Goal: Obtain resource: Download file/media

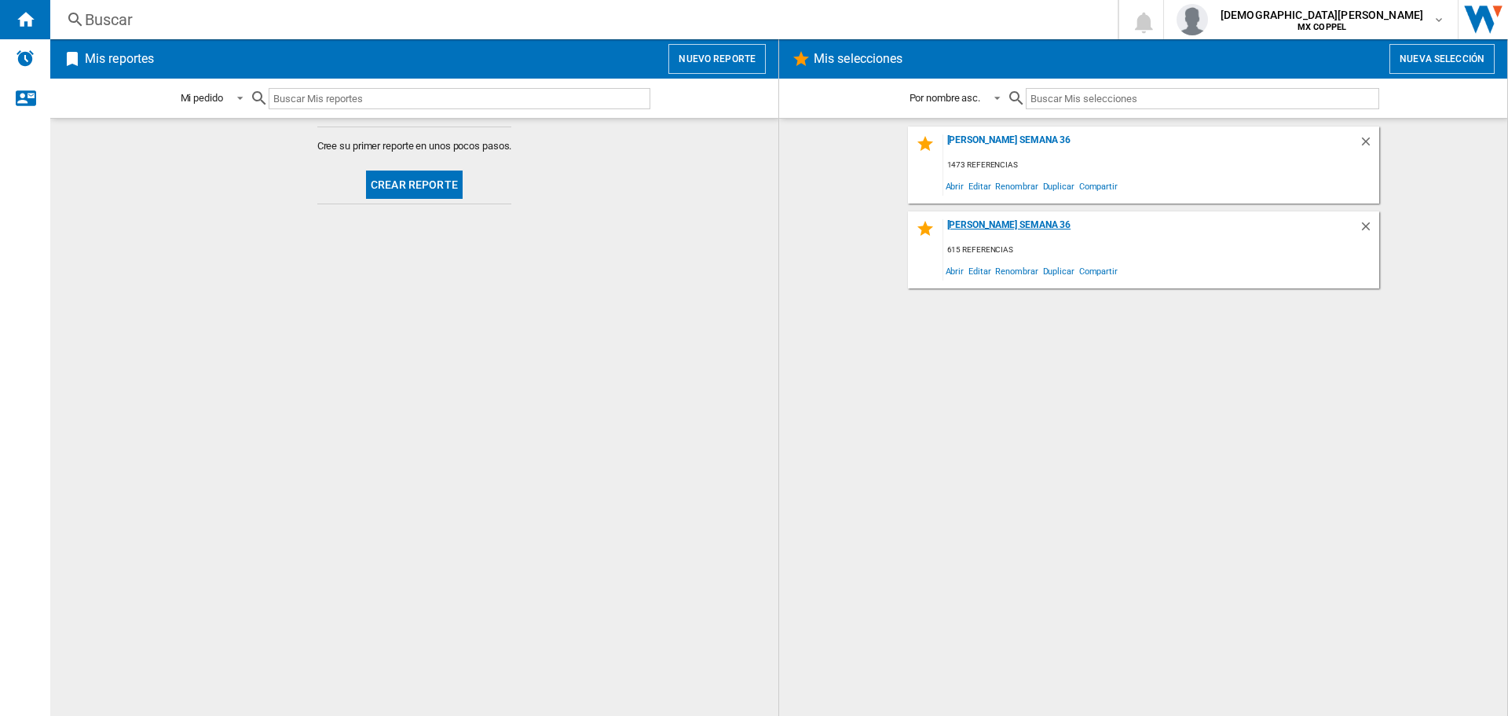
click at [1005, 221] on div "[PERSON_NAME] SEMANA 36" at bounding box center [1152, 229] width 416 height 21
click at [733, 61] on button "Nuevo reporte" at bounding box center [717, 59] width 97 height 30
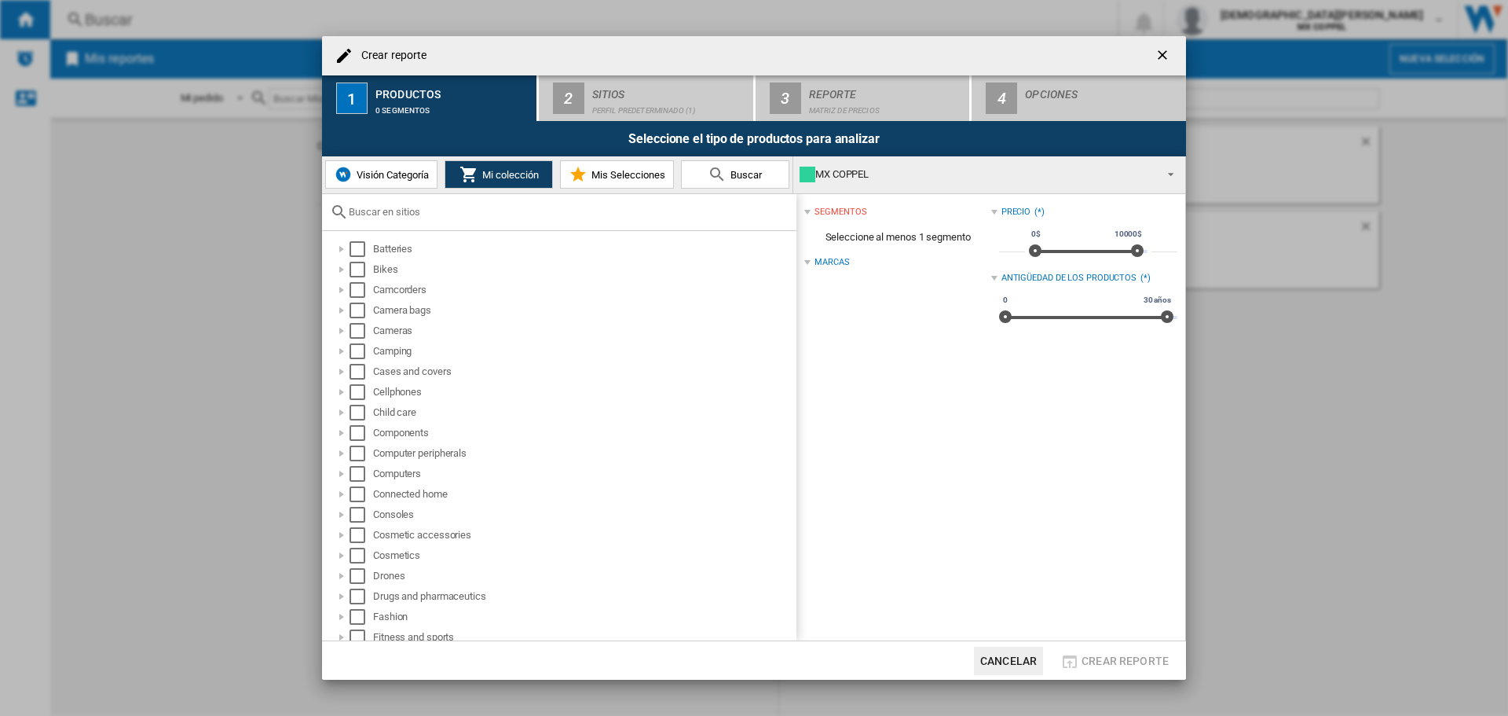
click at [616, 182] on button "Mis Selecciones" at bounding box center [617, 174] width 114 height 28
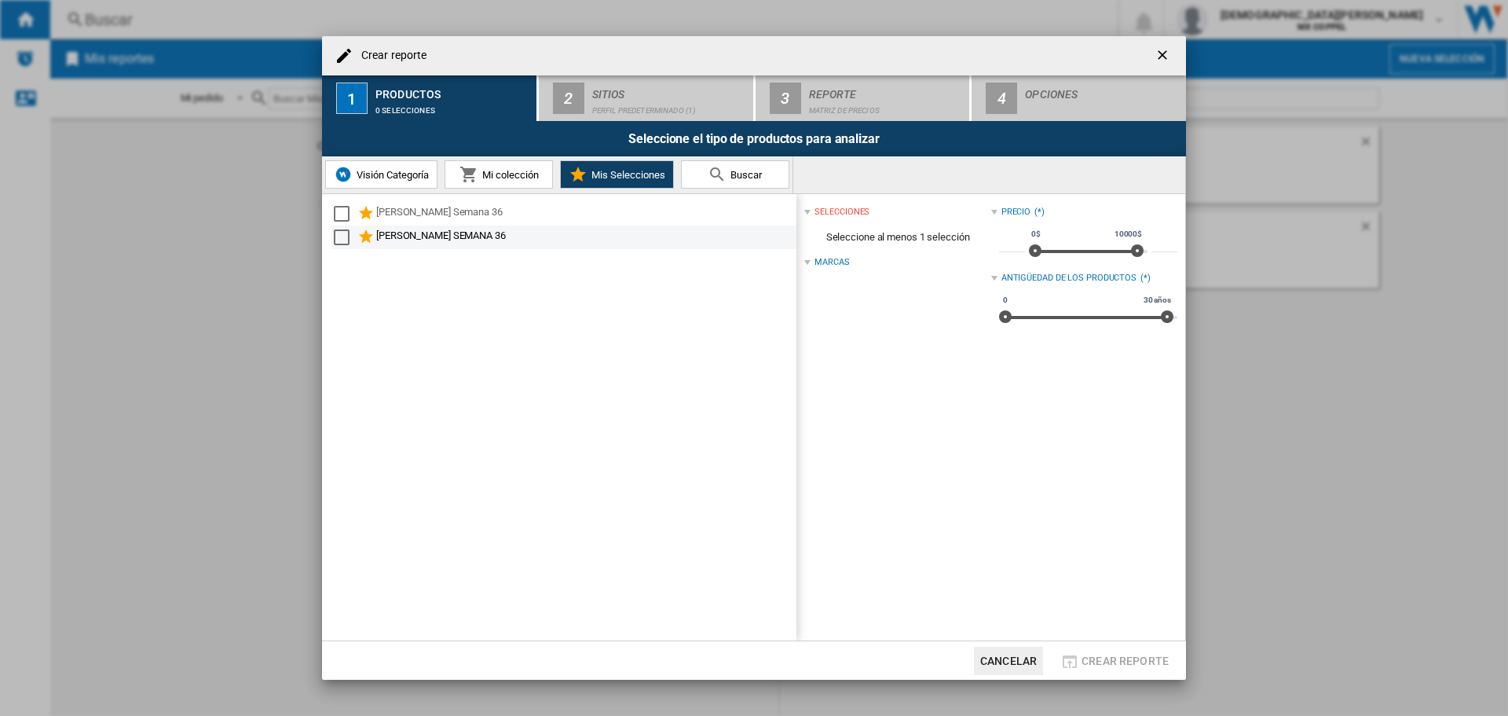
click at [541, 244] on div "[PERSON_NAME] SEMANA 36" at bounding box center [585, 237] width 418 height 19
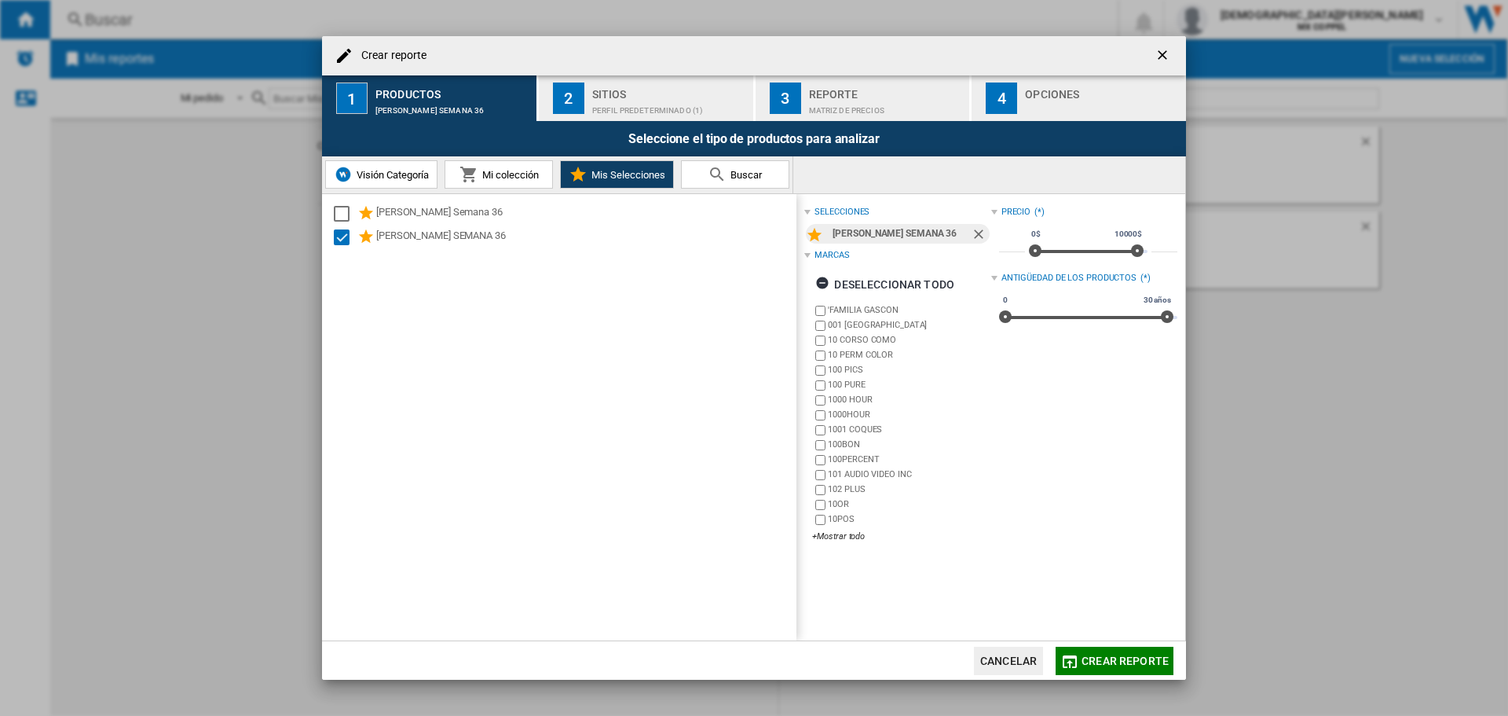
click at [980, 238] on ng-md-icon "Quitar" at bounding box center [980, 235] width 19 height 19
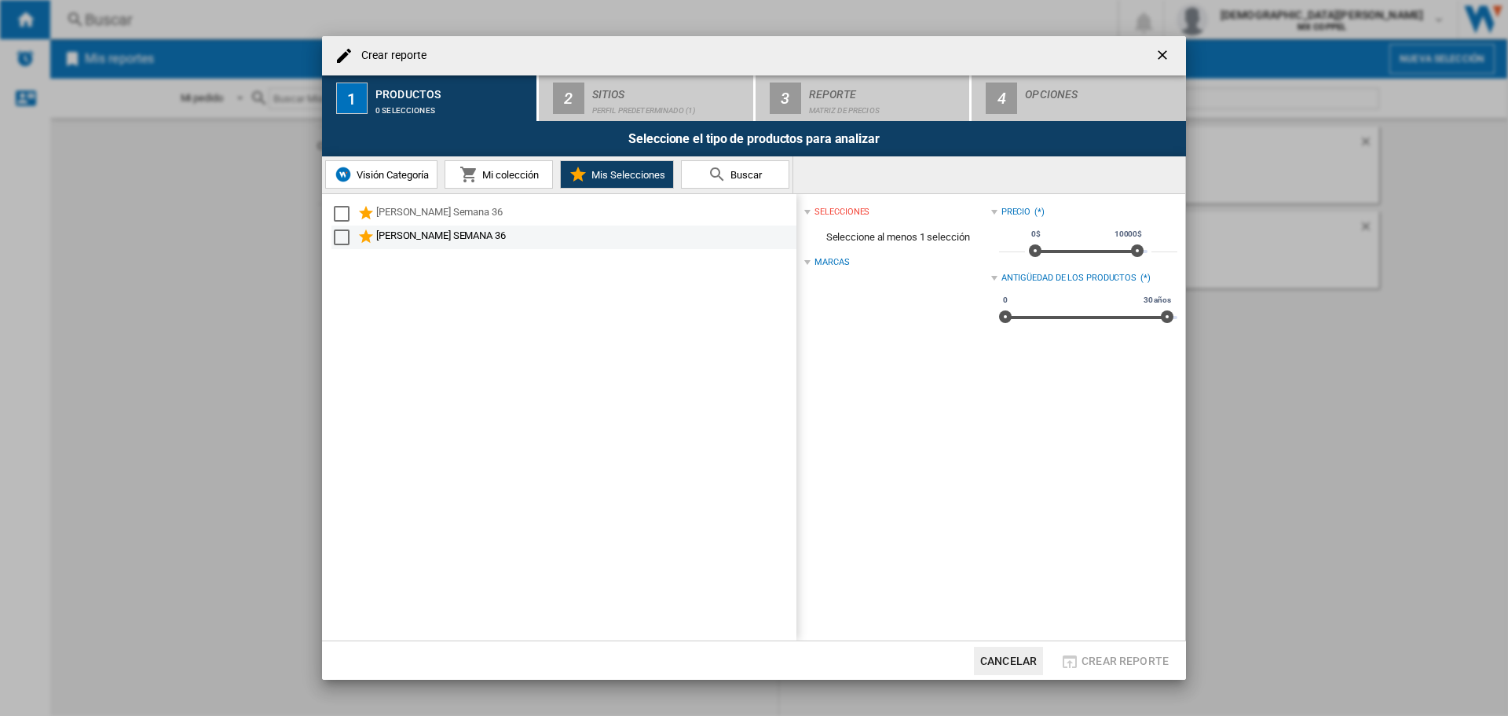
click at [573, 225] on div "[PERSON_NAME] SEMANA 36" at bounding box center [564, 237] width 465 height 24
click at [469, 237] on div "[PERSON_NAME] SEMANA 36" at bounding box center [585, 237] width 418 height 19
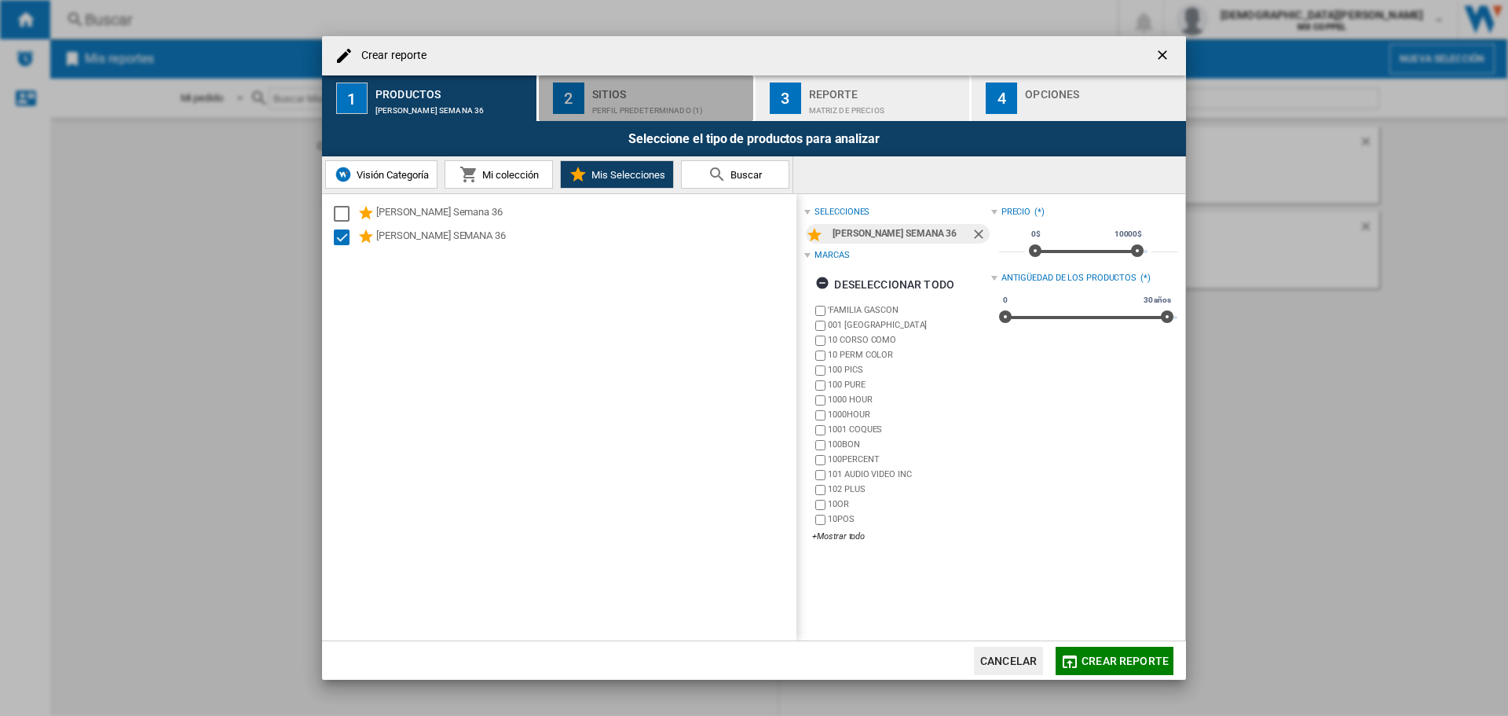
click at [633, 112] on div "Perfil predeterminado (1)" at bounding box center [669, 106] width 155 height 16
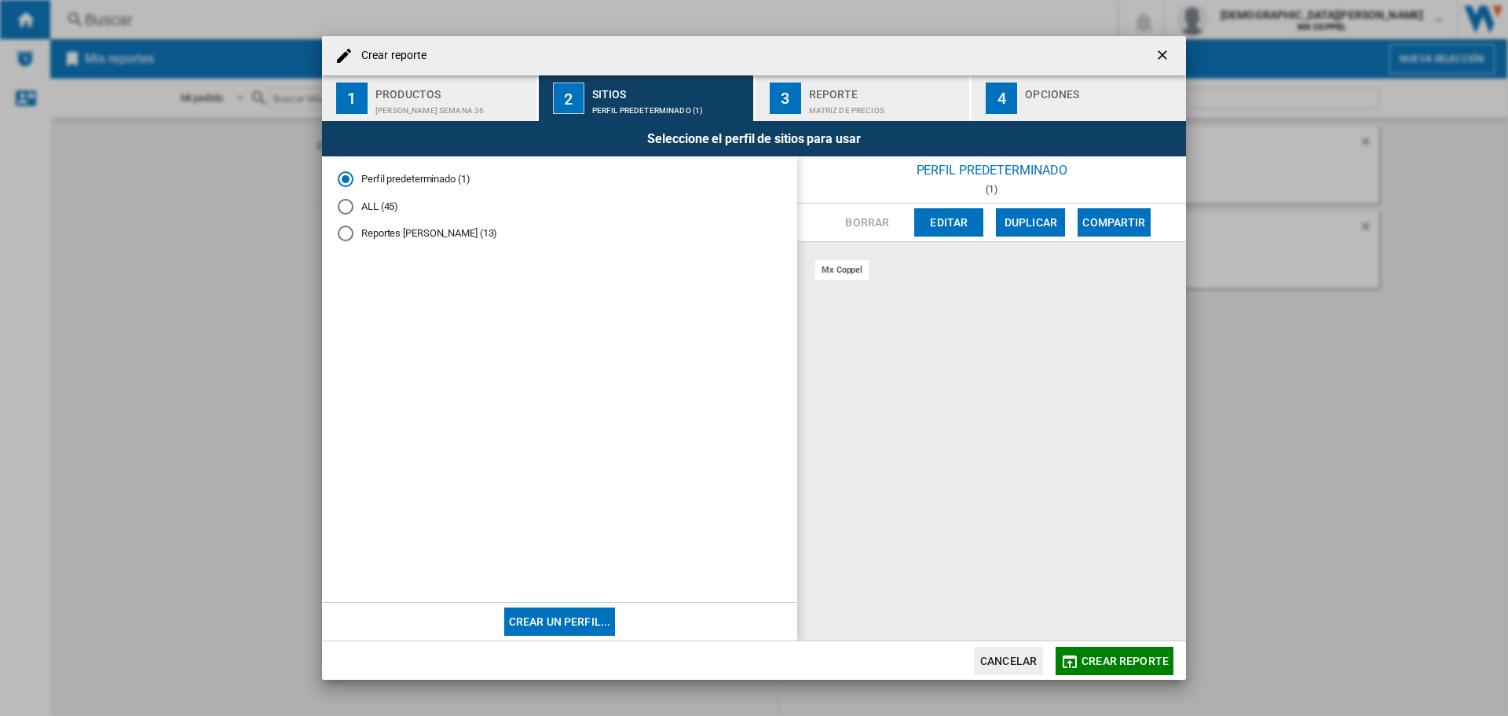
click at [348, 232] on div "Reportes Oscar López (13)" at bounding box center [346, 233] width 16 height 16
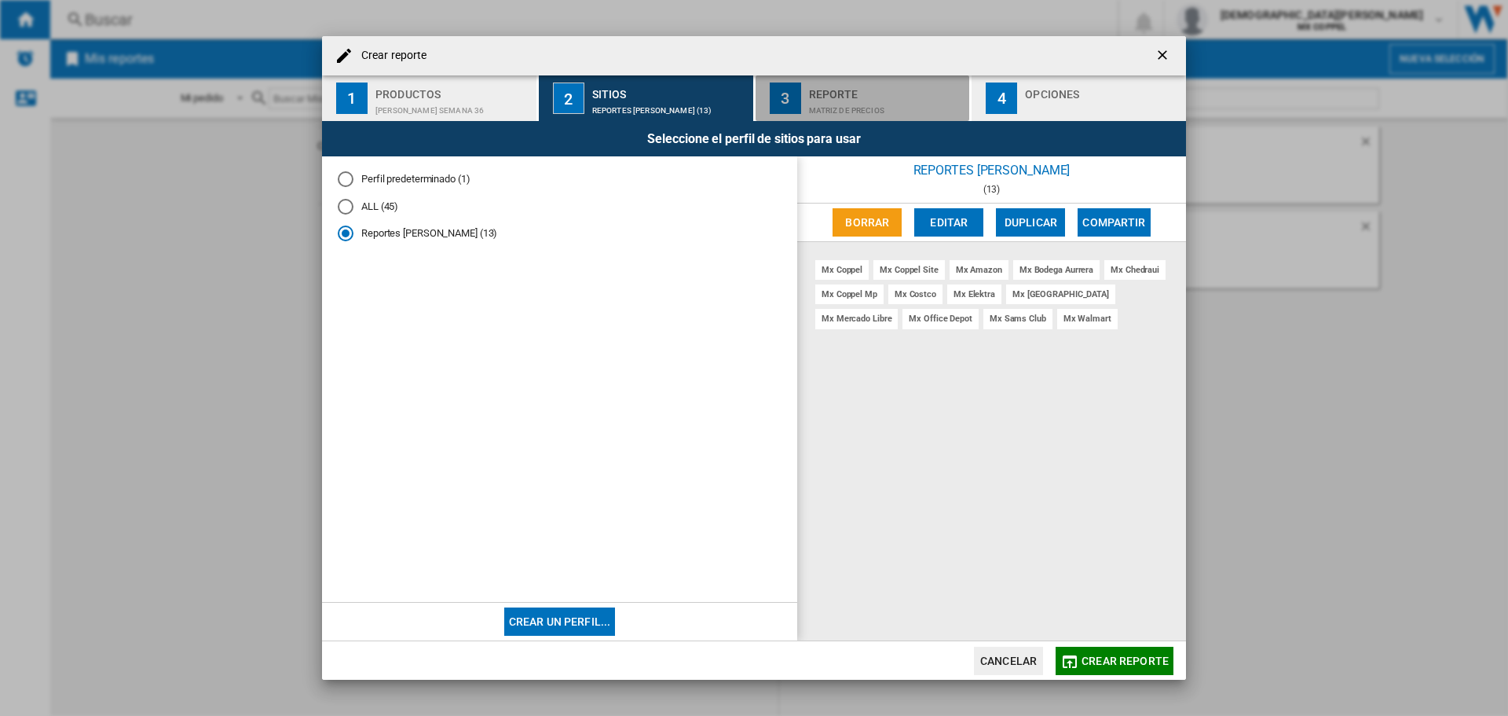
click at [846, 101] on div "Matriz de precios" at bounding box center [886, 106] width 155 height 16
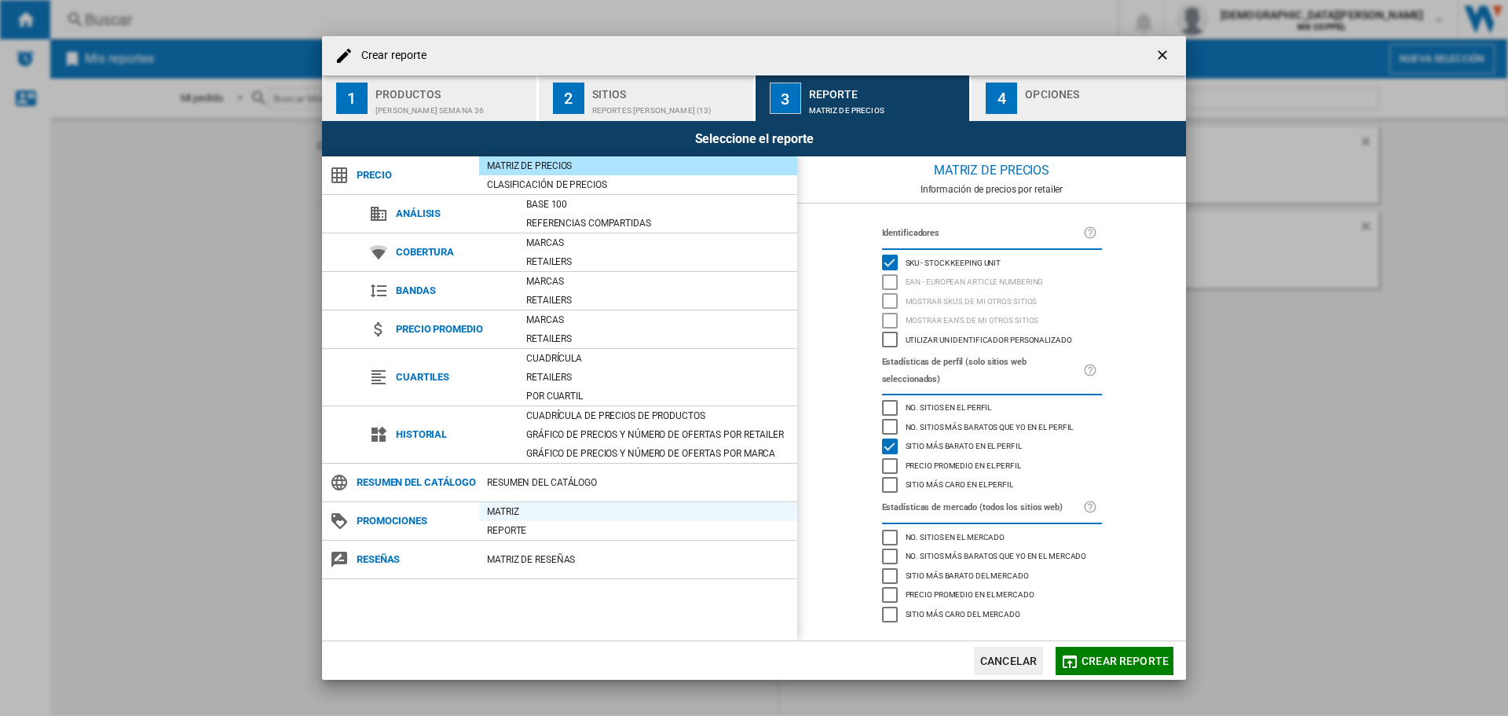
click at [517, 510] on div "Matriz" at bounding box center [638, 512] width 318 height 16
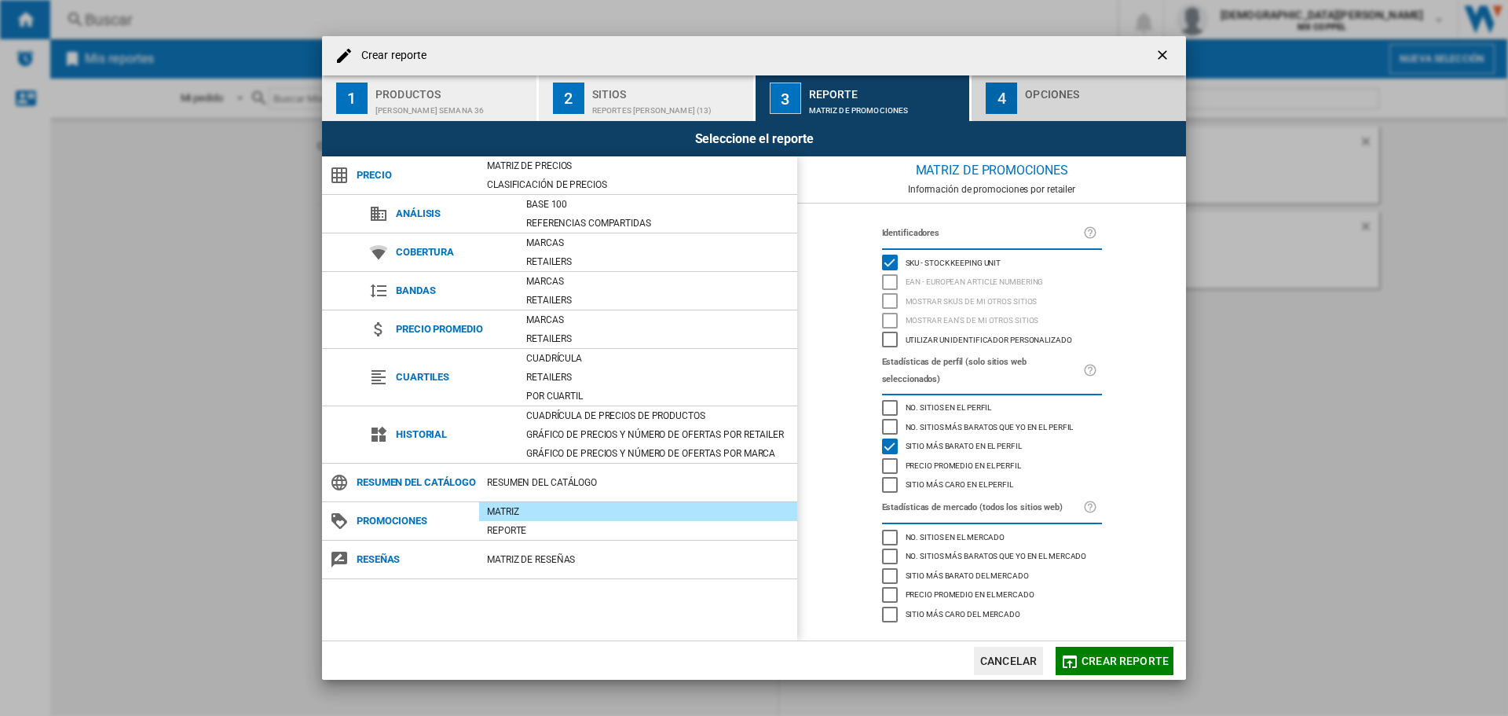
click at [1060, 111] on div "button" at bounding box center [1102, 106] width 155 height 16
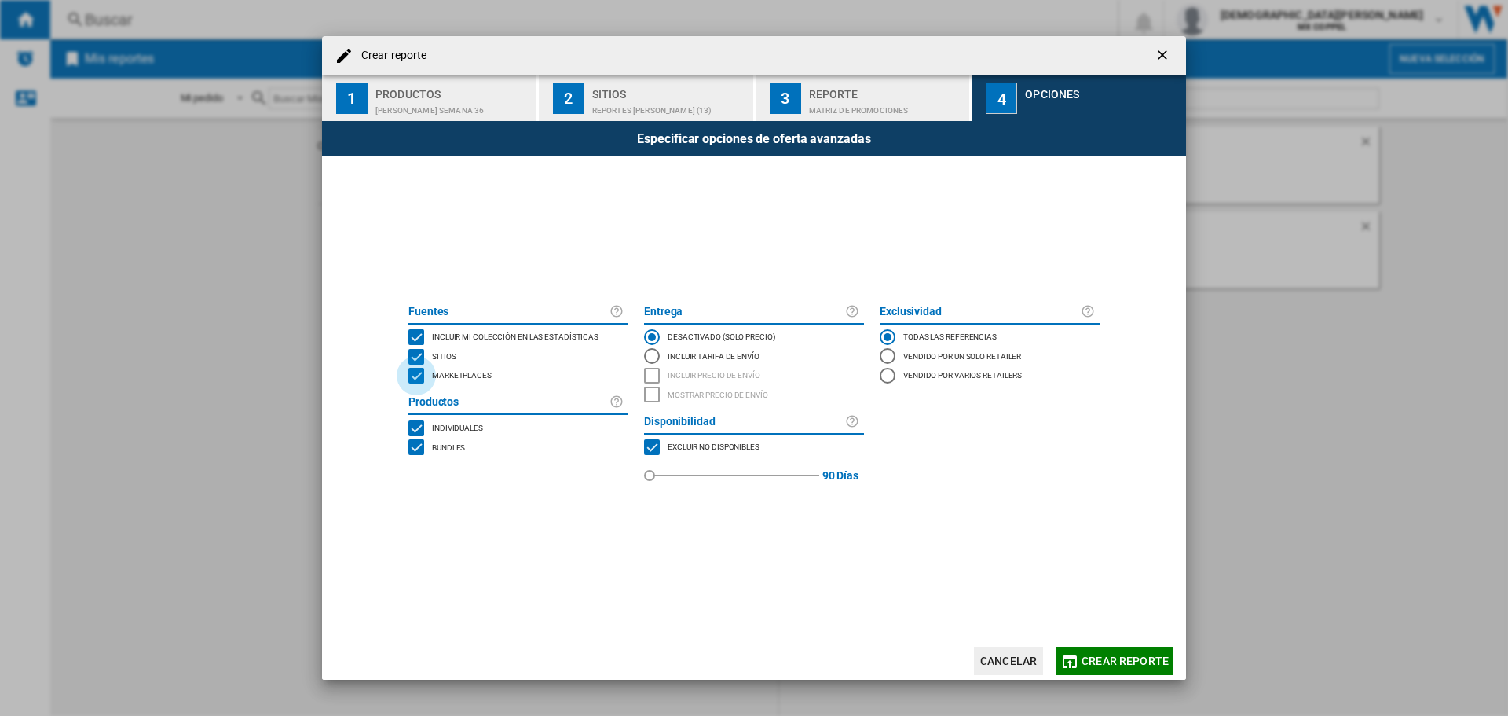
click at [423, 375] on div "MARKETPLACES" at bounding box center [417, 376] width 16 height 16
click at [410, 449] on div "BUNDLES" at bounding box center [417, 447] width 16 height 16
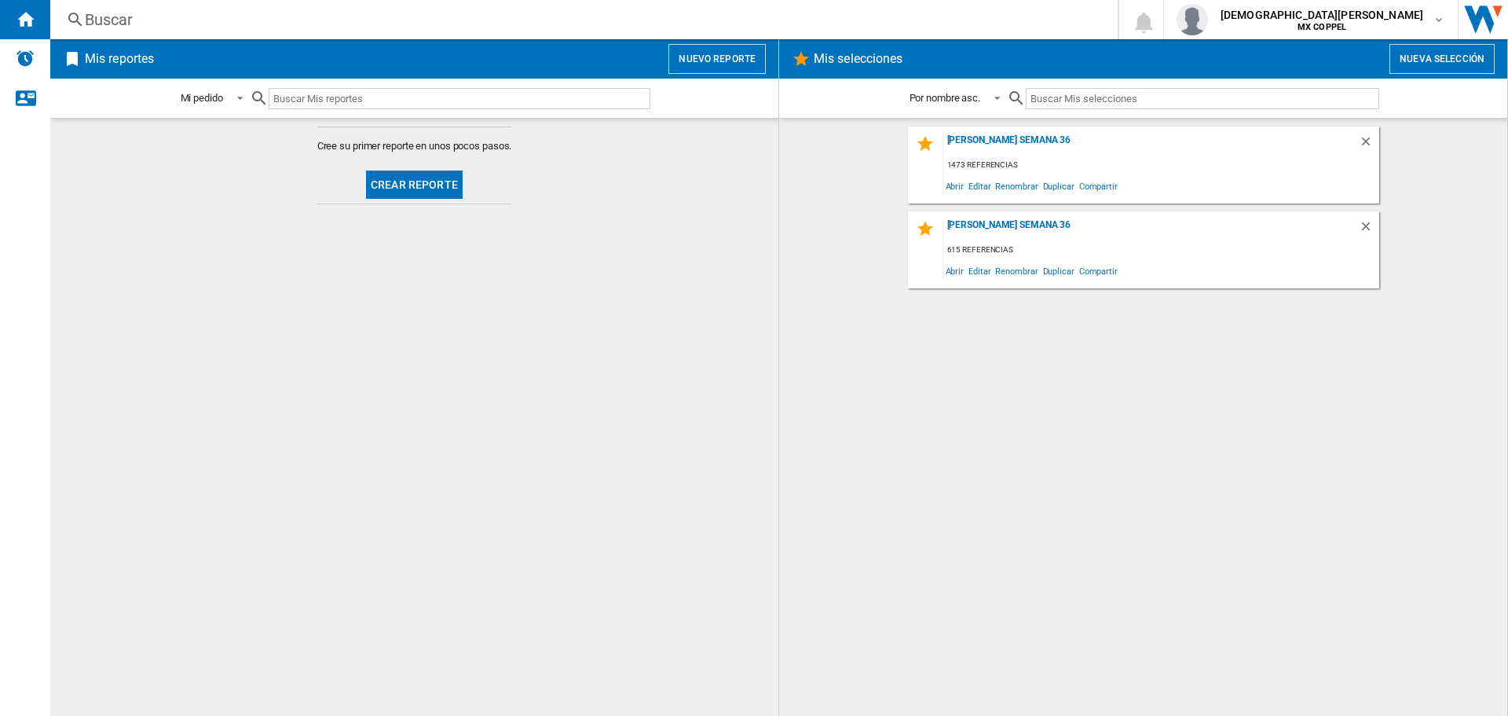
click at [702, 79] on div "Mi pedido Mi pedido Por tipo de reporte Por nombre asc. Por nombre desc." at bounding box center [414, 98] width 728 height 39
click at [706, 63] on button "Nuevo reporte" at bounding box center [717, 59] width 97 height 30
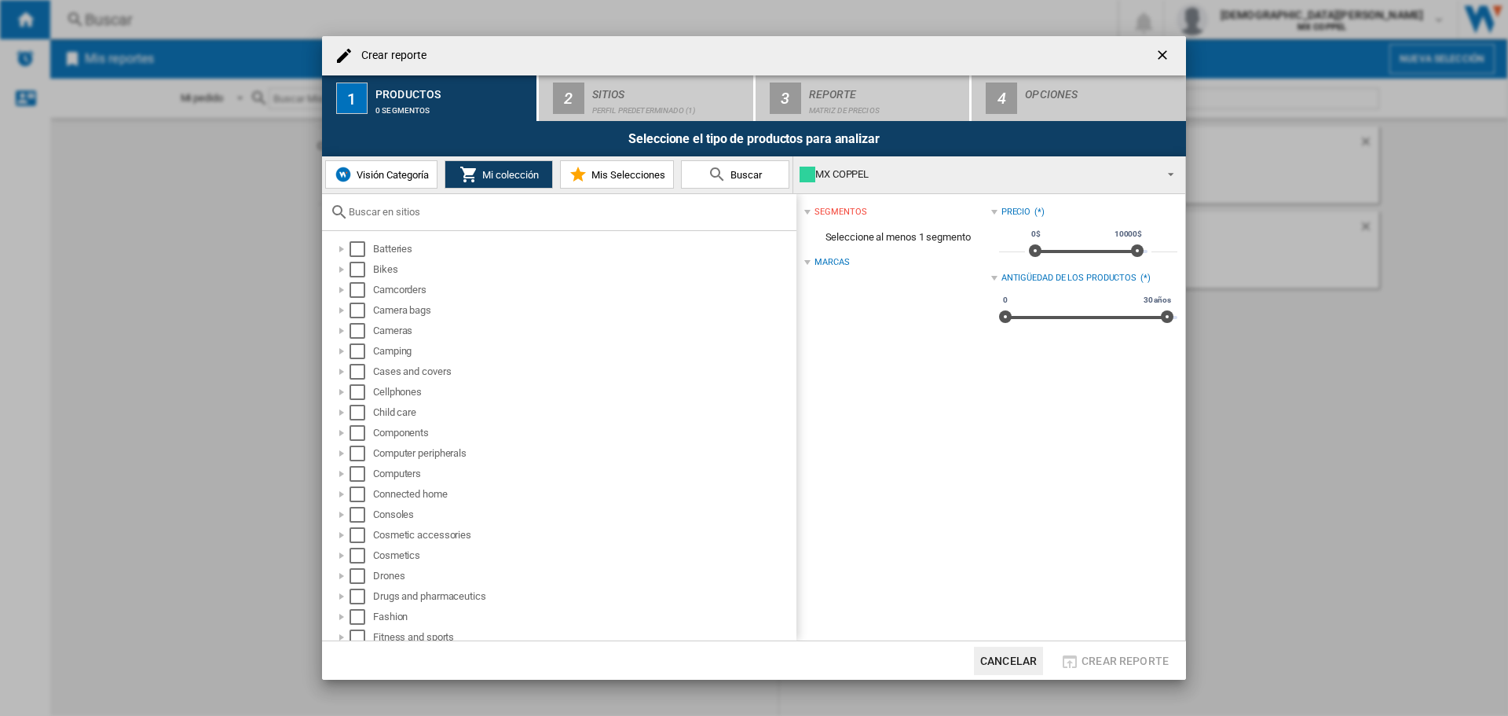
click at [603, 167] on button "Mis Selecciones" at bounding box center [617, 174] width 114 height 28
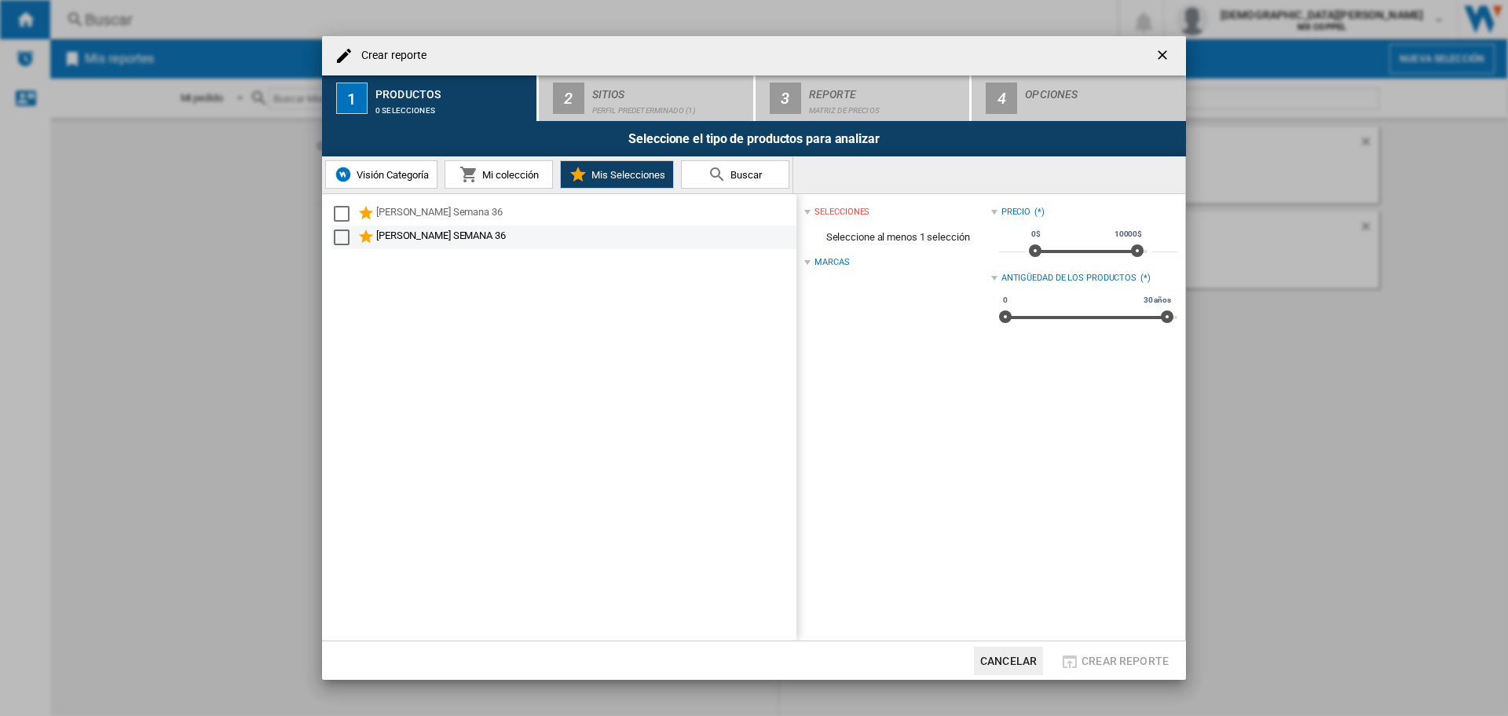
click at [363, 236] on ng-md-icon at bounding box center [366, 237] width 19 height 19
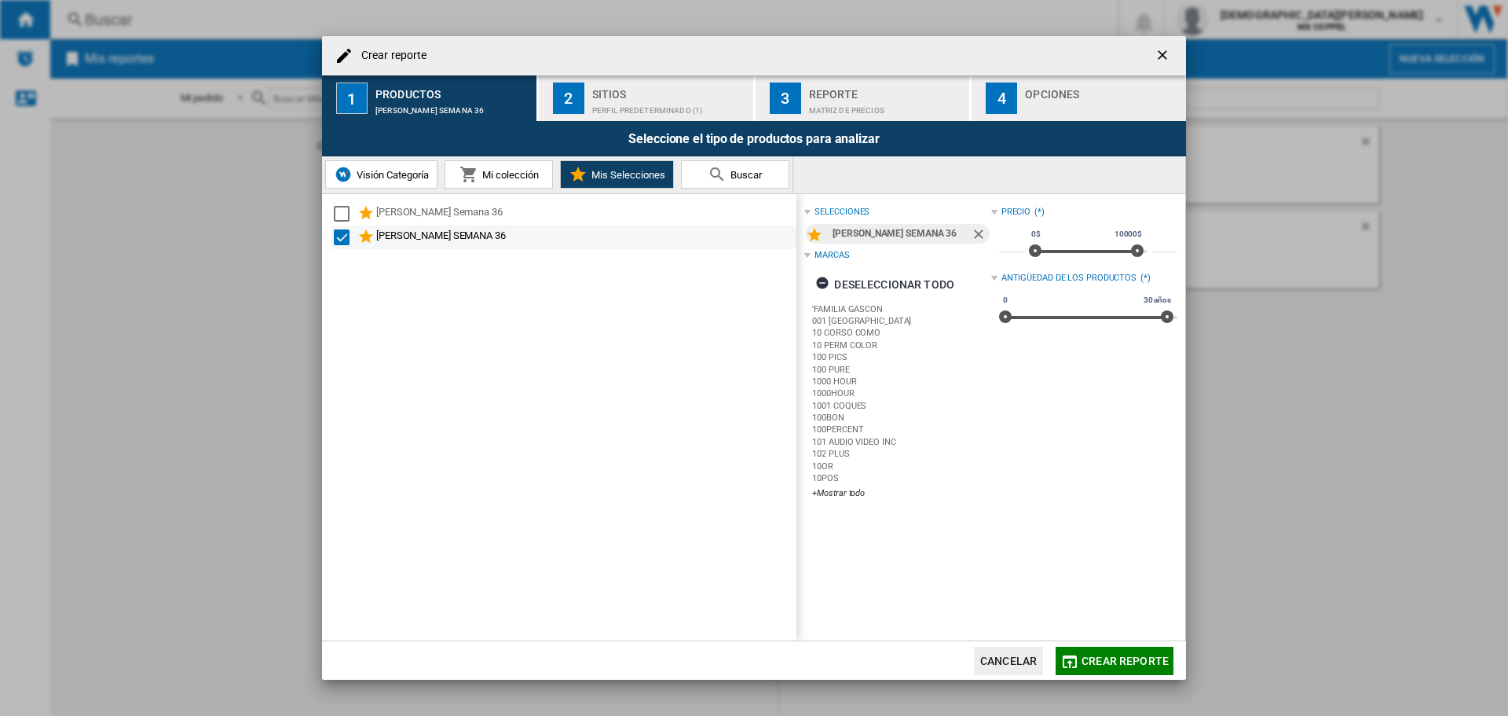
click at [348, 236] on div "Select" at bounding box center [342, 237] width 16 height 16
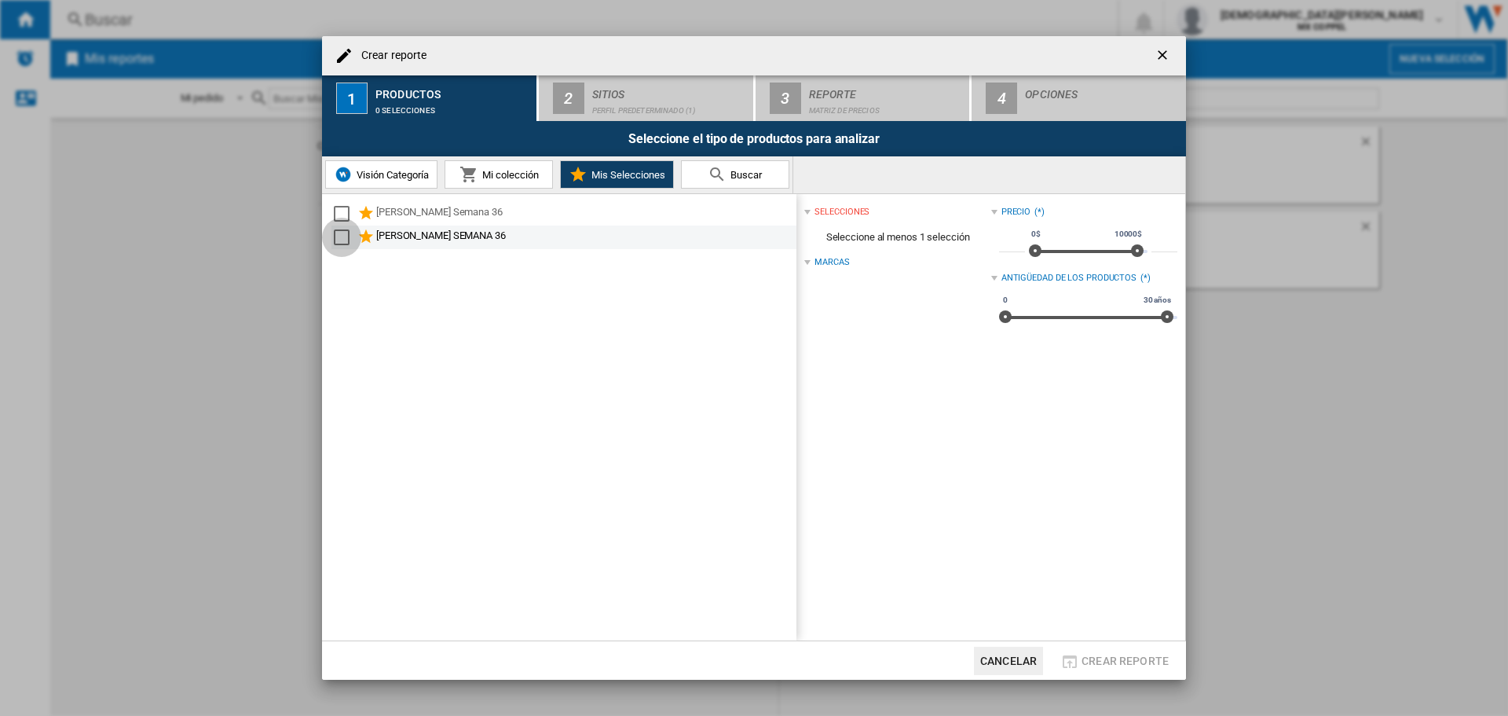
click at [348, 236] on div "Select" at bounding box center [342, 237] width 16 height 16
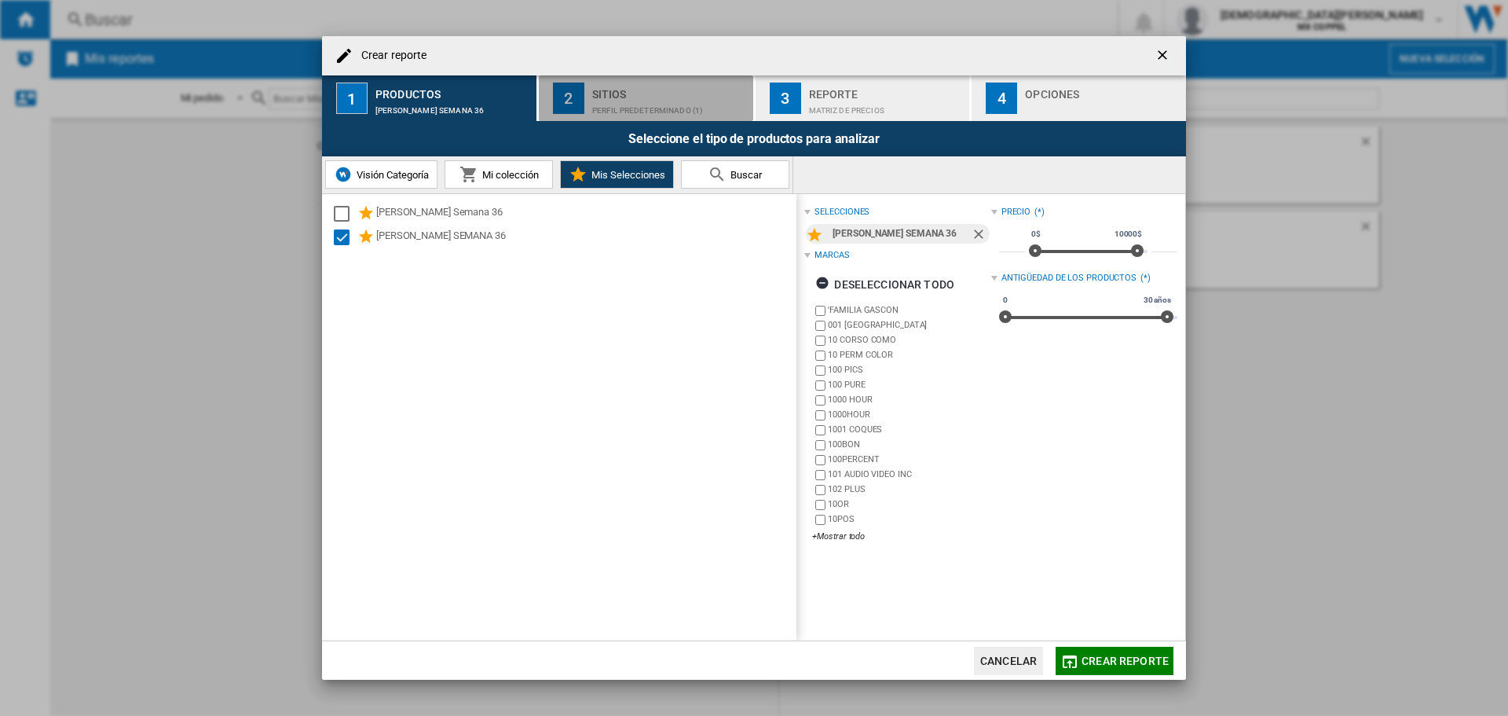
click at [659, 98] on div "Perfil predeterminado (1)" at bounding box center [669, 106] width 155 height 16
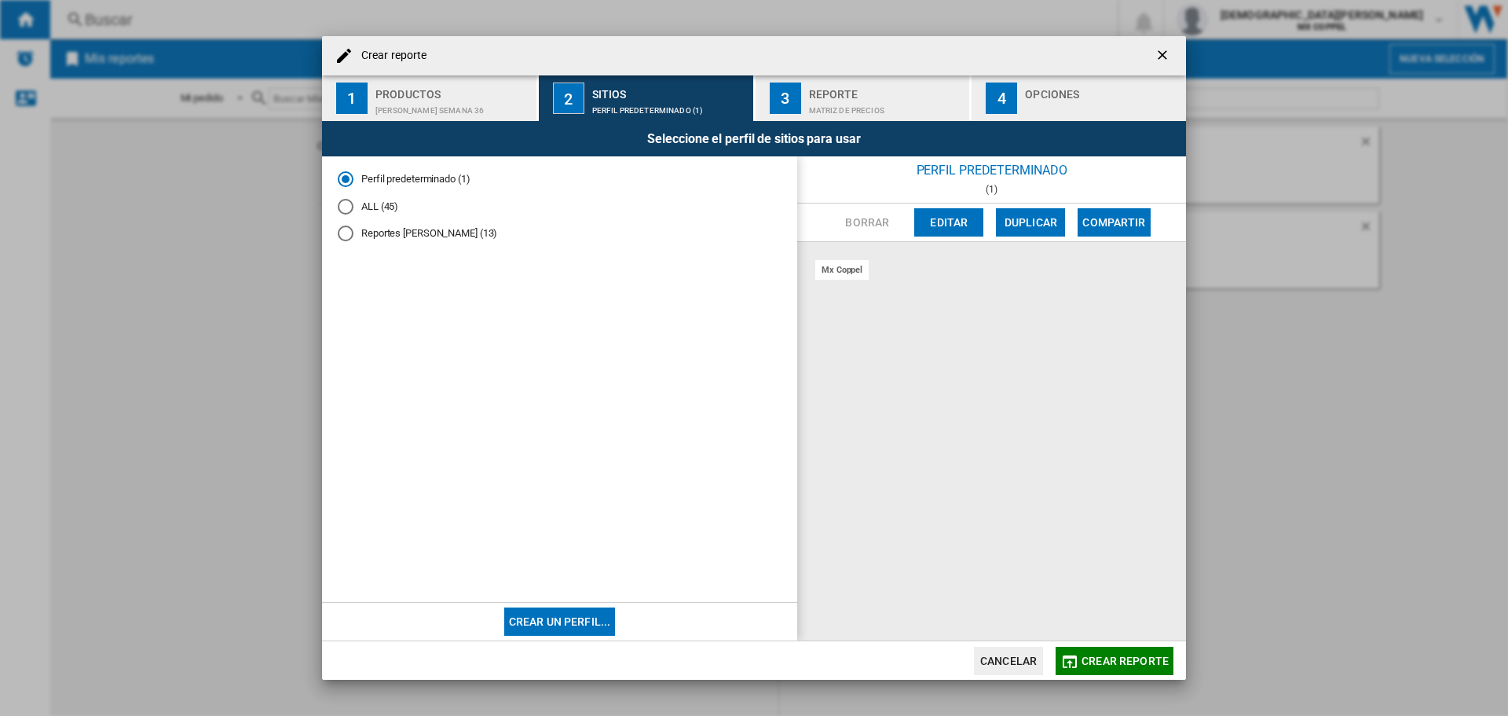
click at [435, 234] on md-radio-button "Reportes [PERSON_NAME] (13)" at bounding box center [560, 233] width 444 height 15
click at [812, 110] on div "Matriz de precios" at bounding box center [886, 106] width 155 height 16
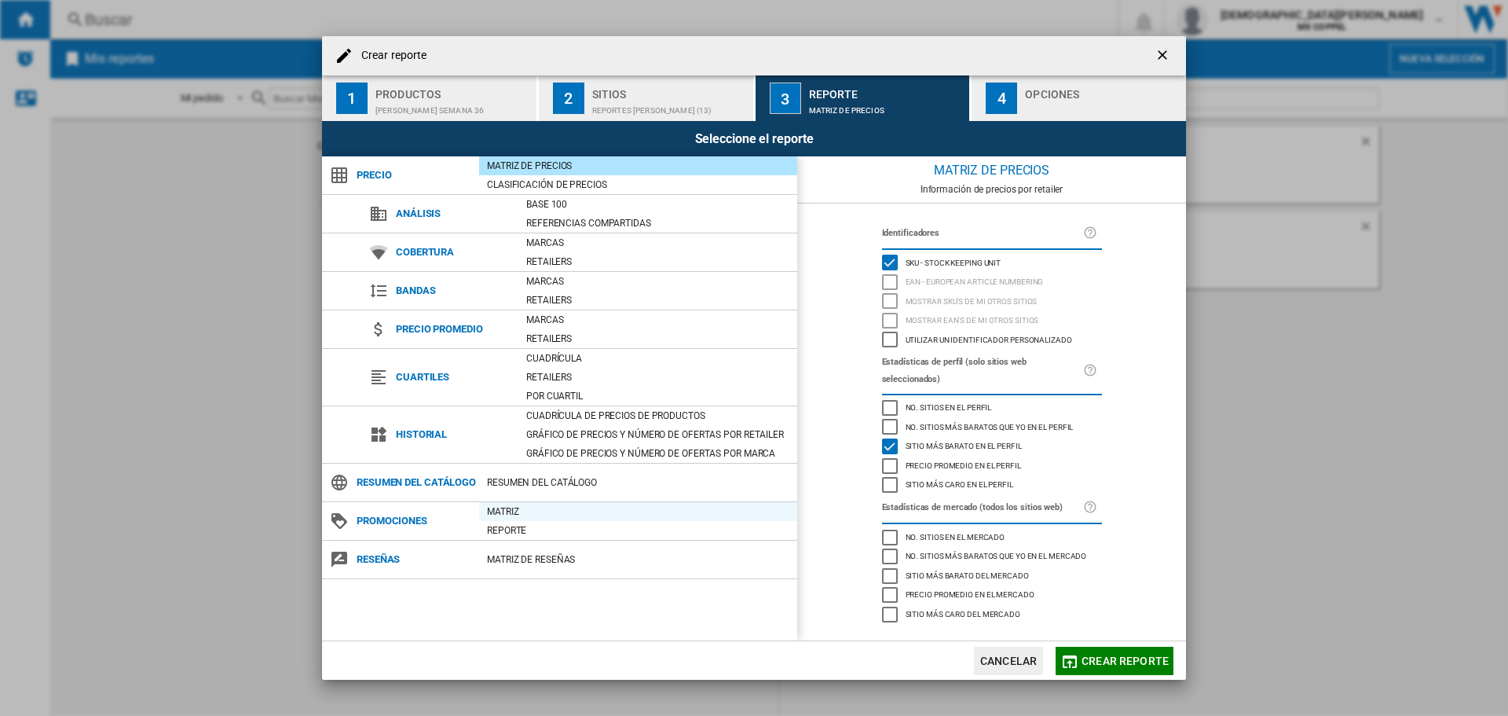
click at [486, 511] on div "Matriz" at bounding box center [638, 512] width 318 height 16
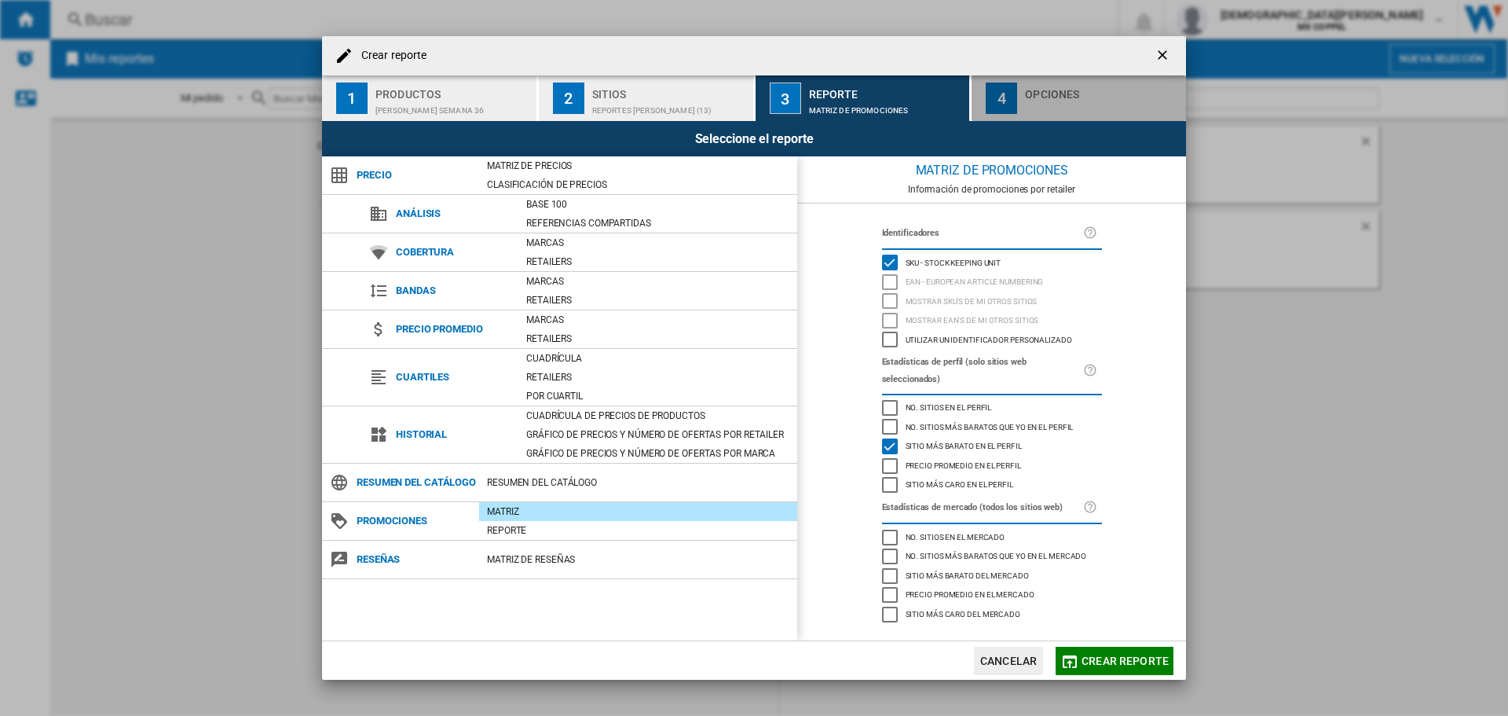
click at [1008, 92] on div "4" at bounding box center [1001, 97] width 31 height 31
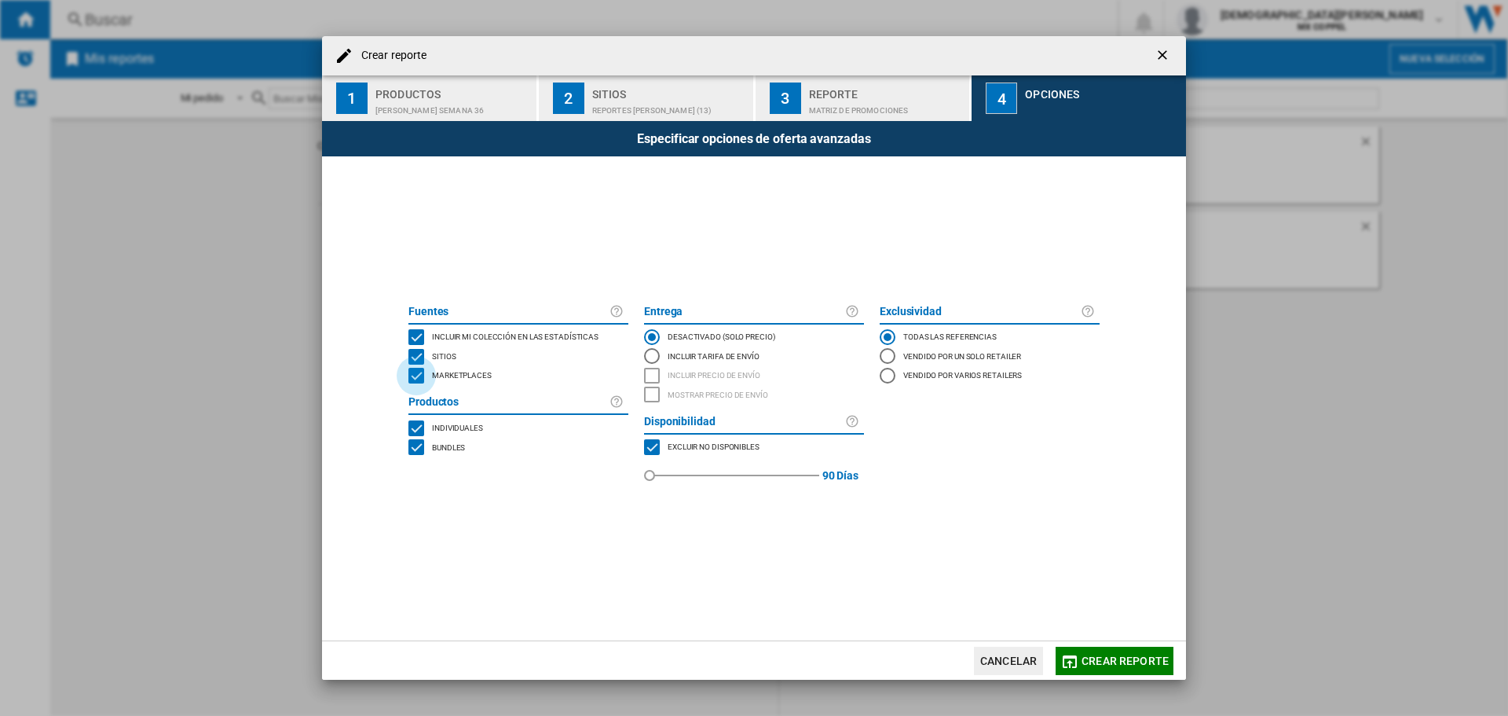
click at [420, 376] on div "MARKETPLACES" at bounding box center [417, 376] width 16 height 16
click at [415, 442] on div "BUNDLES" at bounding box center [417, 447] width 16 height 16
click at [1089, 661] on span "Crear reporte" at bounding box center [1125, 660] width 87 height 13
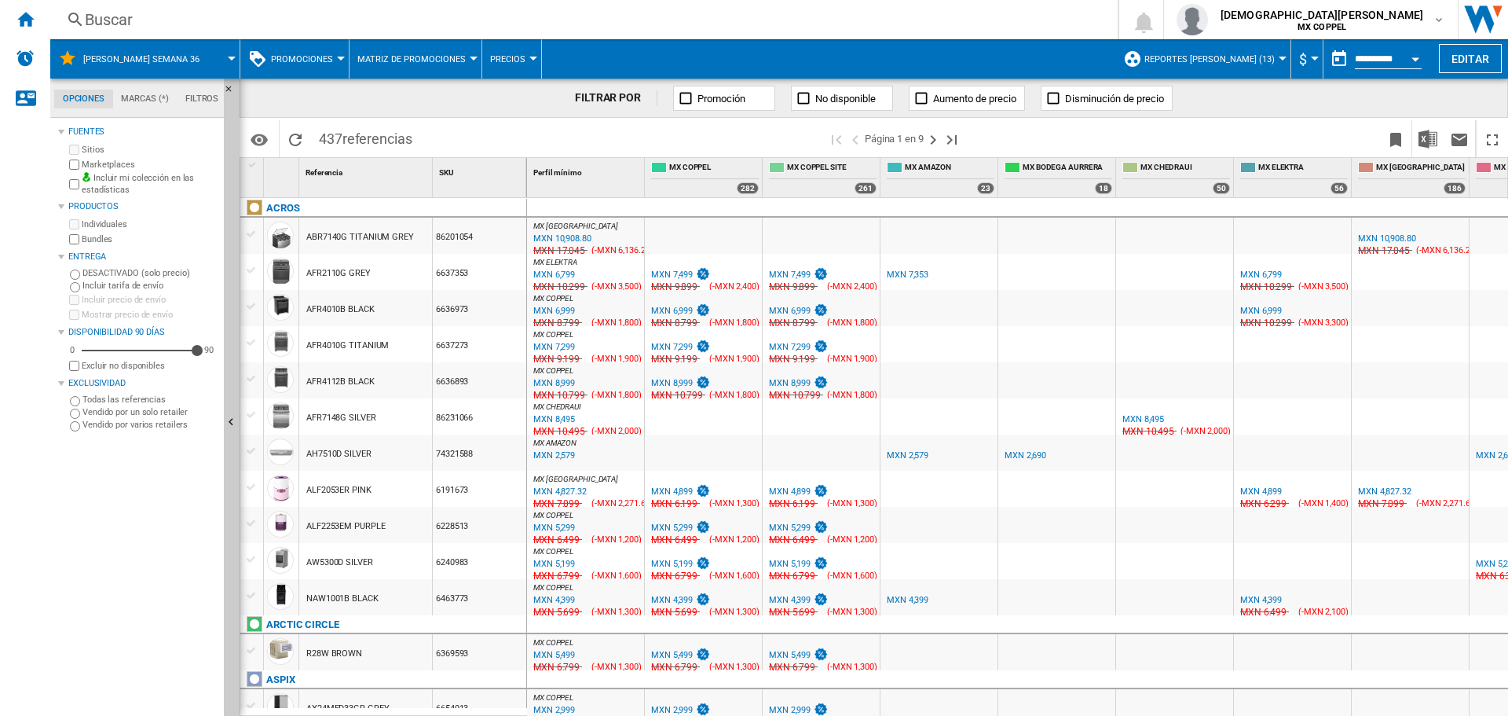
click at [1370, 64] on input "**********" at bounding box center [1388, 61] width 67 height 14
click at [1412, 64] on button "Open calendar" at bounding box center [1416, 56] width 28 height 28
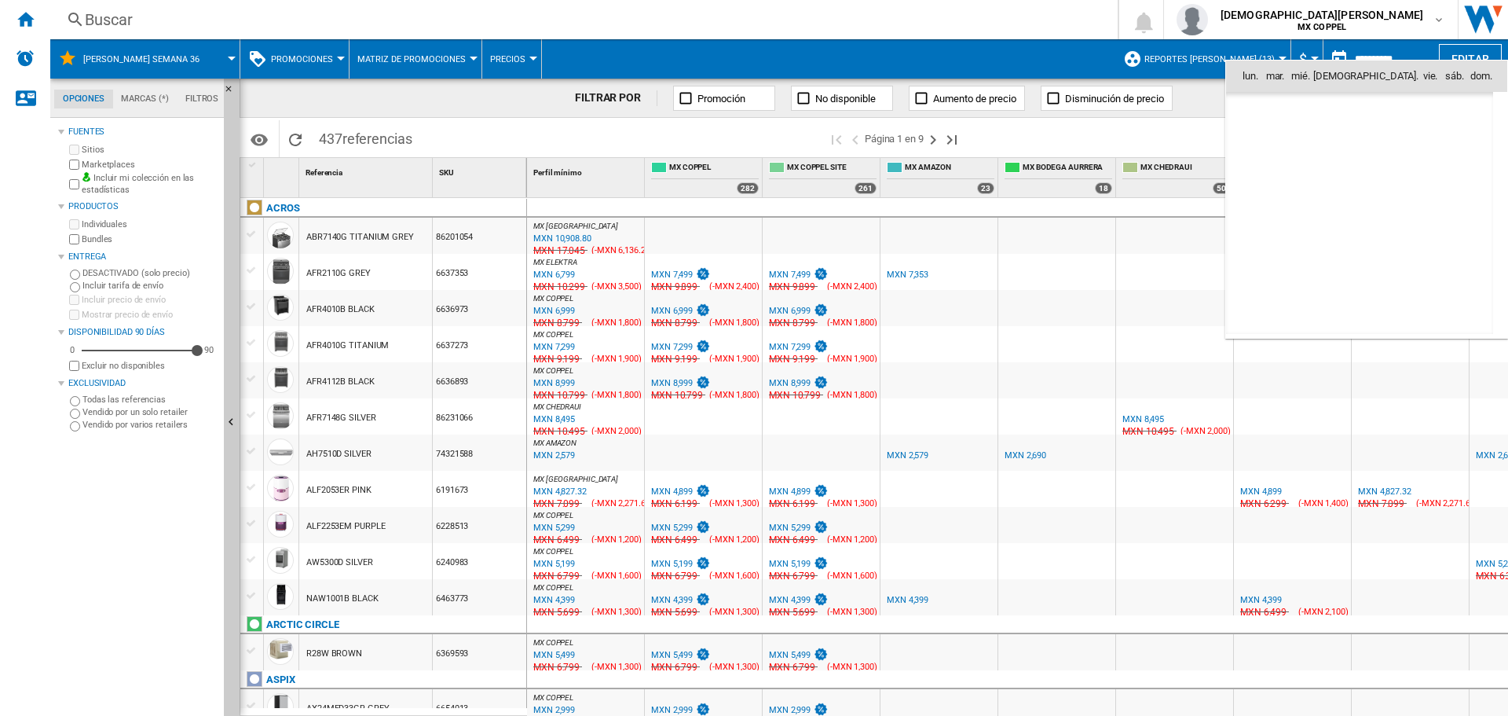
scroll to position [7495, 0]
click at [1359, 171] on span "11" at bounding box center [1359, 178] width 31 height 31
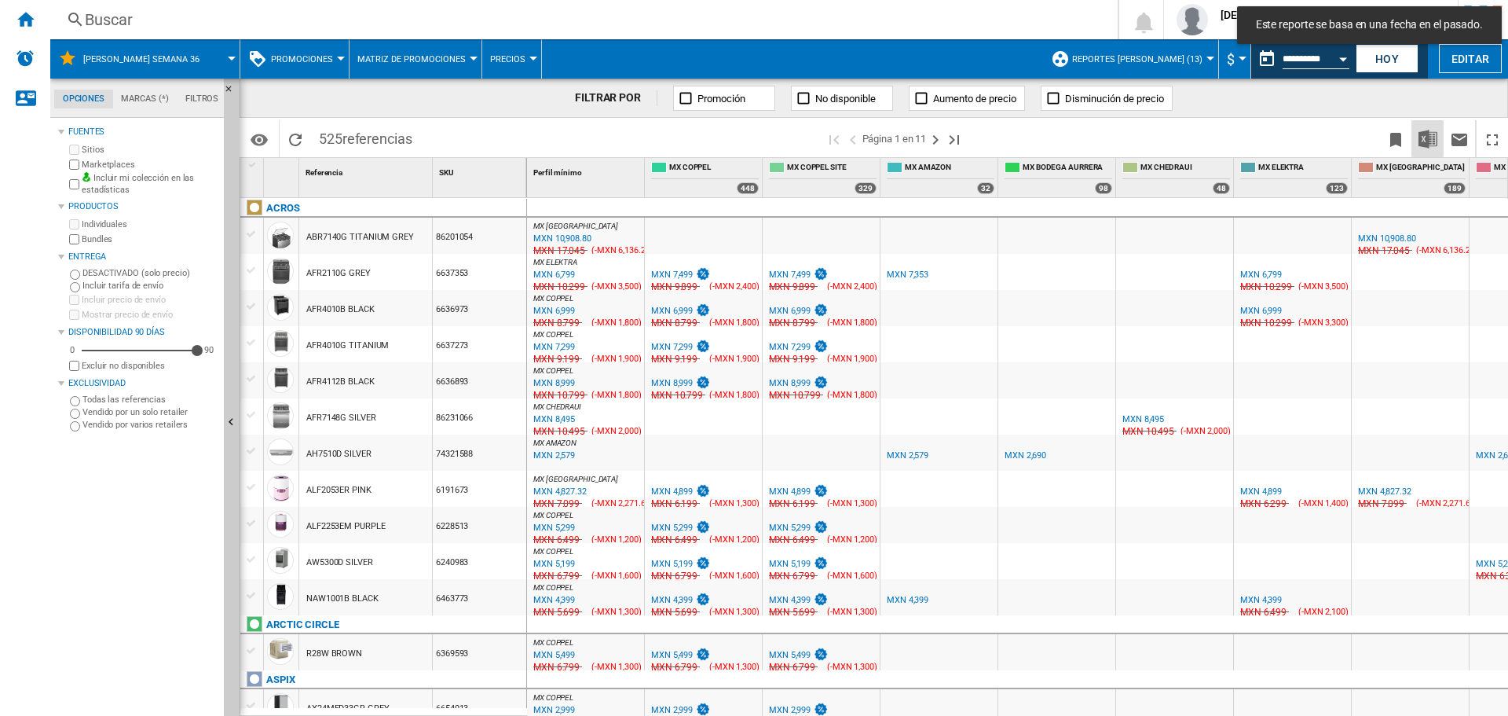
click at [1434, 138] on img "Descargar en Excel" at bounding box center [1428, 139] width 19 height 19
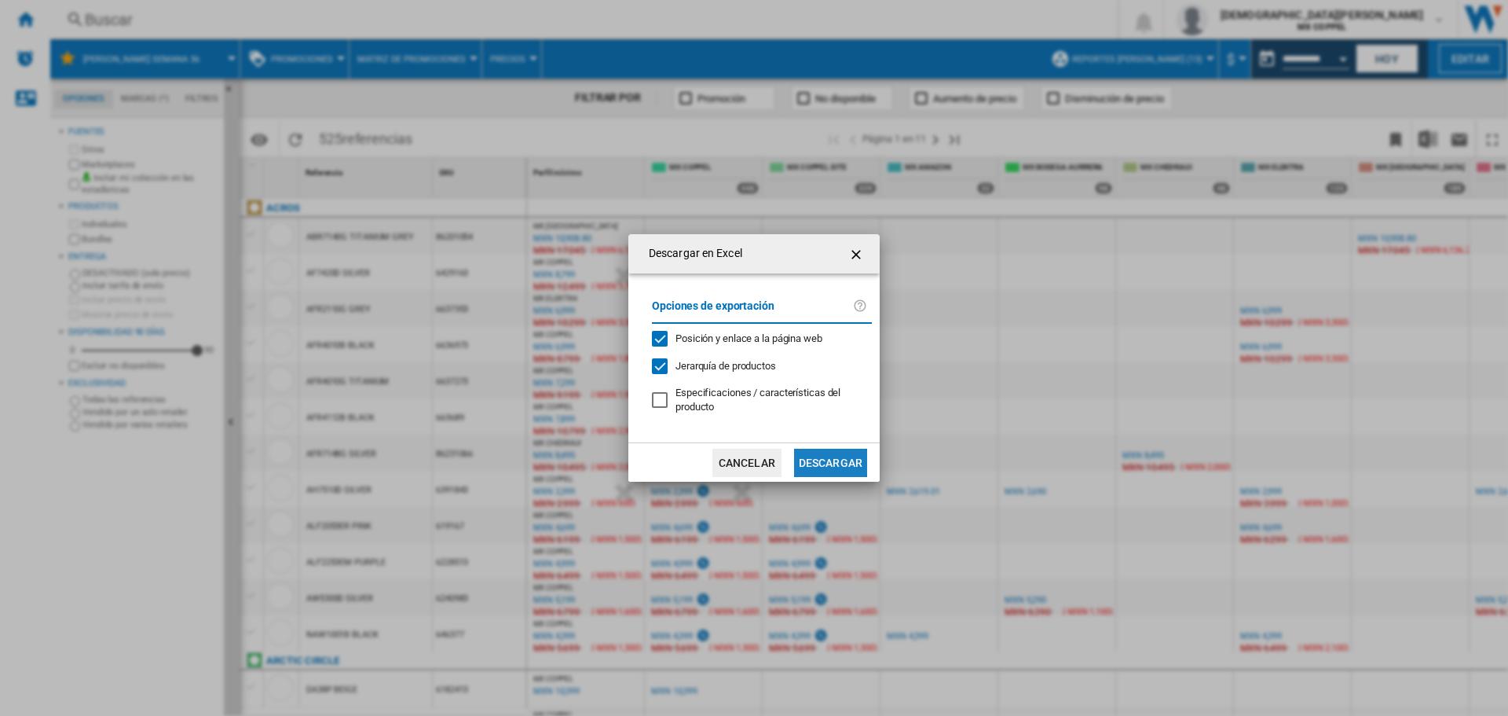
click at [832, 467] on button "Descargar" at bounding box center [830, 463] width 73 height 28
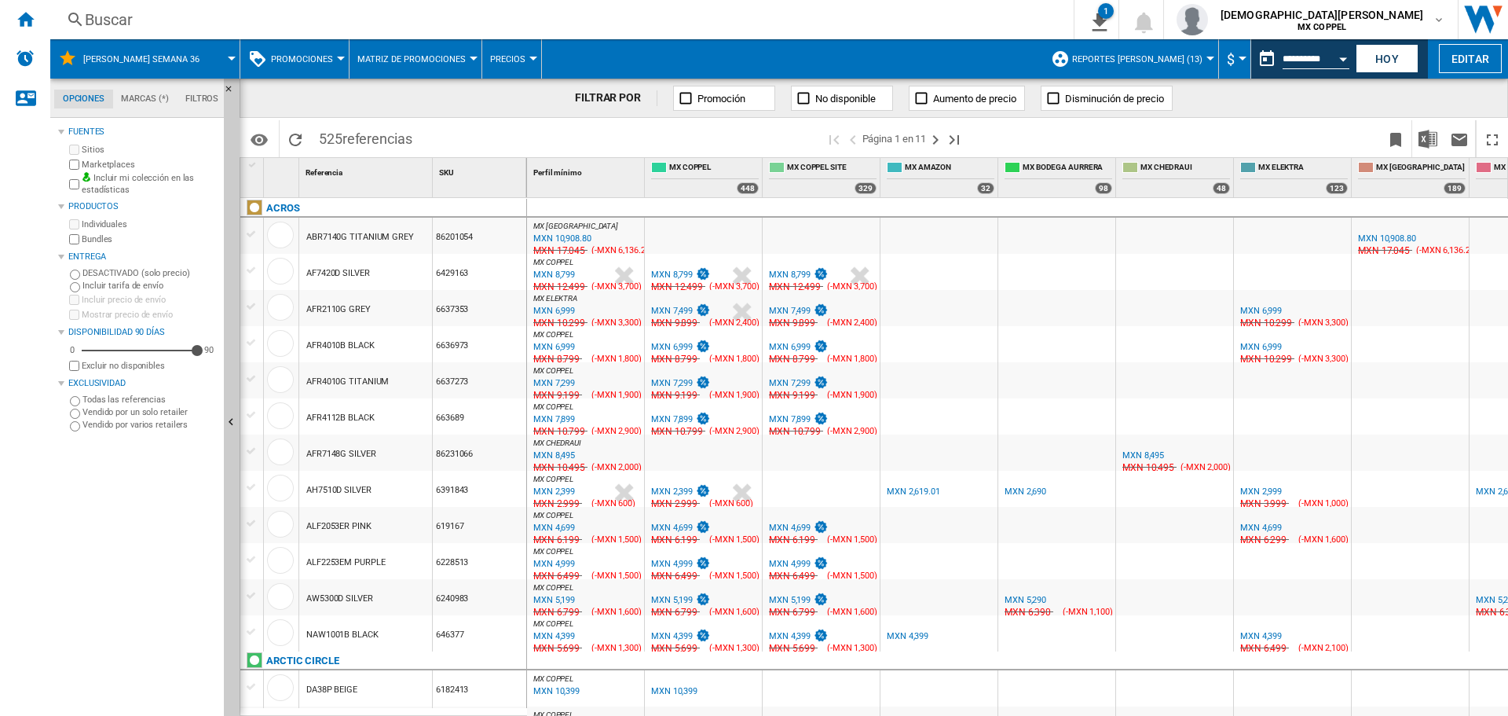
click at [1336, 61] on button "Open calendar" at bounding box center [1343, 56] width 28 height 28
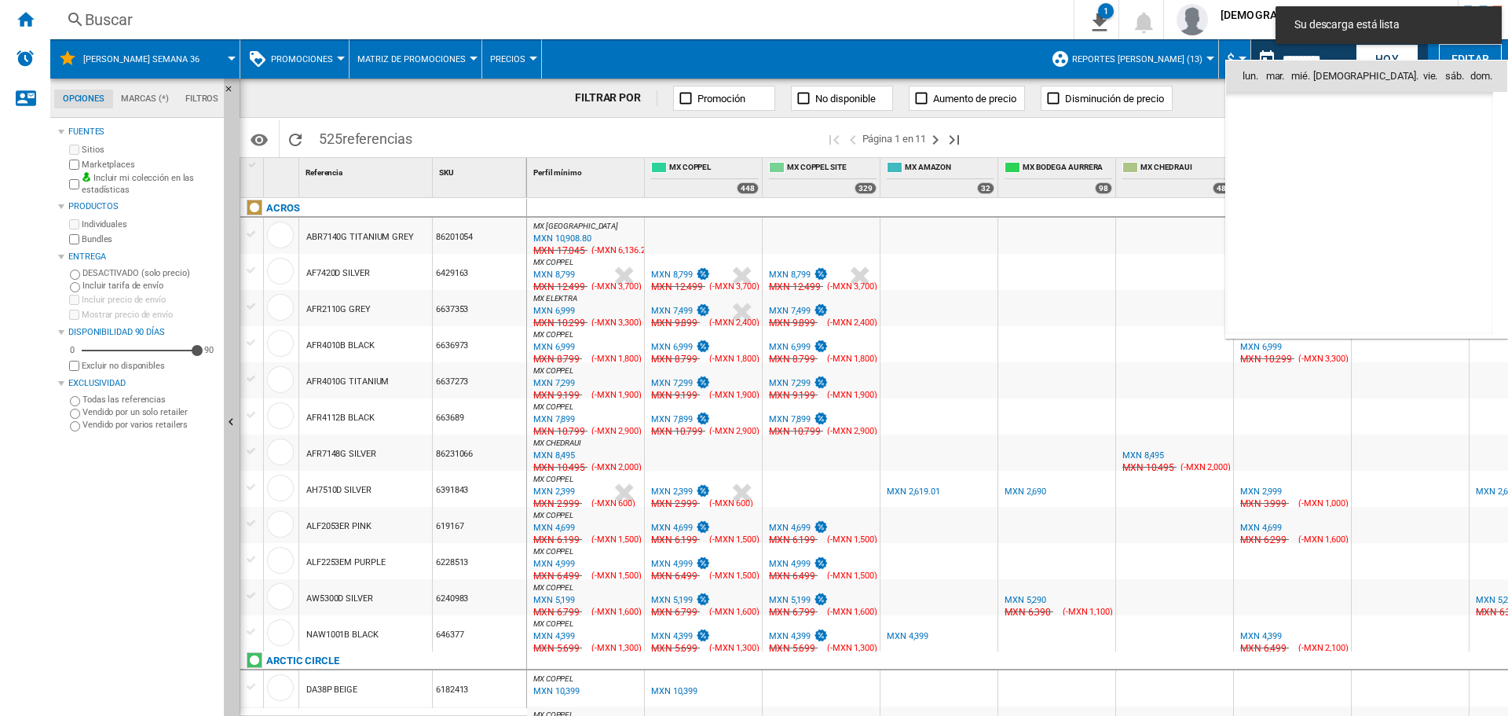
scroll to position [7495, 0]
click at [1388, 179] on span "12" at bounding box center [1394, 178] width 31 height 31
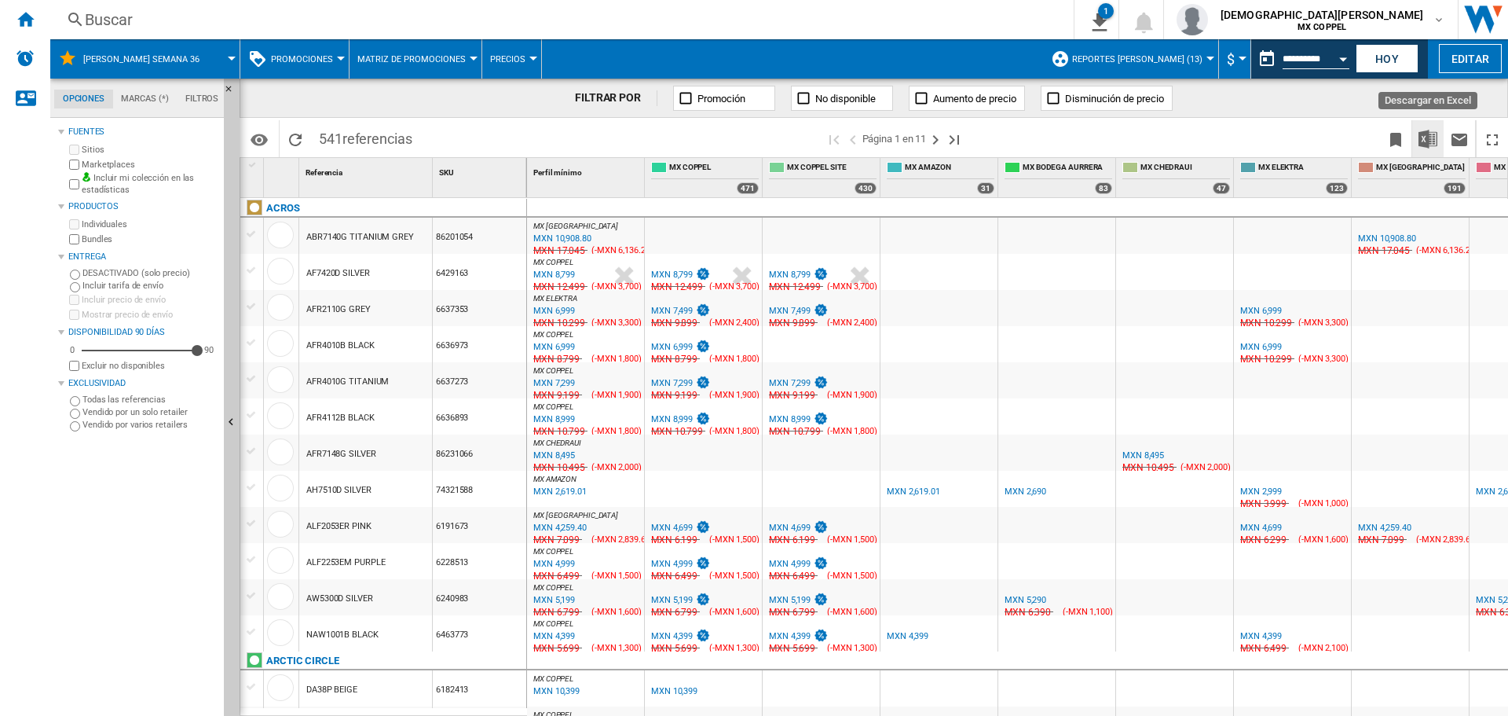
click at [1422, 145] on img "Descargar en Excel" at bounding box center [1428, 139] width 19 height 19
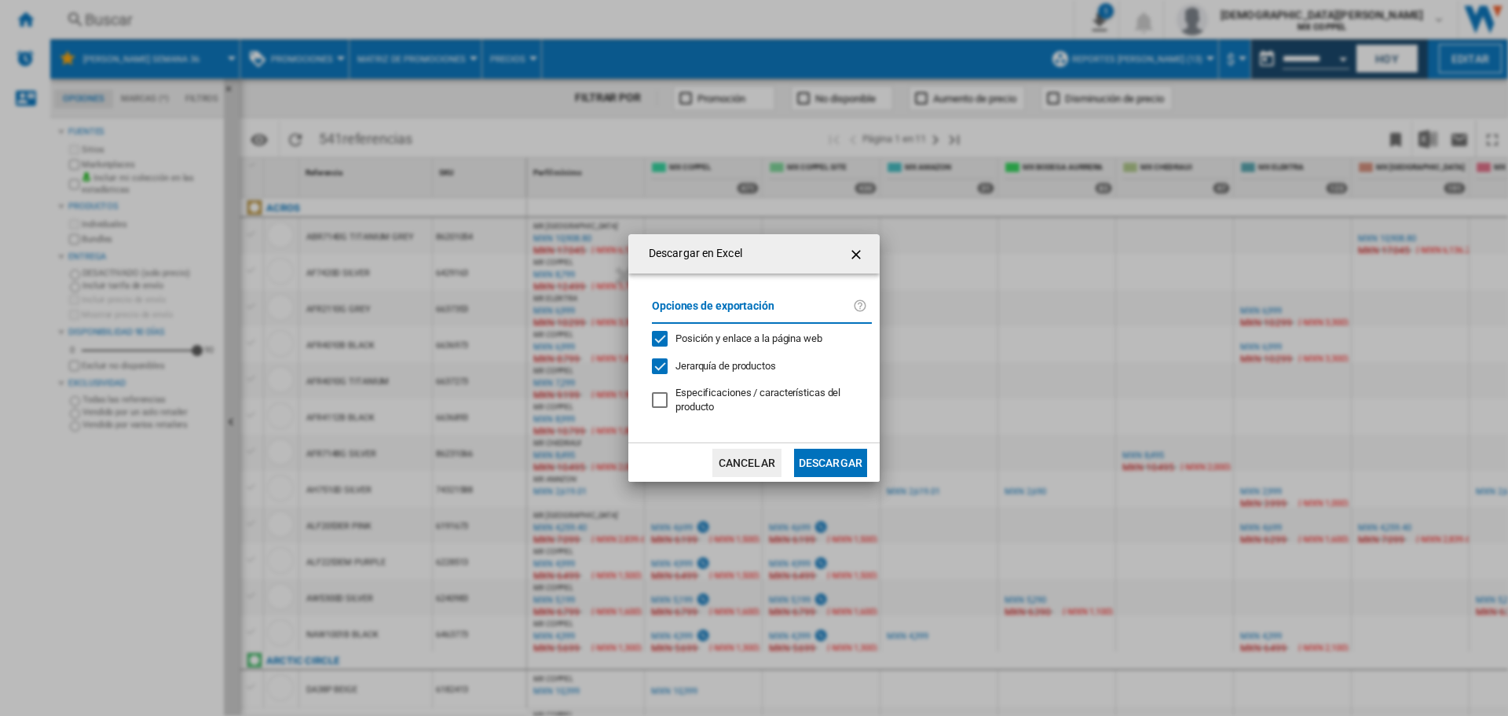
click at [842, 458] on button "Descargar" at bounding box center [830, 463] width 73 height 28
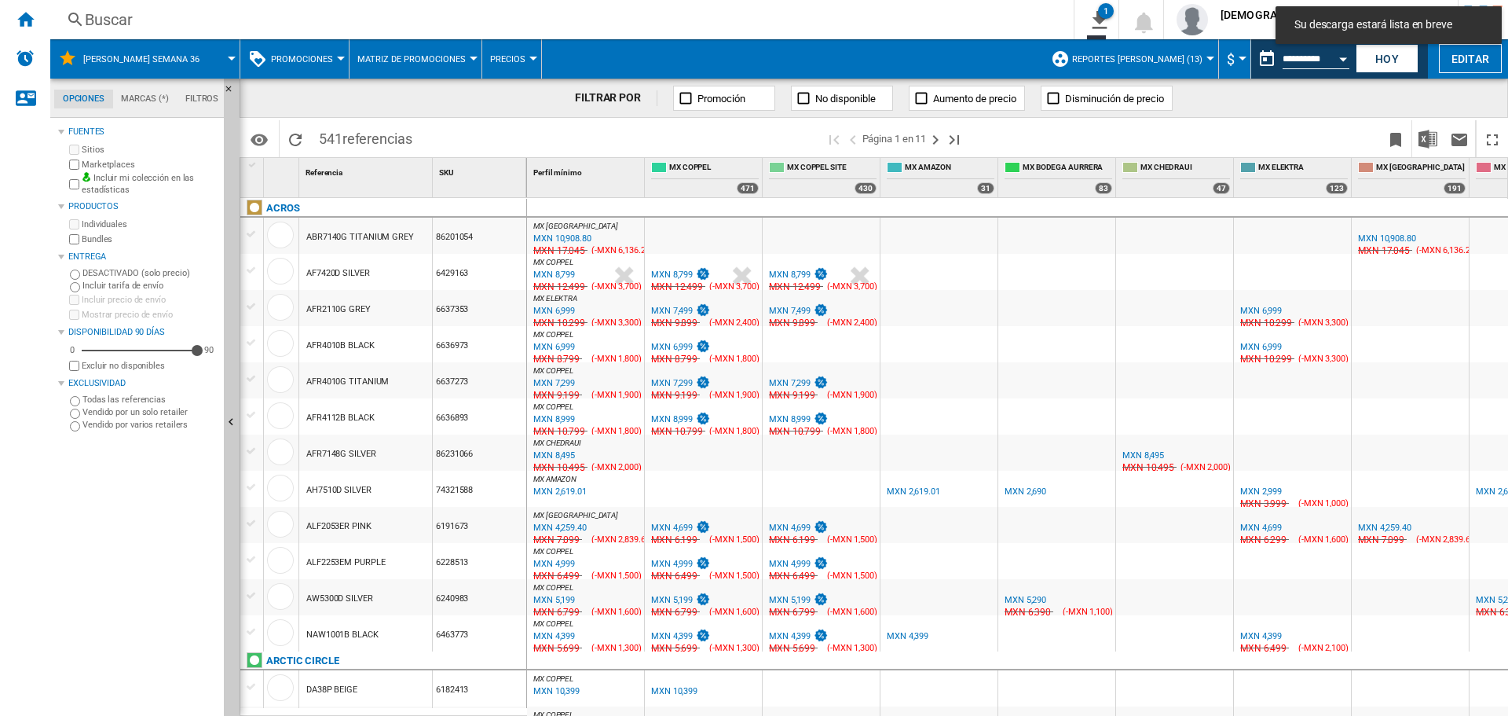
click at [1283, 63] on input "**********" at bounding box center [1316, 61] width 67 height 14
click at [1329, 58] on button "Open calendar" at bounding box center [1343, 56] width 28 height 28
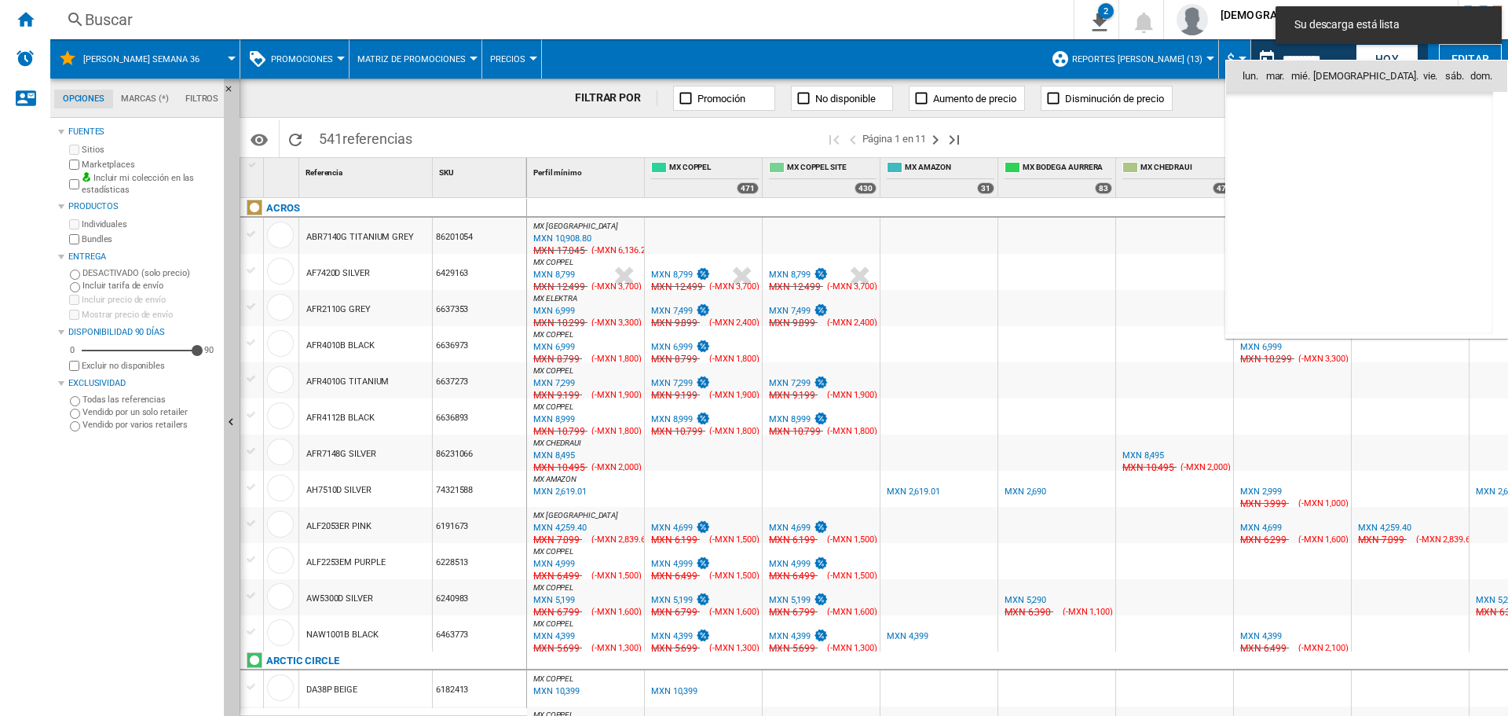
type input "**********"
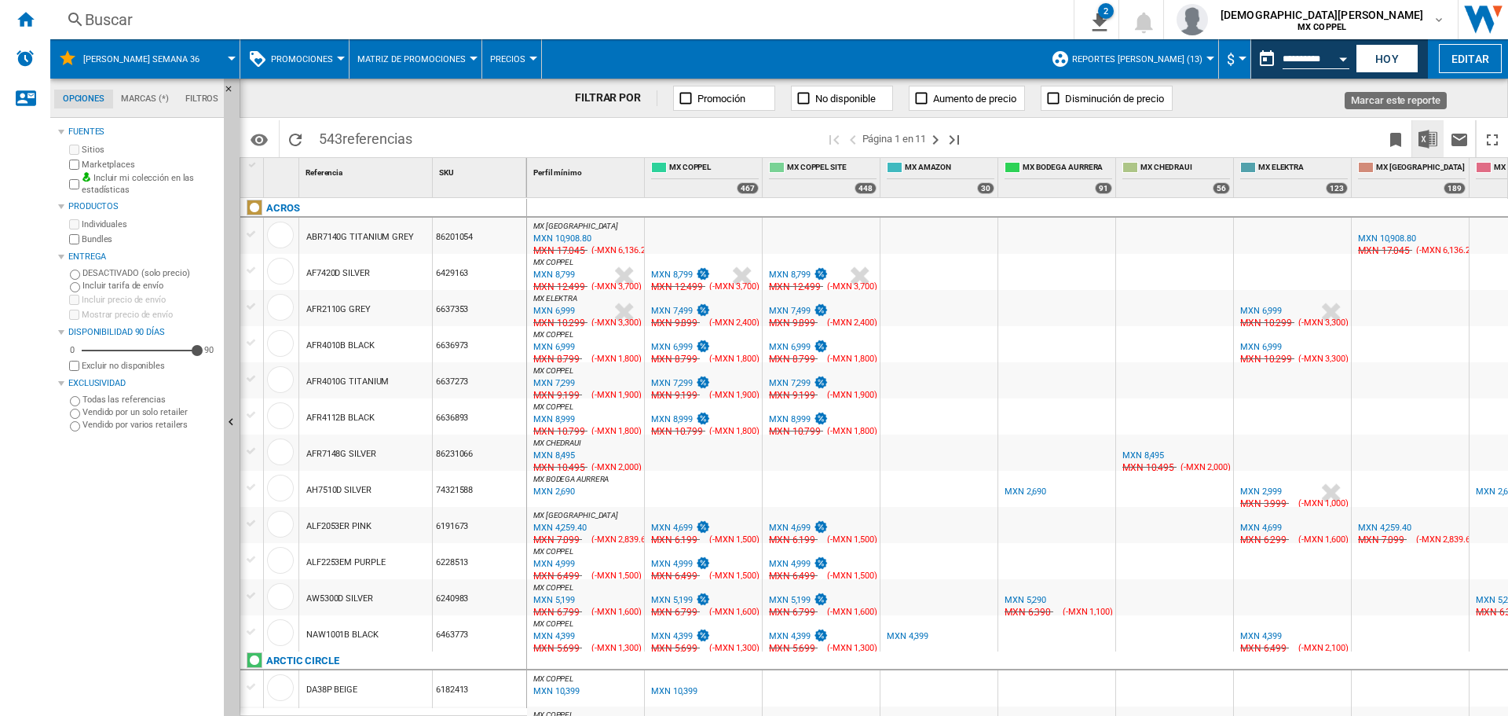
click at [1425, 139] on img "Descargar en Excel" at bounding box center [1428, 139] width 19 height 19
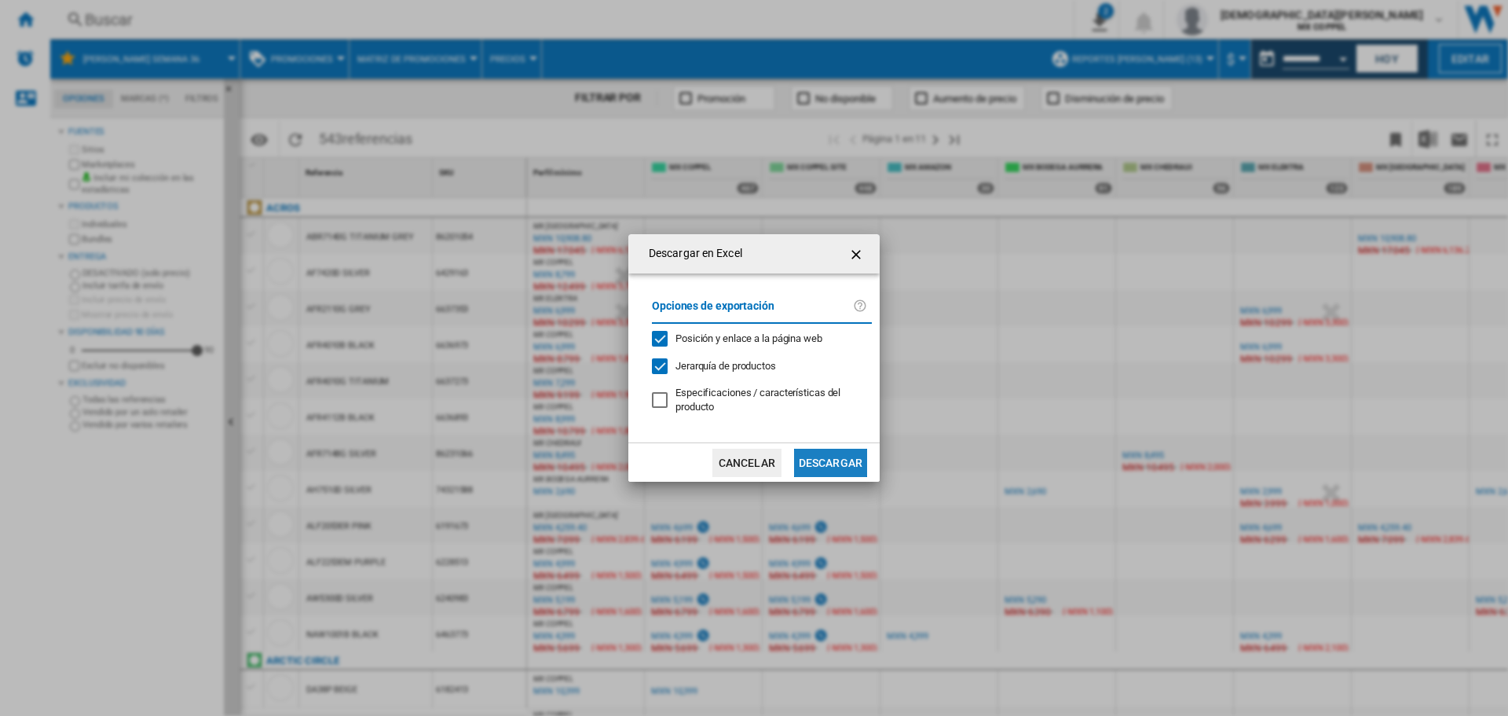
click at [849, 452] on button "Descargar" at bounding box center [830, 463] width 73 height 28
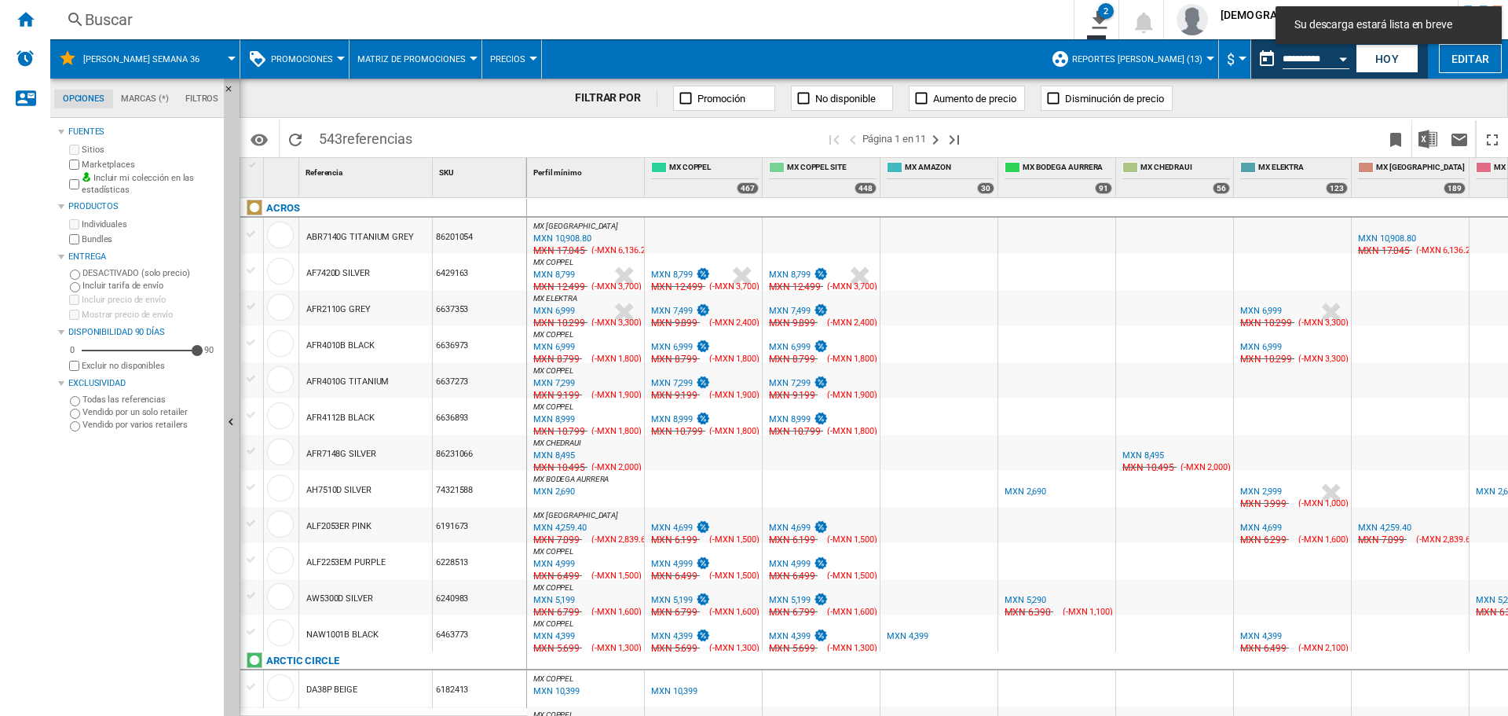
click at [1345, 59] on div "Open calendar" at bounding box center [1343, 59] width 8 height 4
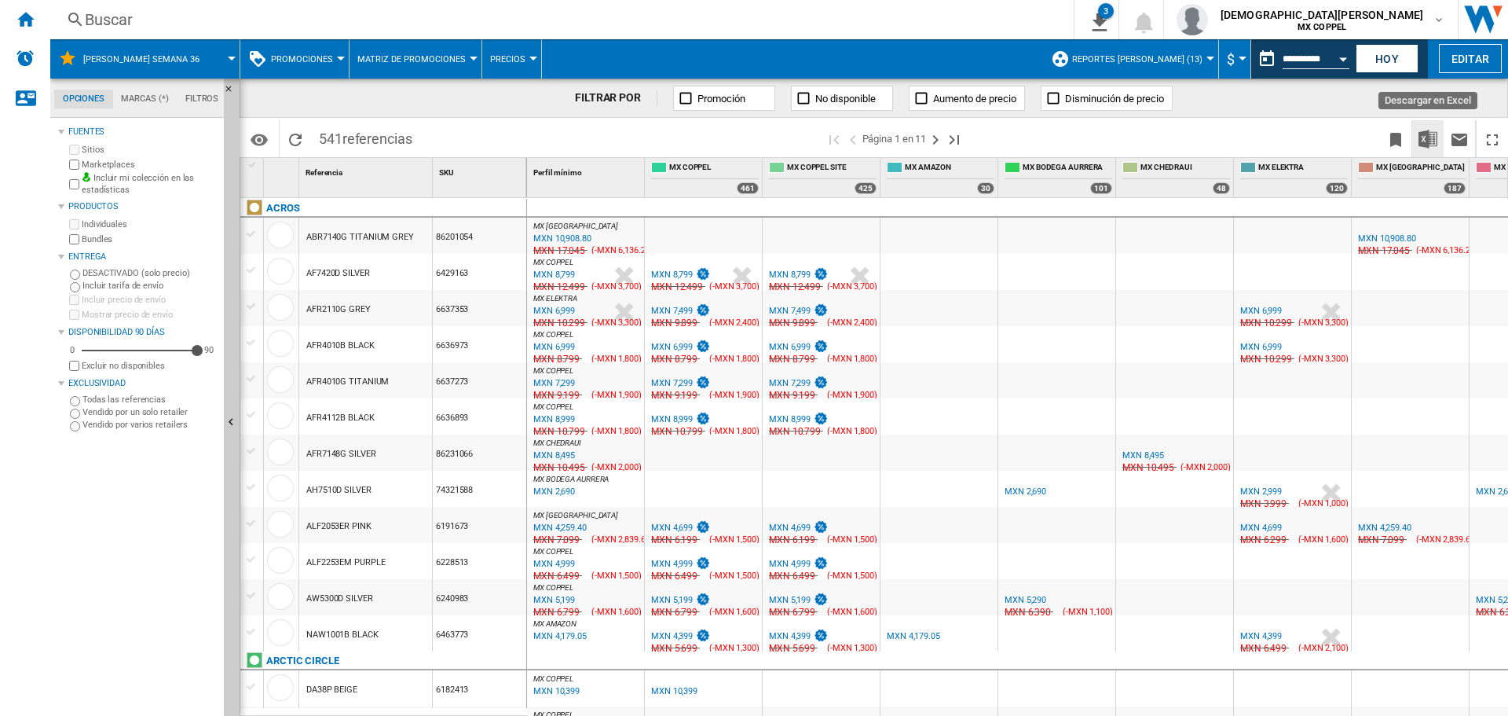
click at [1432, 135] on img "Descargar en Excel" at bounding box center [1428, 139] width 19 height 19
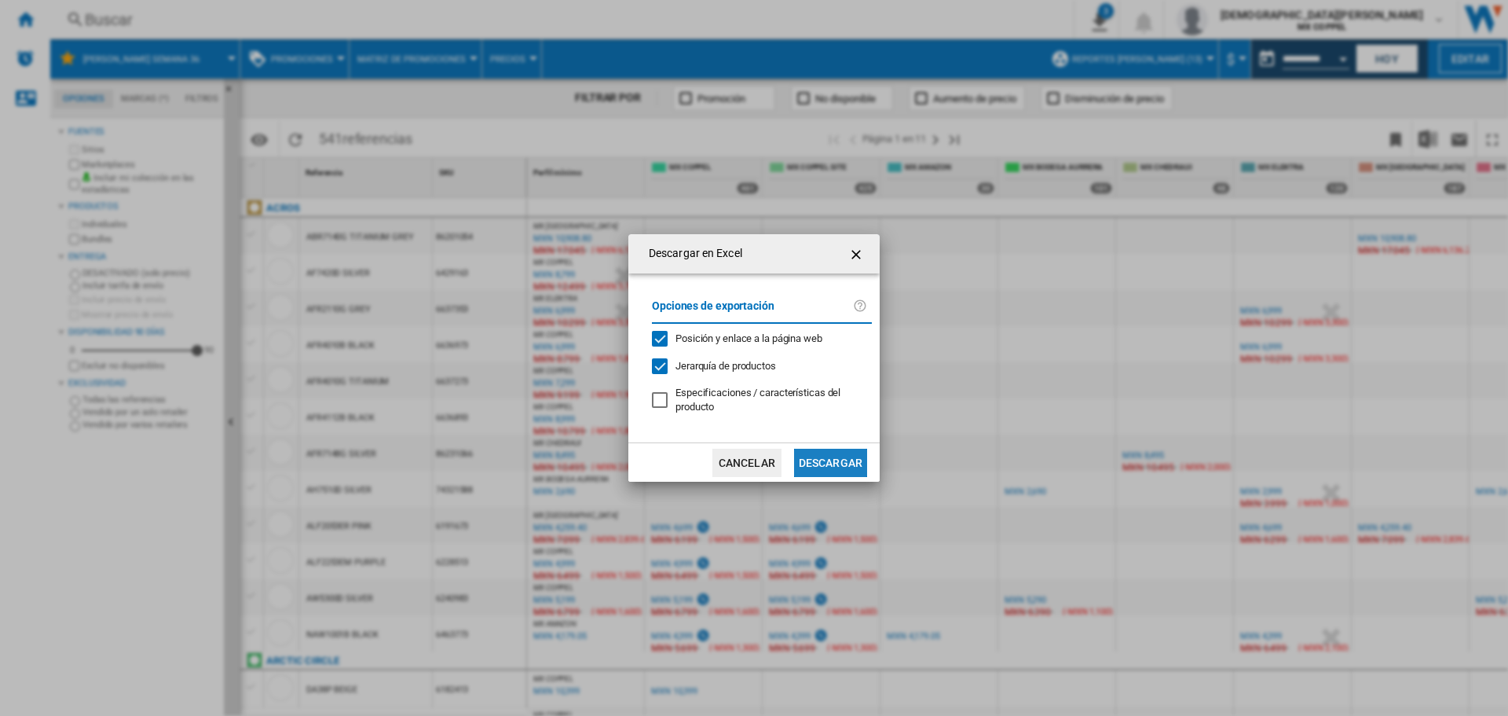
click at [794, 465] on button "Descargar" at bounding box center [830, 463] width 73 height 28
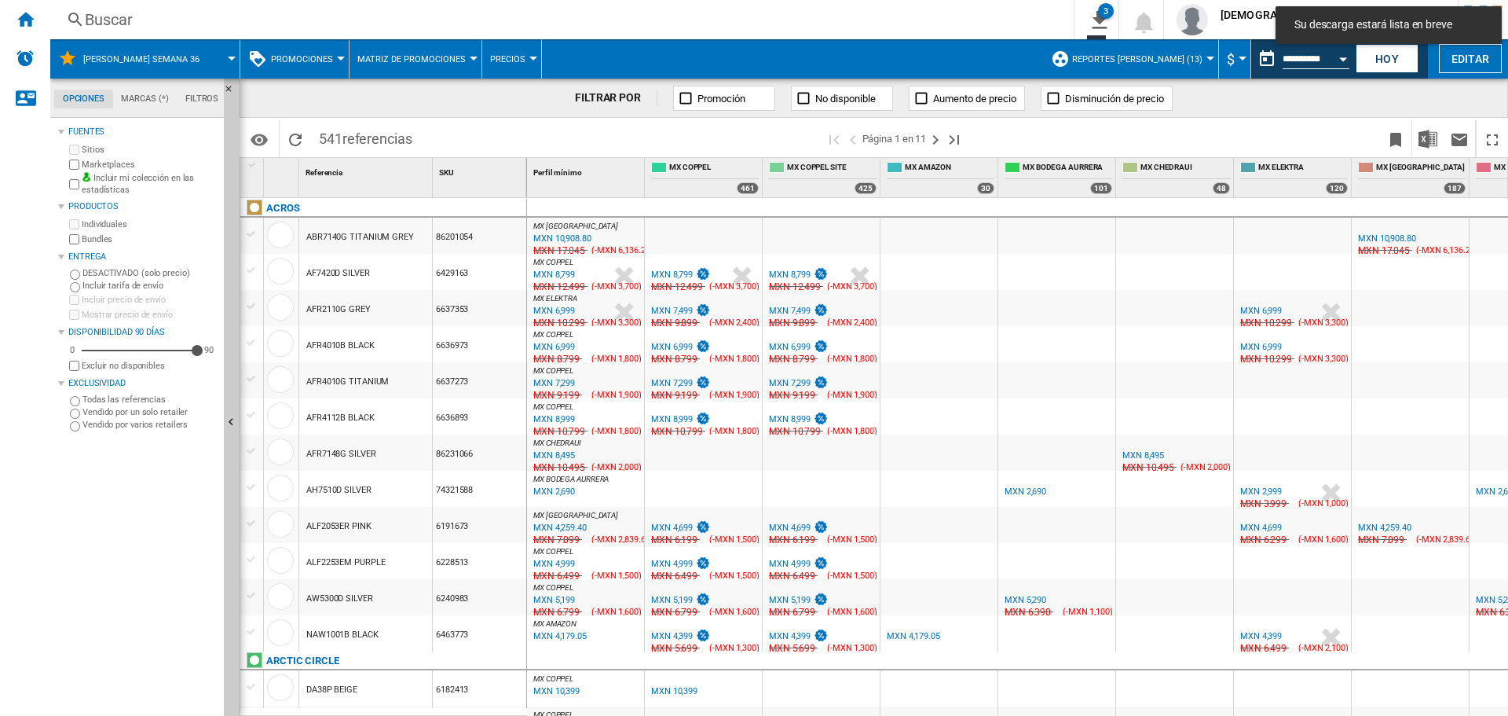
click at [1340, 52] on button "Open calendar" at bounding box center [1343, 56] width 28 height 28
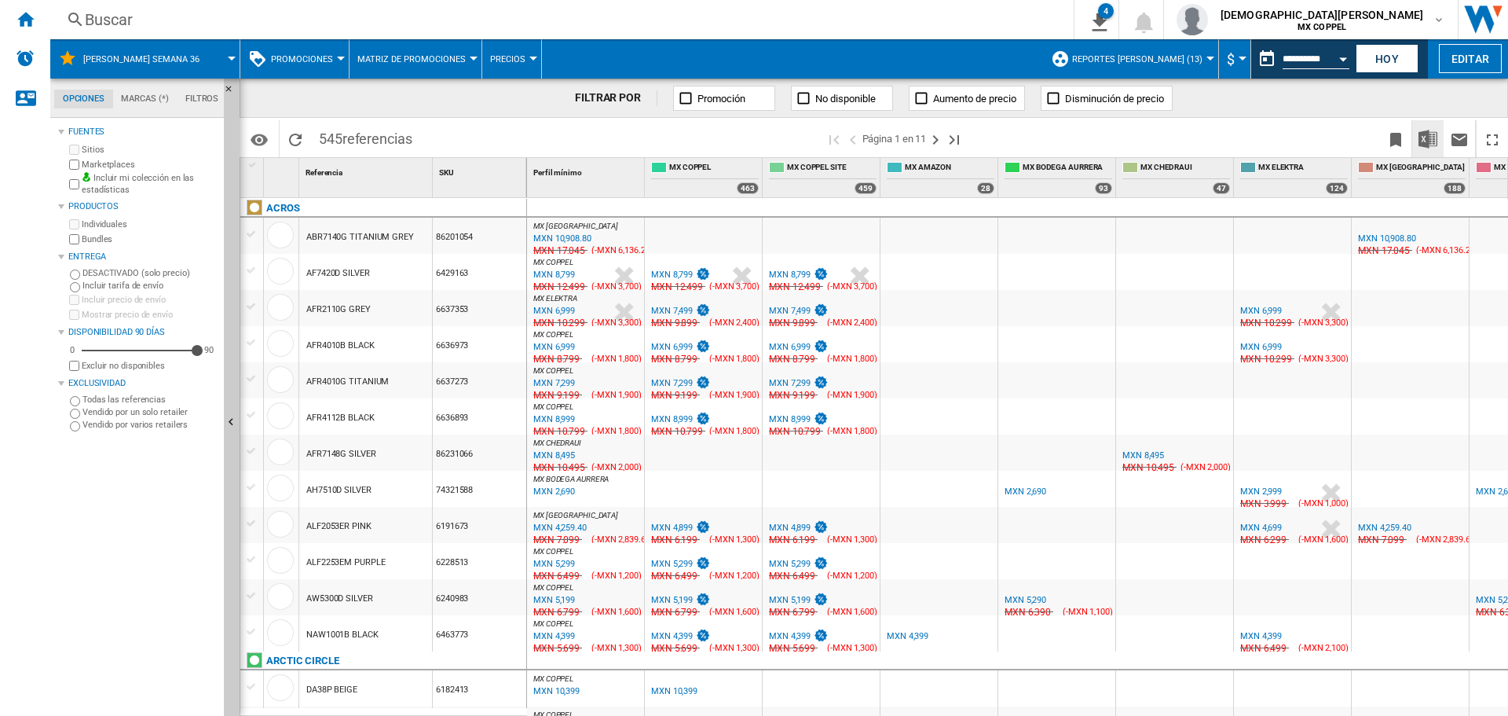
click at [1426, 148] on img "Descargar en Excel" at bounding box center [1428, 139] width 19 height 19
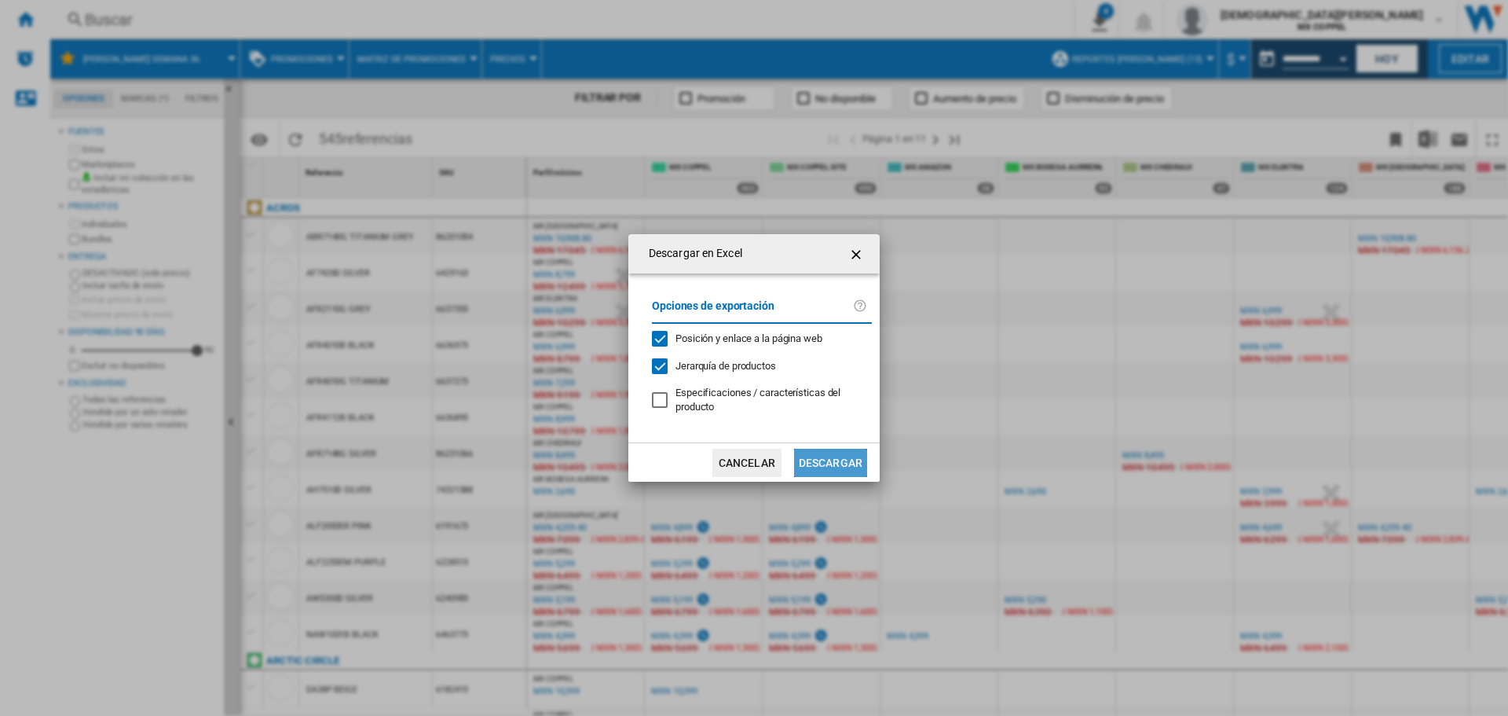
click at [824, 464] on button "Descargar" at bounding box center [830, 463] width 73 height 28
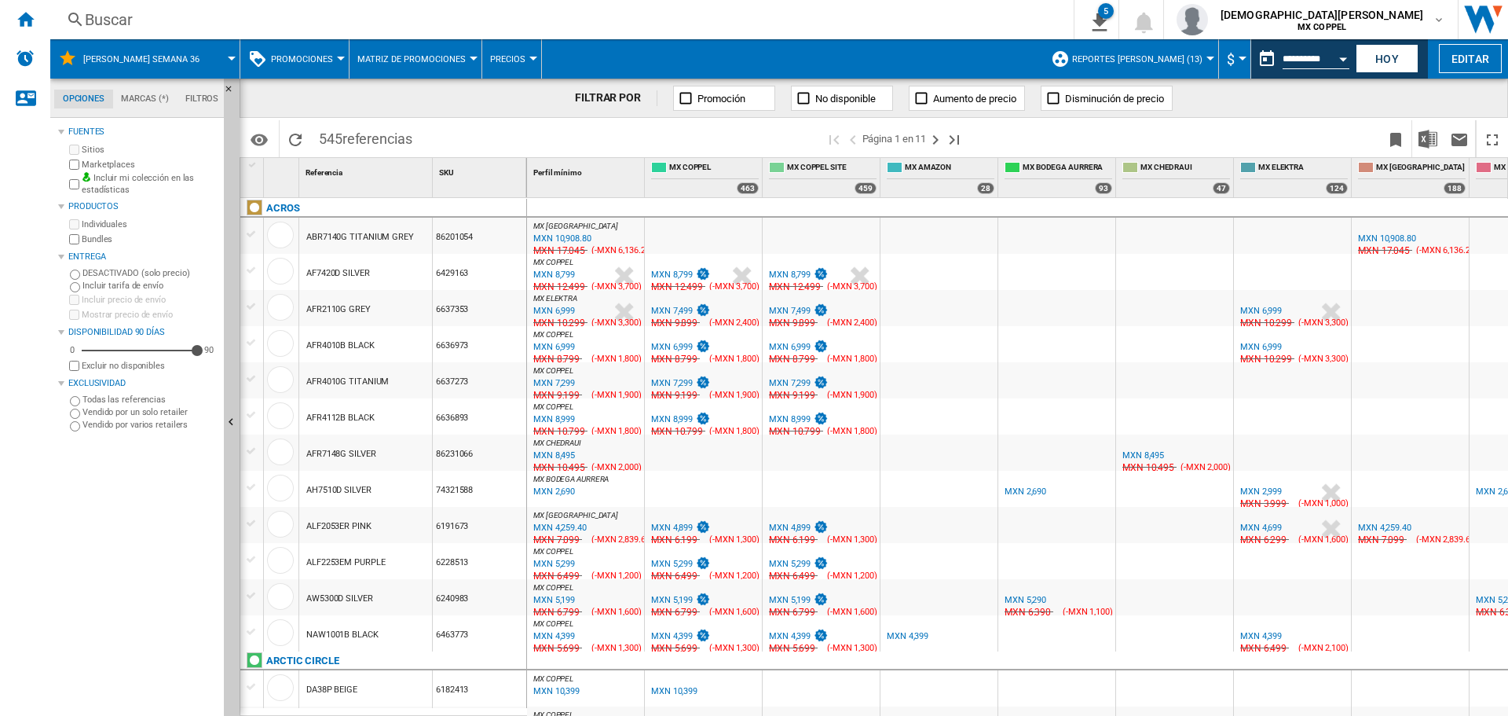
click at [1342, 56] on button "Open calendar" at bounding box center [1343, 56] width 28 height 28
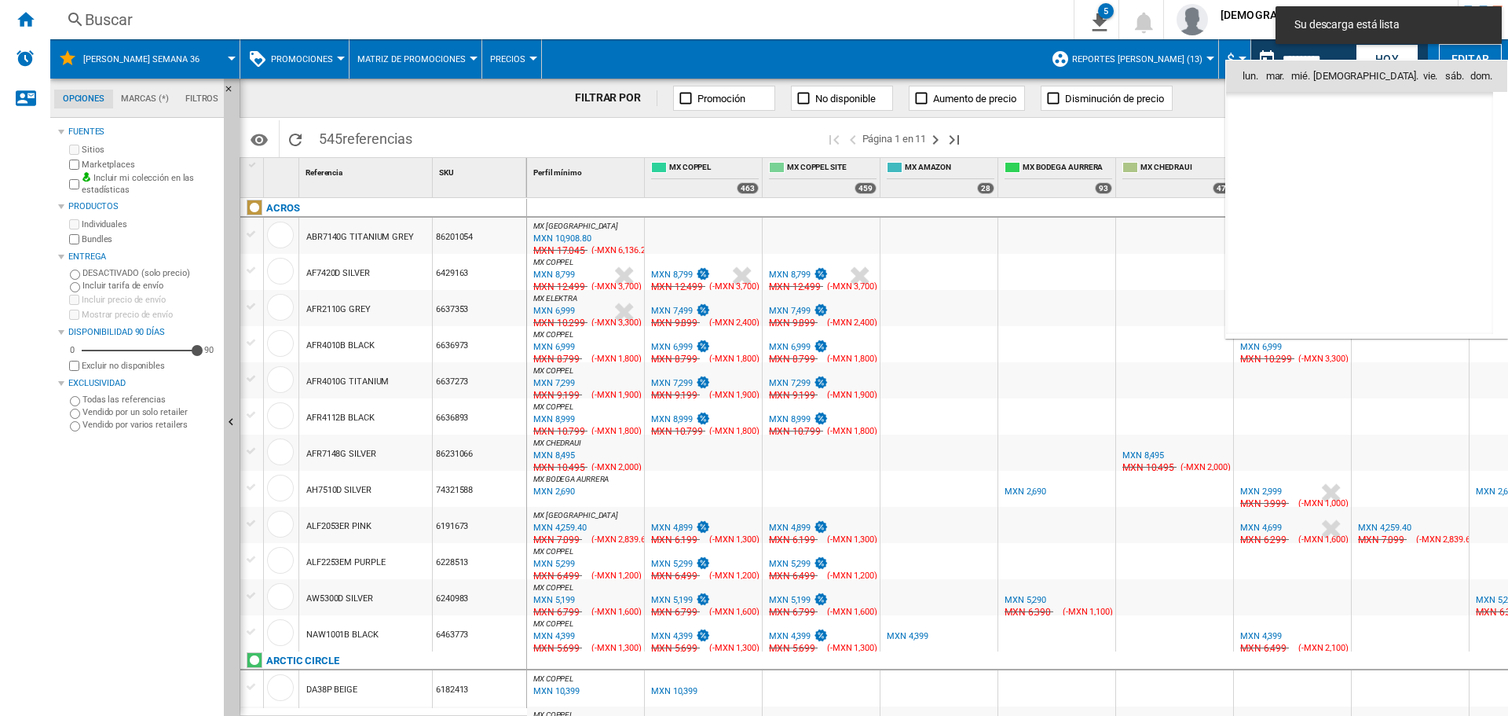
scroll to position [7495, 0]
click at [1303, 218] on span "16" at bounding box center [1290, 213] width 31 height 31
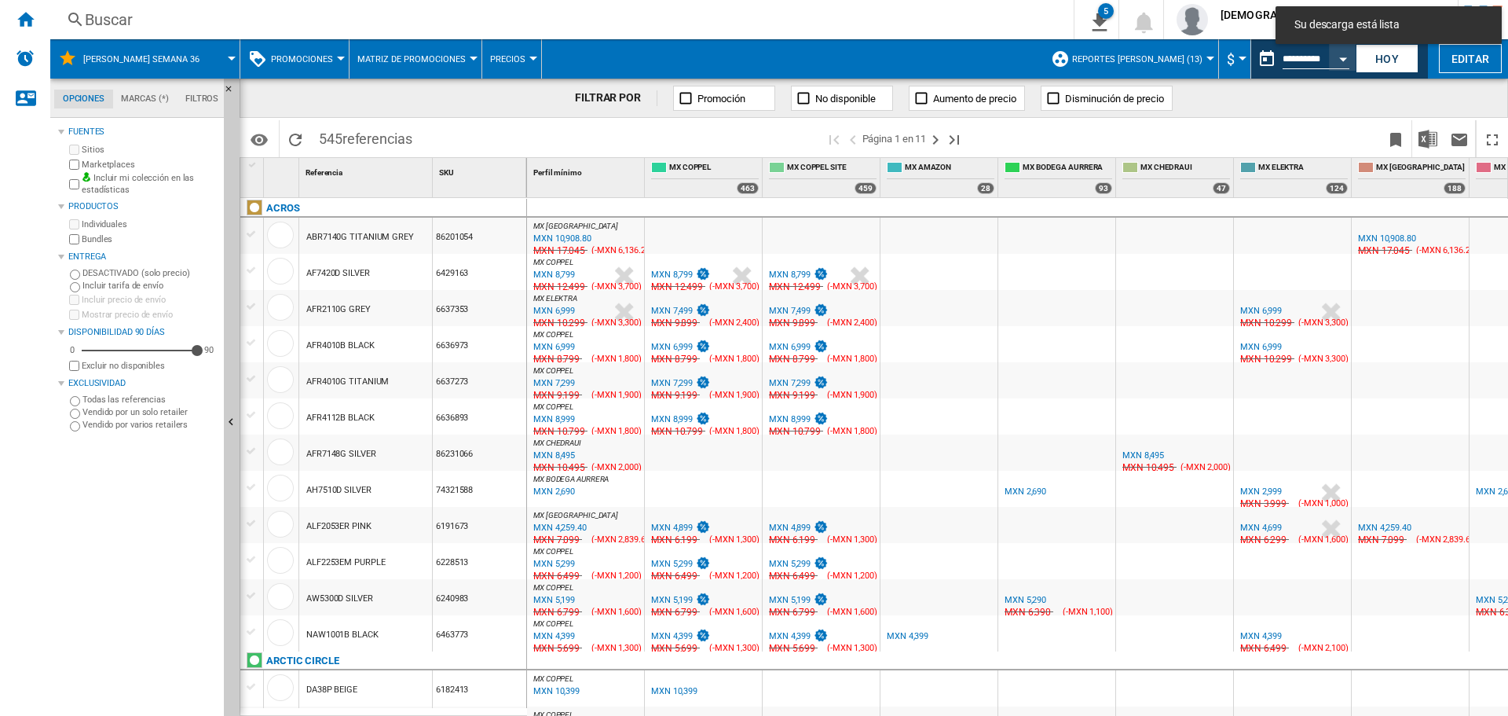
type input "**********"
click at [1428, 142] on img "Descargar en Excel" at bounding box center [1428, 139] width 19 height 19
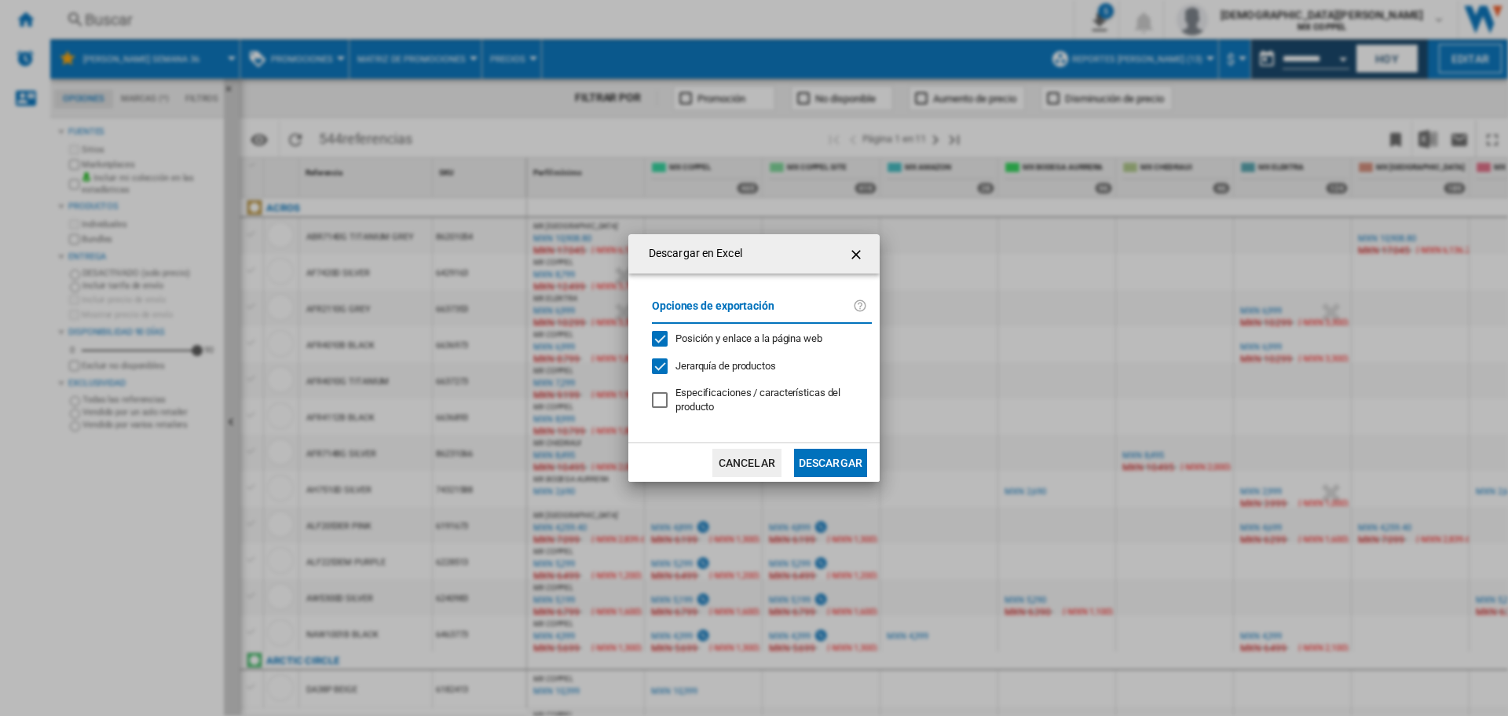
click at [823, 464] on button "Descargar" at bounding box center [830, 463] width 73 height 28
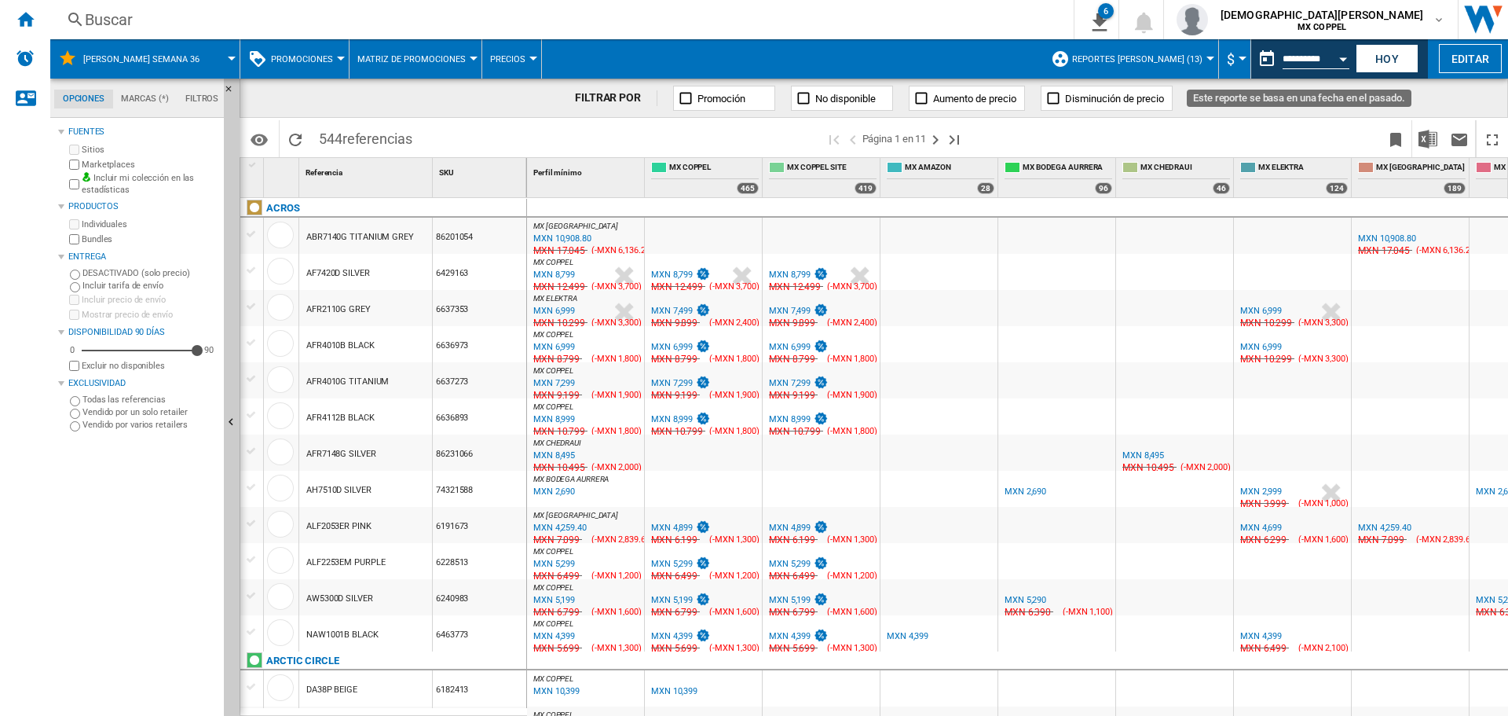
click at [1343, 60] on div "Open calendar" at bounding box center [1343, 59] width 8 height 4
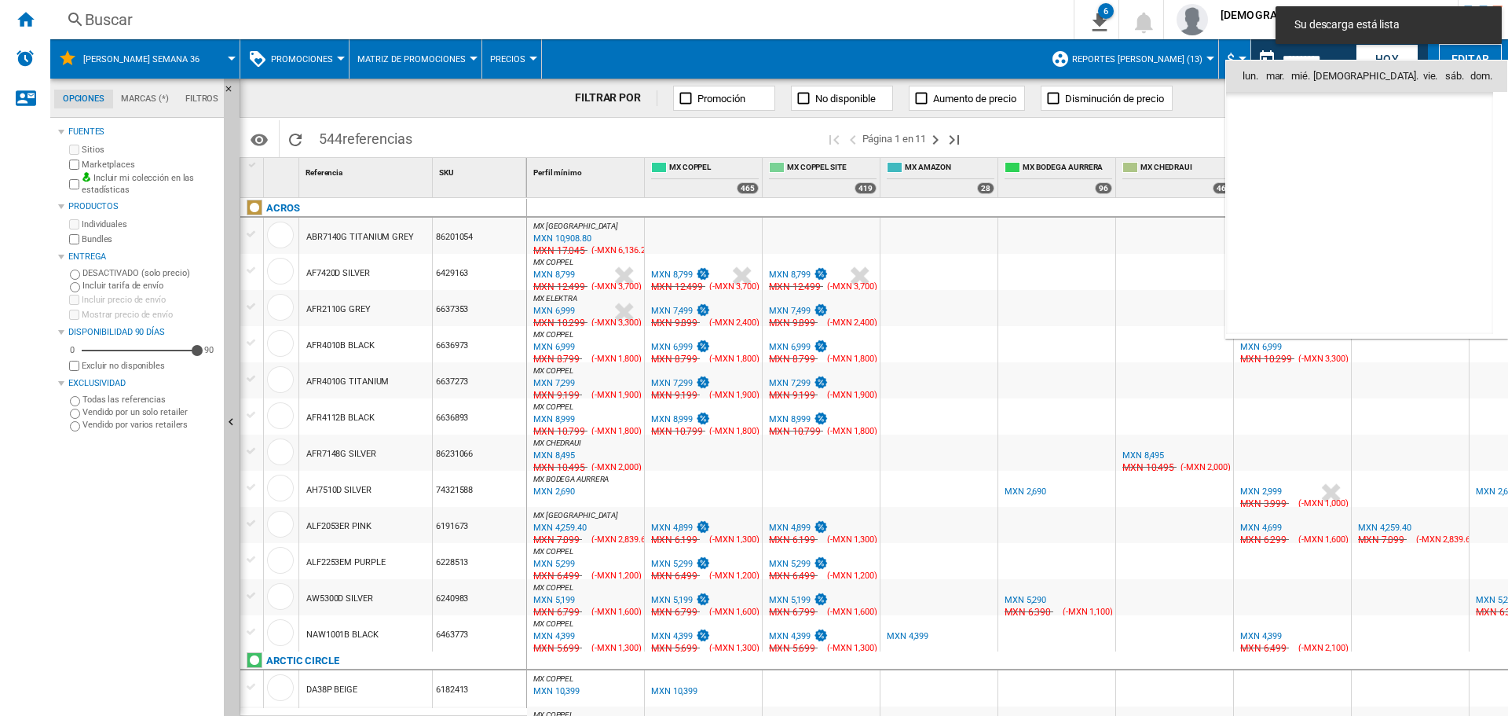
scroll to position [7495, 0]
click at [1333, 218] on span "17" at bounding box center [1325, 213] width 31 height 31
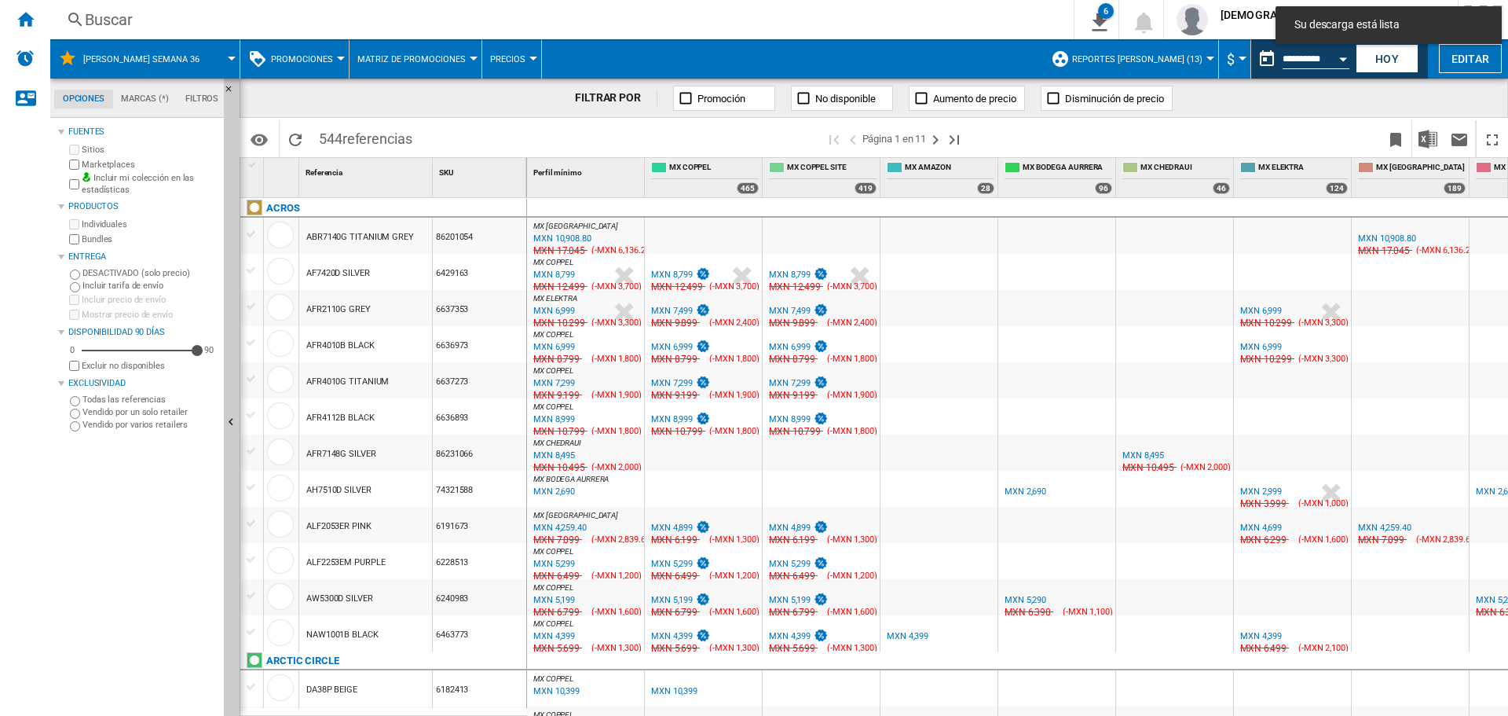
type input "**********"
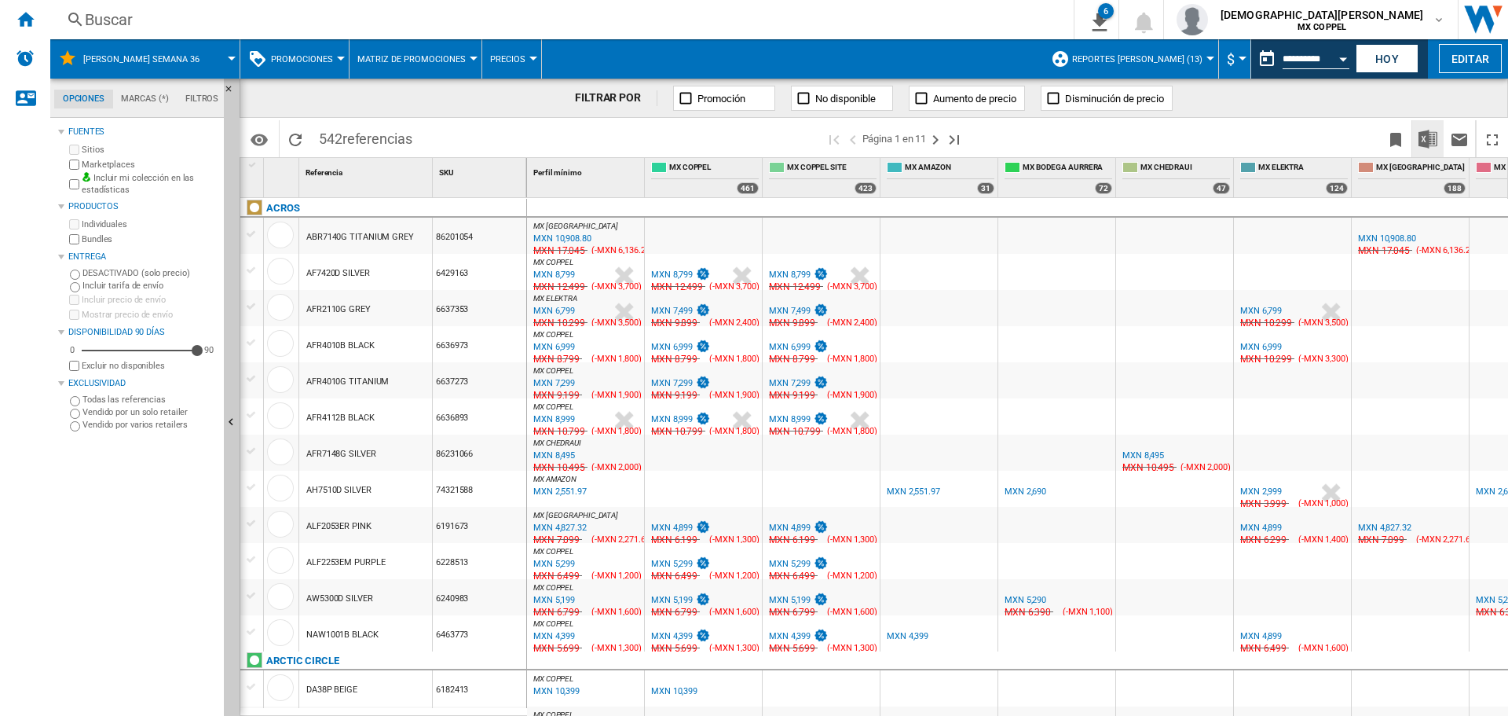
click at [1434, 134] on img "Descargar en Excel" at bounding box center [1428, 139] width 19 height 19
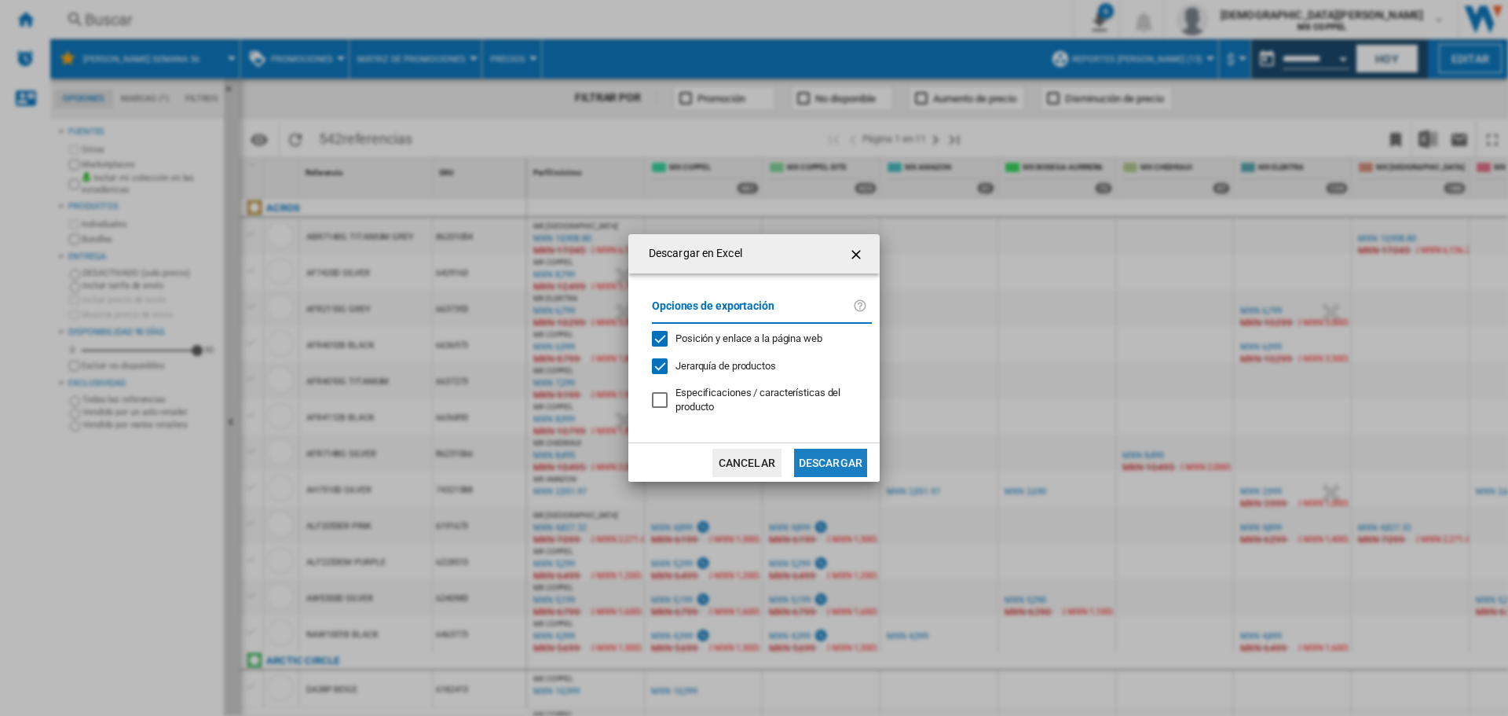
click at [808, 469] on button "Descargar" at bounding box center [830, 463] width 73 height 28
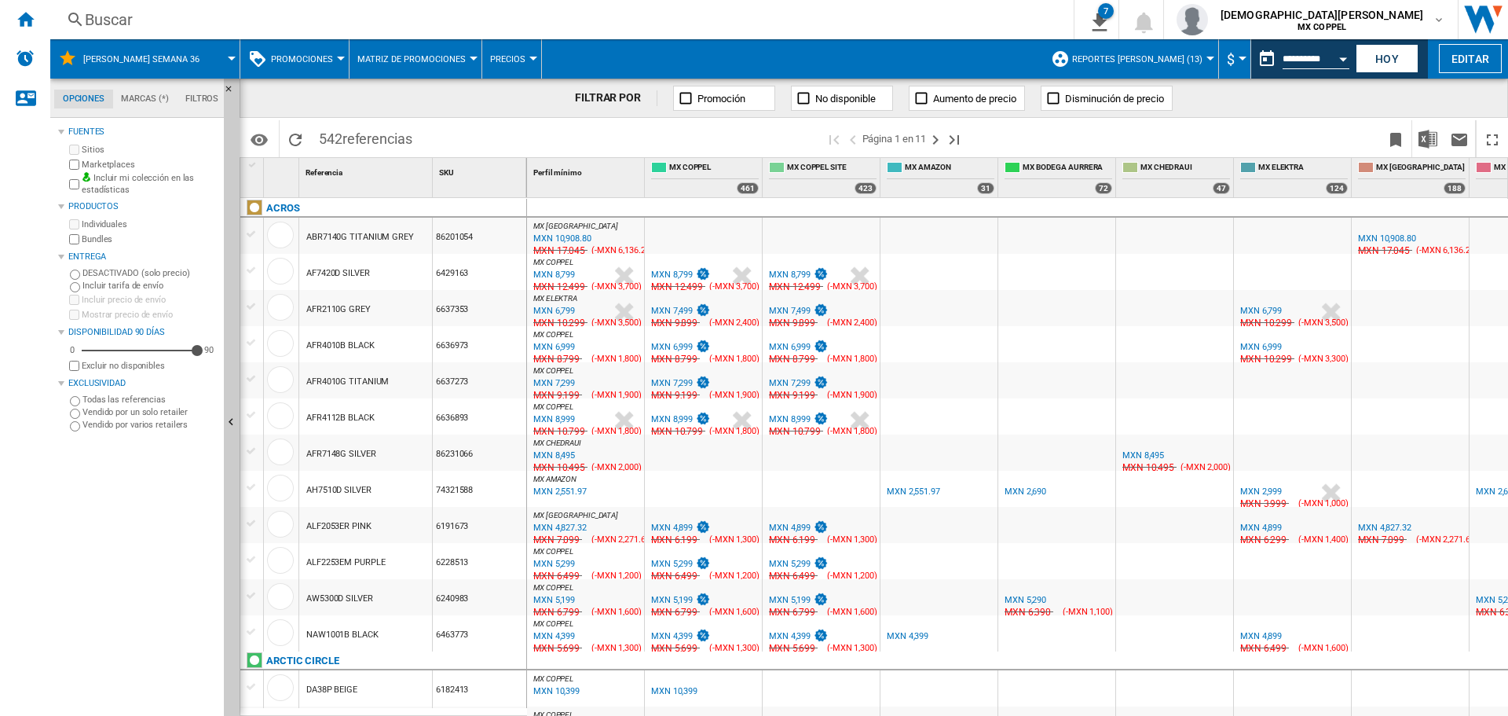
click at [1344, 54] on button "Open calendar" at bounding box center [1343, 56] width 28 height 28
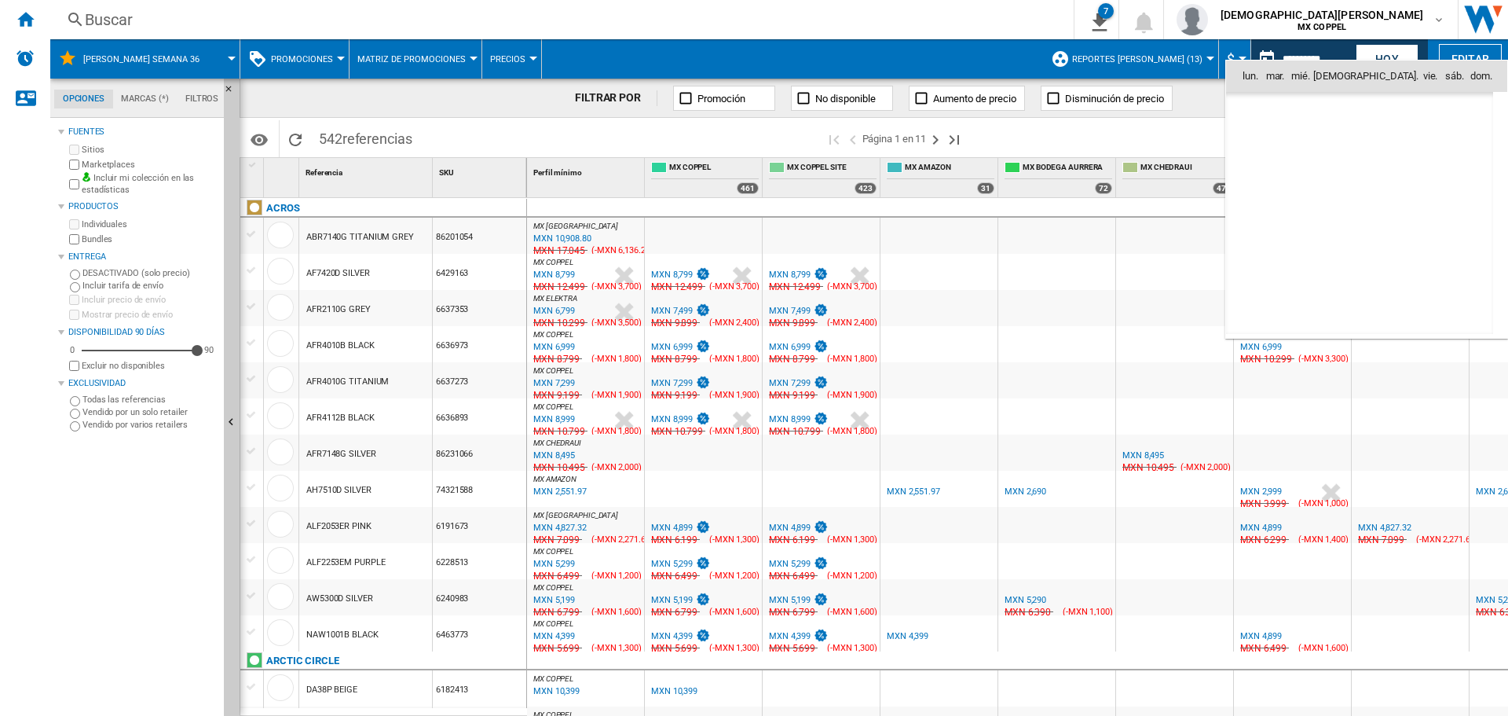
scroll to position [7495, 0]
click at [1286, 104] on md-icon "September 2025" at bounding box center [1286, 110] width 19 height 19
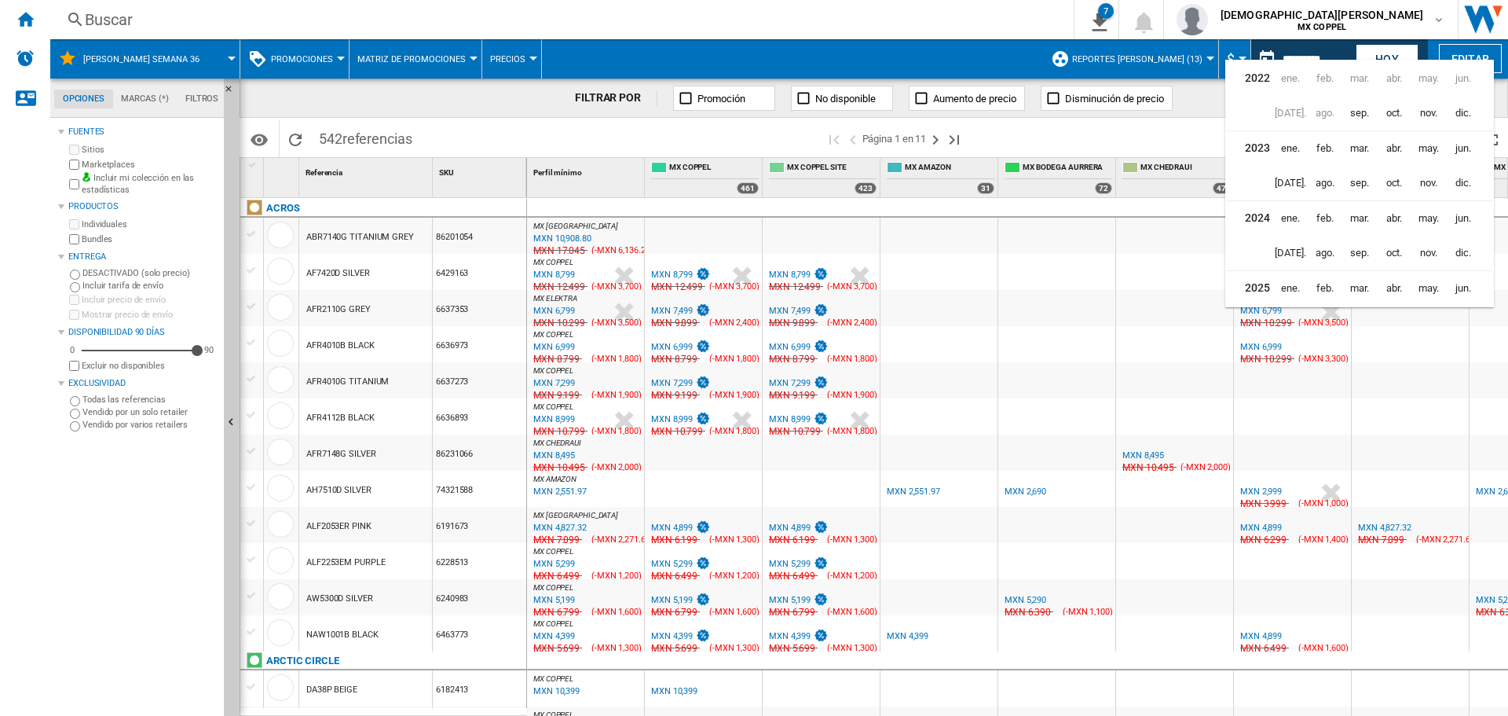
scroll to position [38, 0]
click at [1349, 212] on span "sep." at bounding box center [1359, 214] width 31 height 31
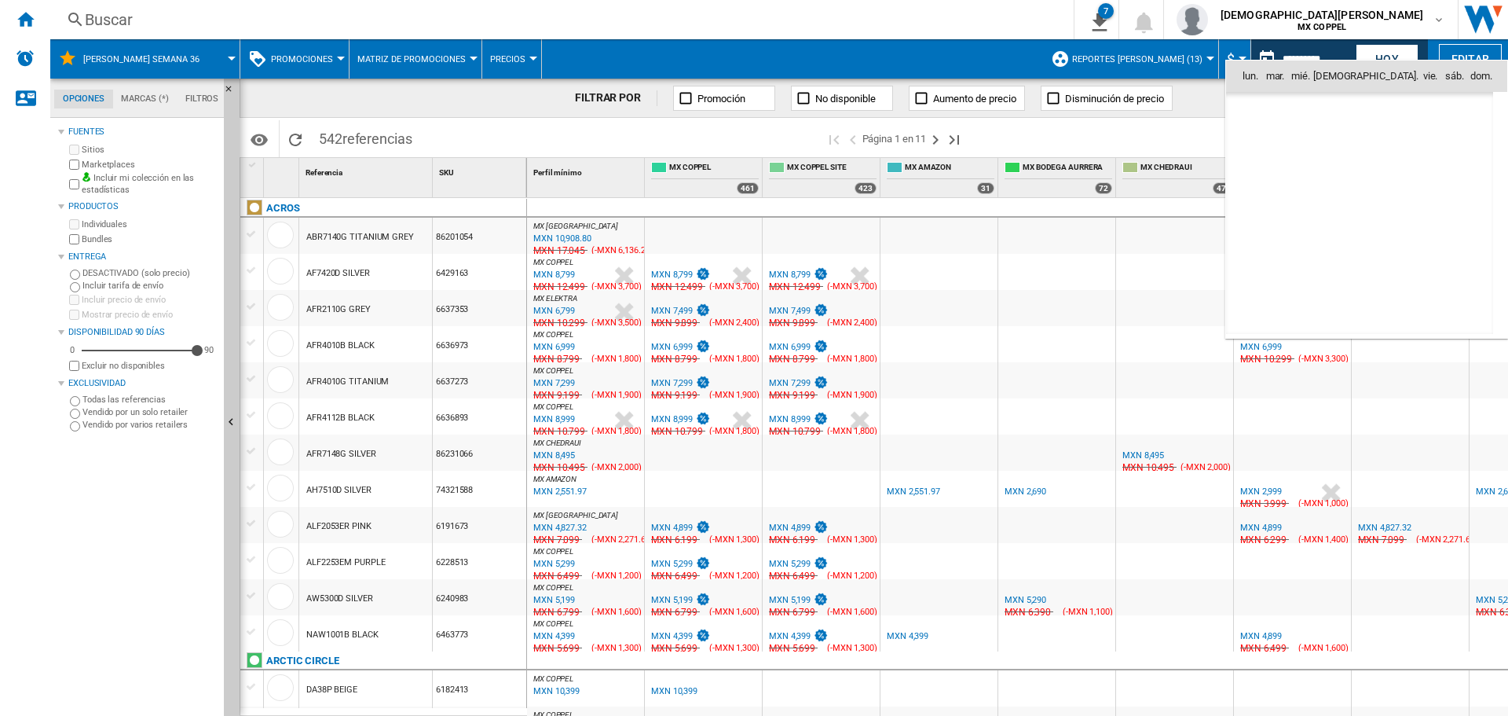
scroll to position [4996, 0]
click at [1334, 182] on span "11" at bounding box center [1325, 178] width 31 height 31
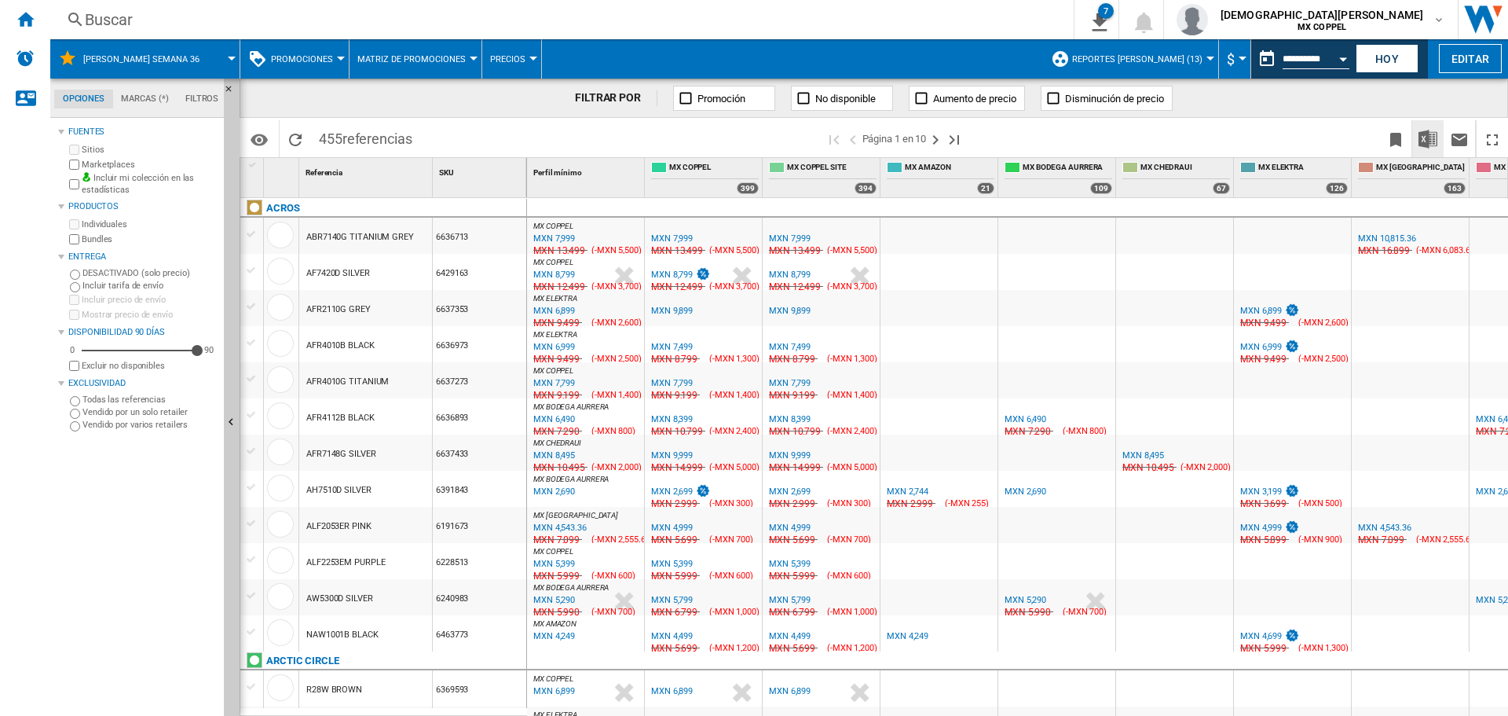
click at [1422, 130] on img "Descargar en Excel" at bounding box center [1428, 139] width 19 height 19
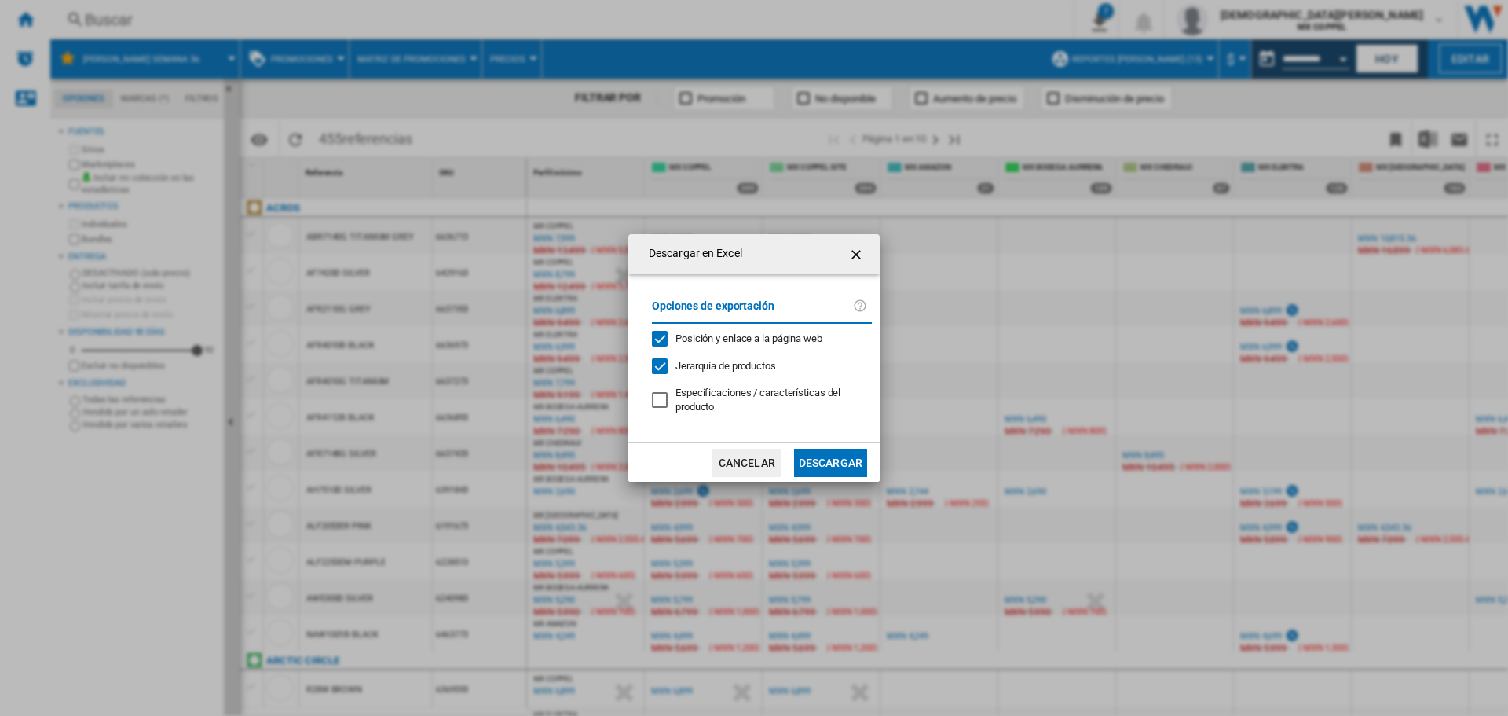
click at [816, 465] on button "Descargar" at bounding box center [830, 463] width 73 height 28
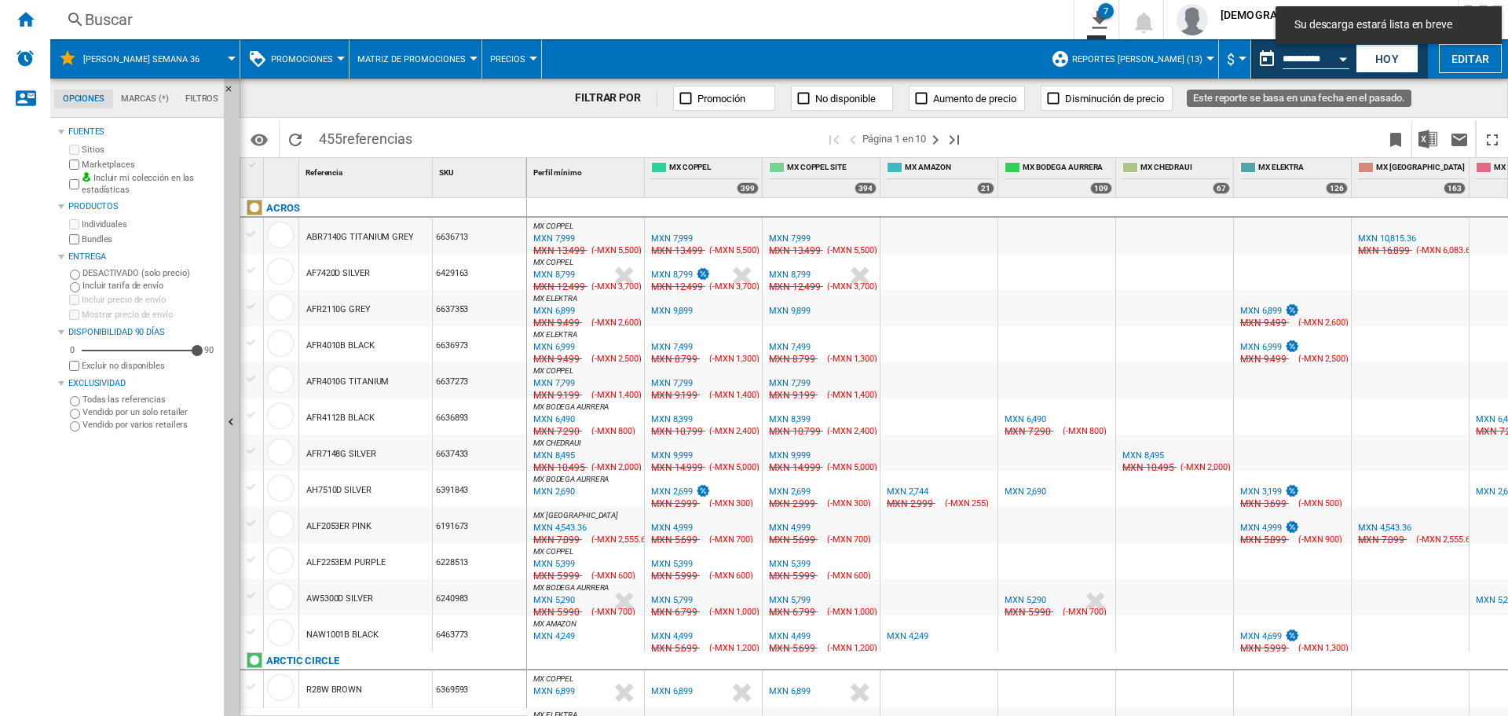
click at [1343, 58] on div "Open calendar" at bounding box center [1343, 59] width 8 height 4
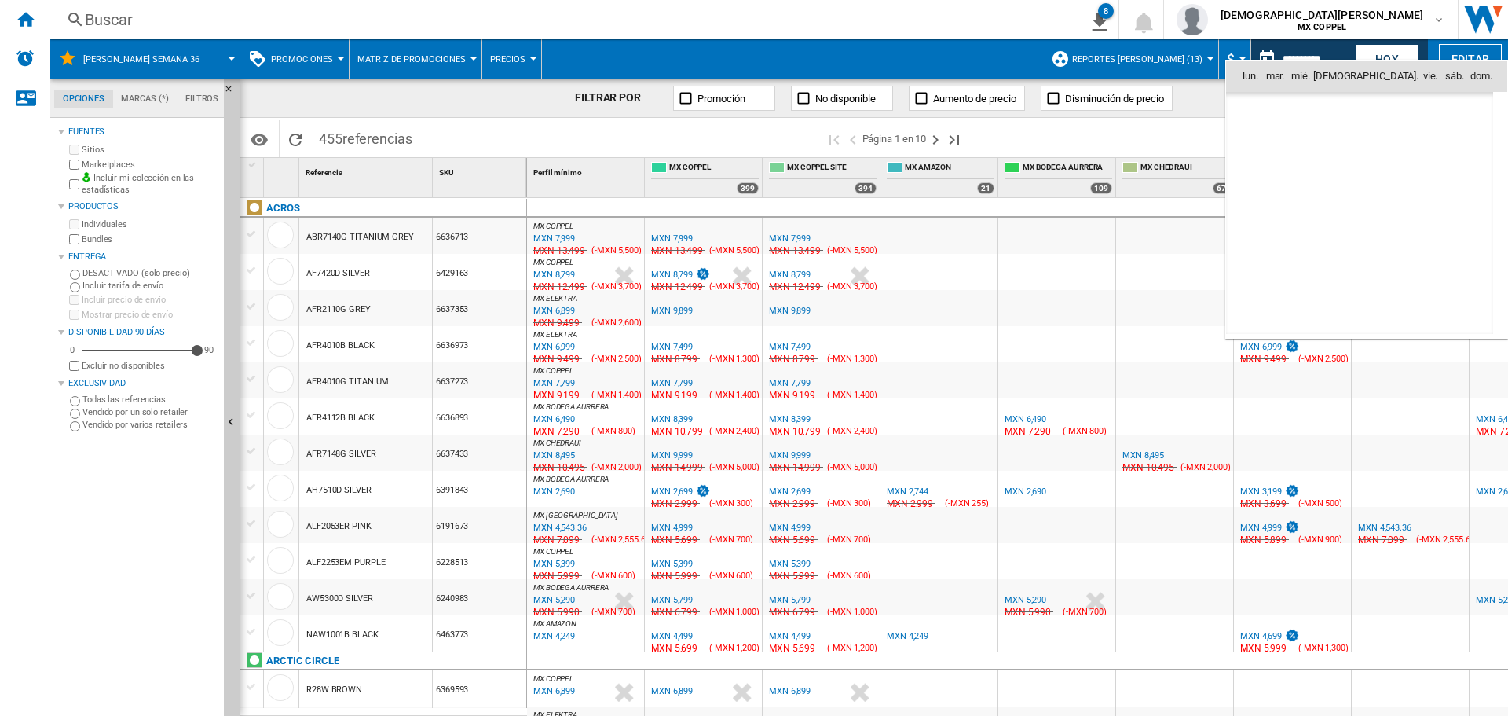
scroll to position [4996, 0]
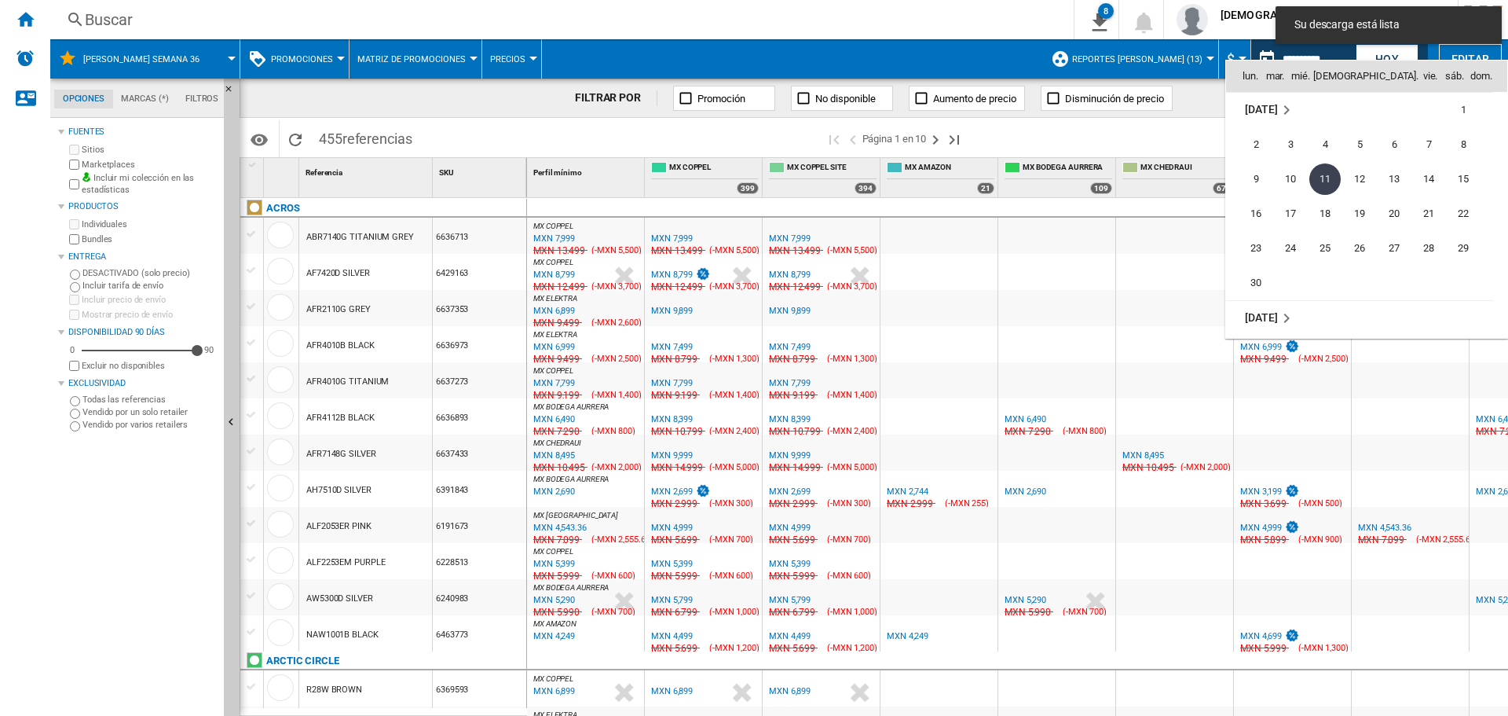
click at [1376, 184] on td "12" at bounding box center [1360, 179] width 35 height 35
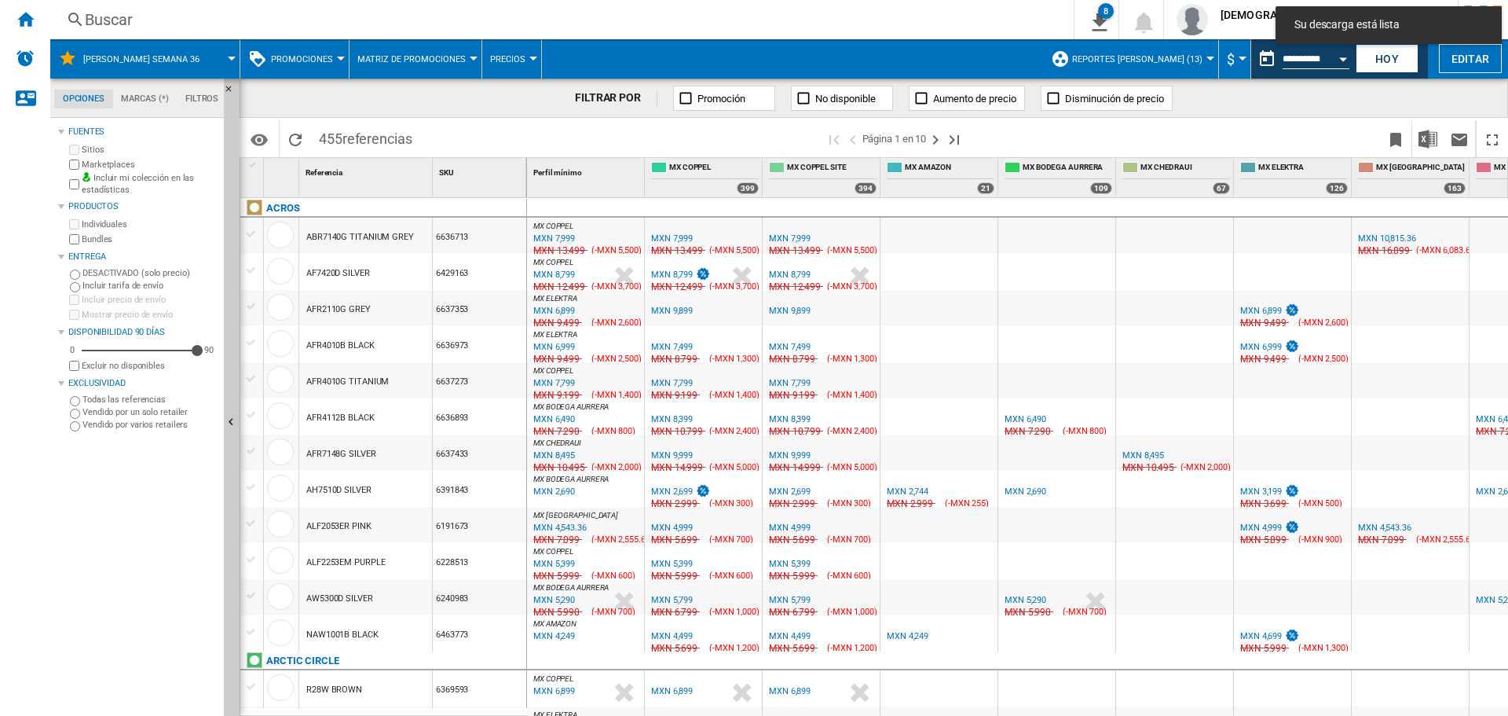
type input "**********"
click at [1366, 181] on span at bounding box center [1401, 187] width 86 height 13
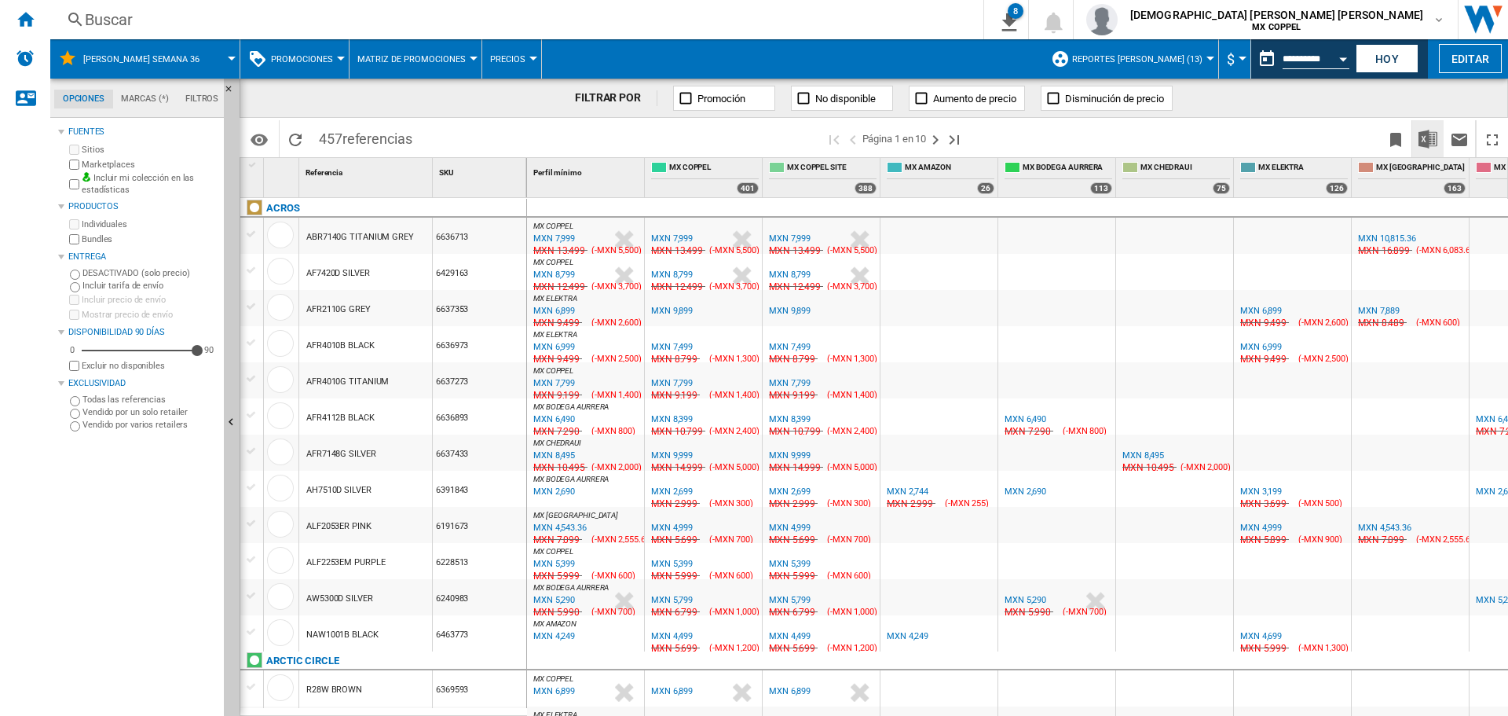
click at [1429, 132] on img "Descargar en Excel" at bounding box center [1428, 139] width 19 height 19
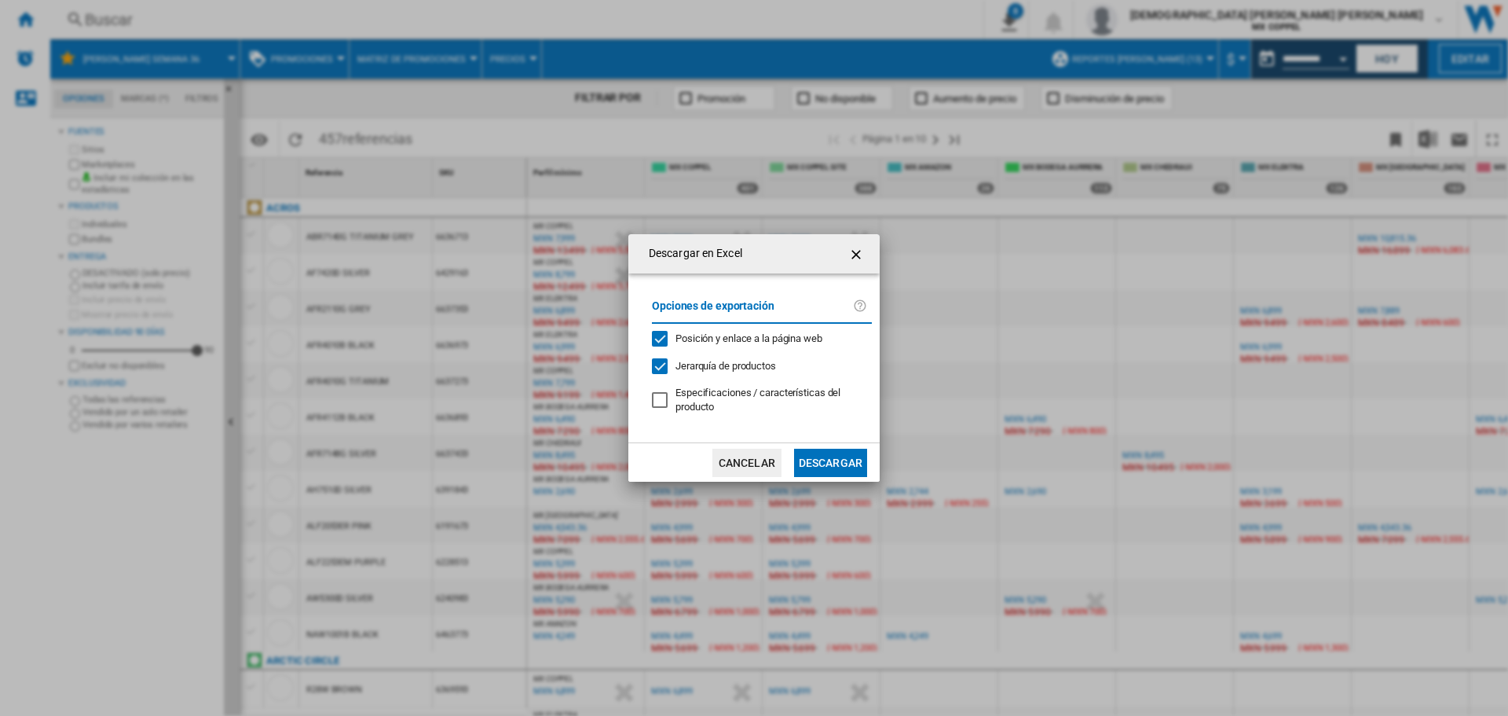
click at [811, 458] on button "Descargar" at bounding box center [830, 463] width 73 height 28
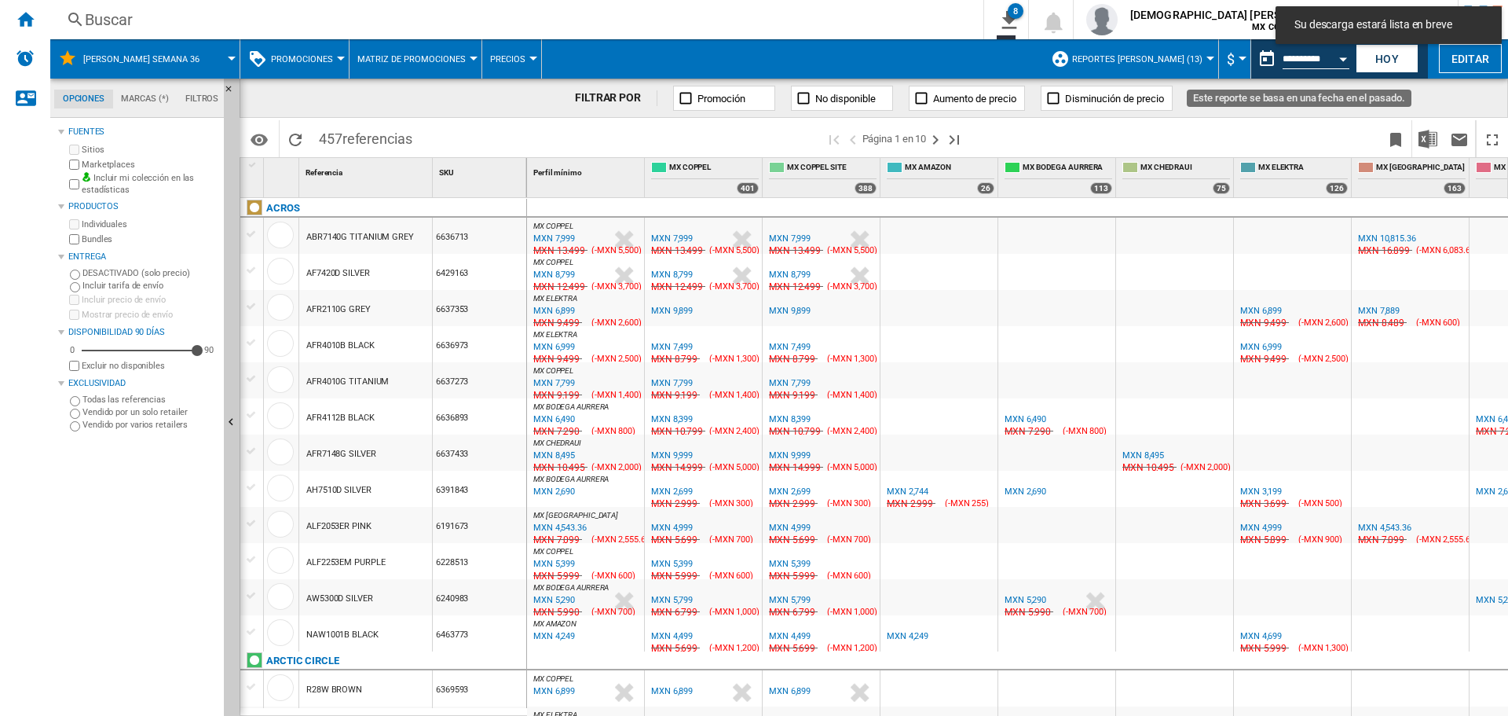
click at [1347, 60] on div "Open calendar" at bounding box center [1343, 59] width 8 height 4
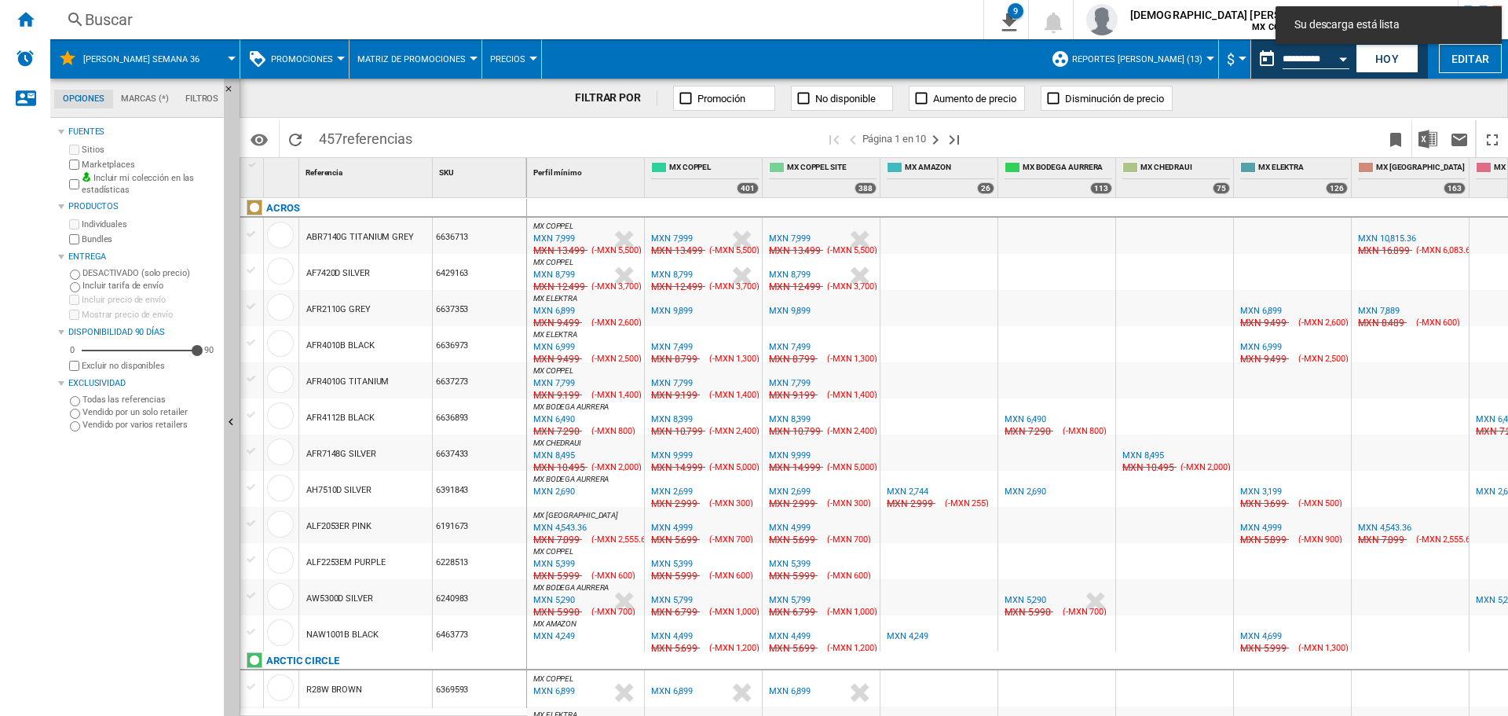
type input "**********"
click at [1419, 134] on img "Descargar en Excel" at bounding box center [1428, 139] width 19 height 19
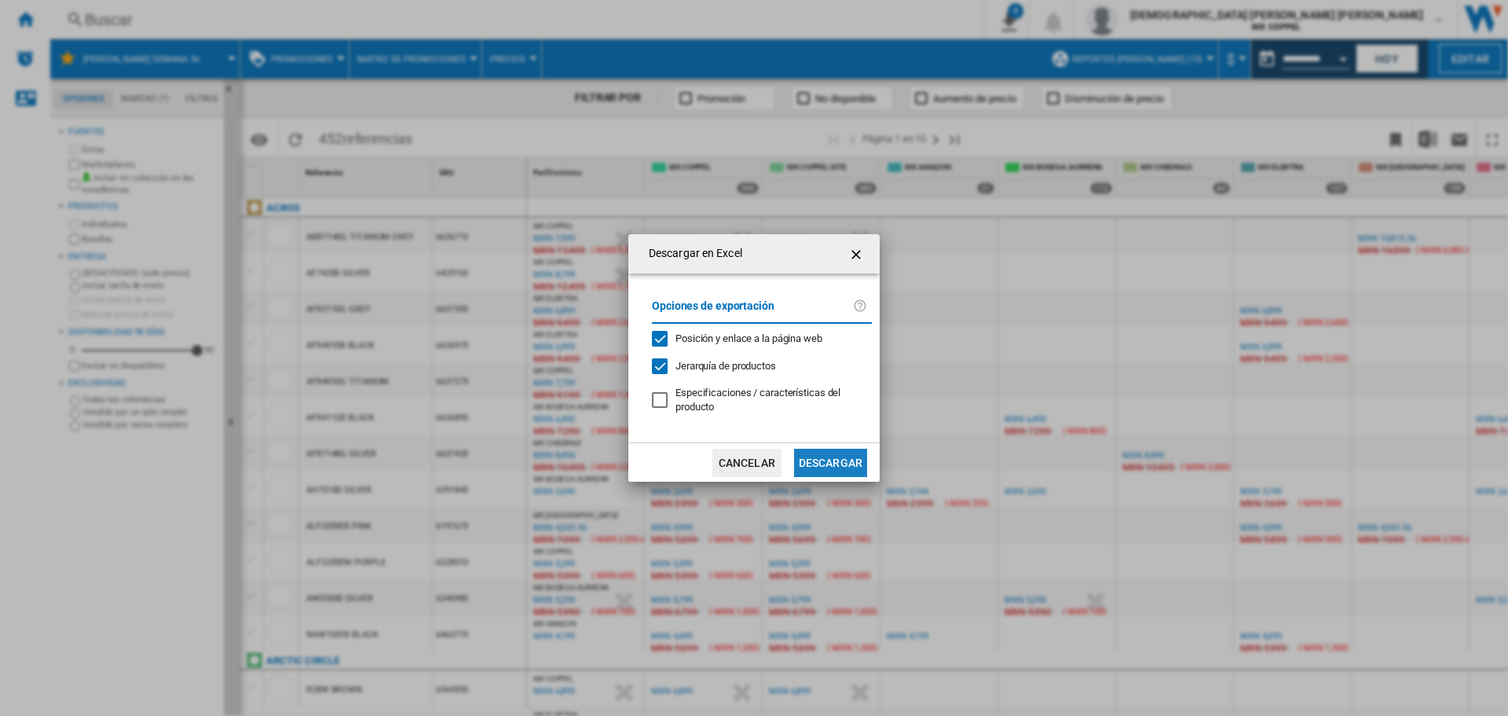
click at [812, 458] on button "Descargar" at bounding box center [830, 463] width 73 height 28
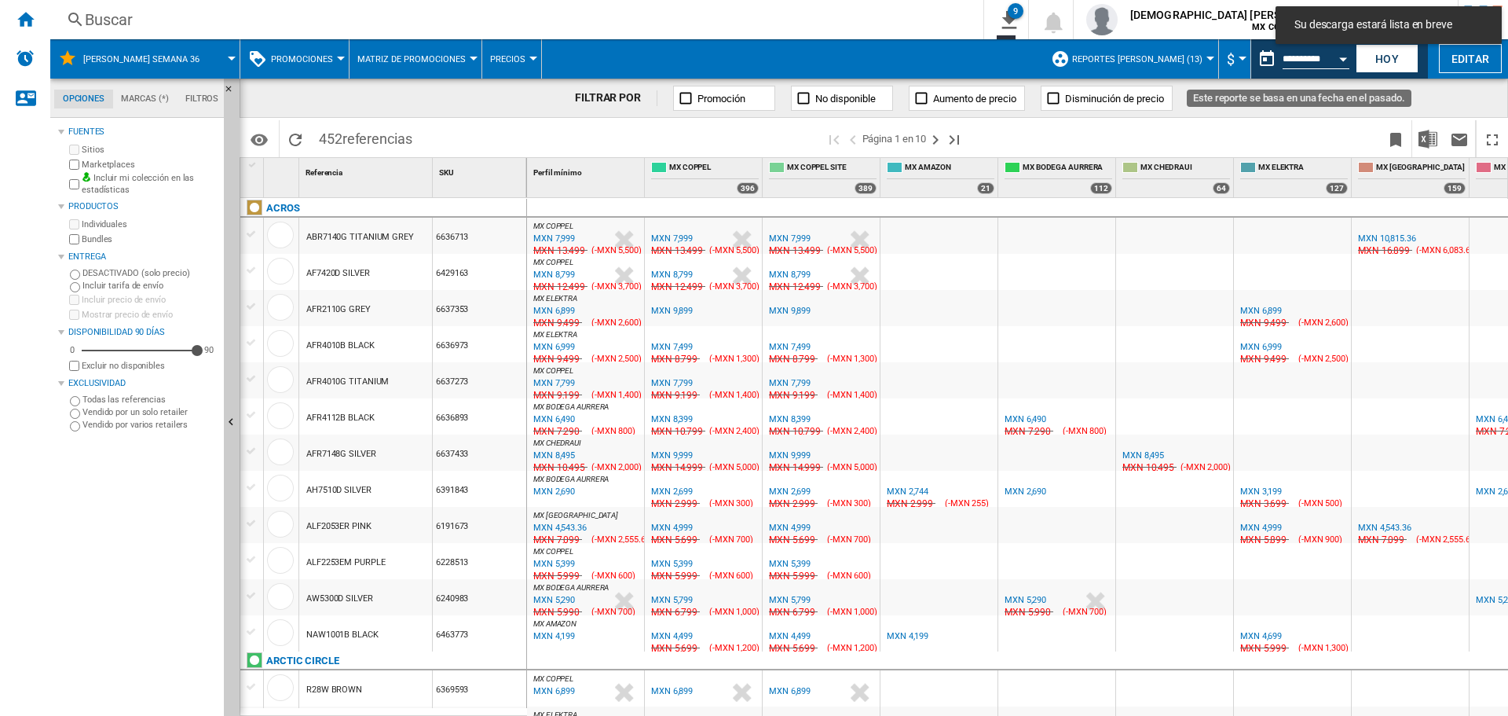
click at [1345, 59] on div "Open calendar" at bounding box center [1343, 59] width 8 height 4
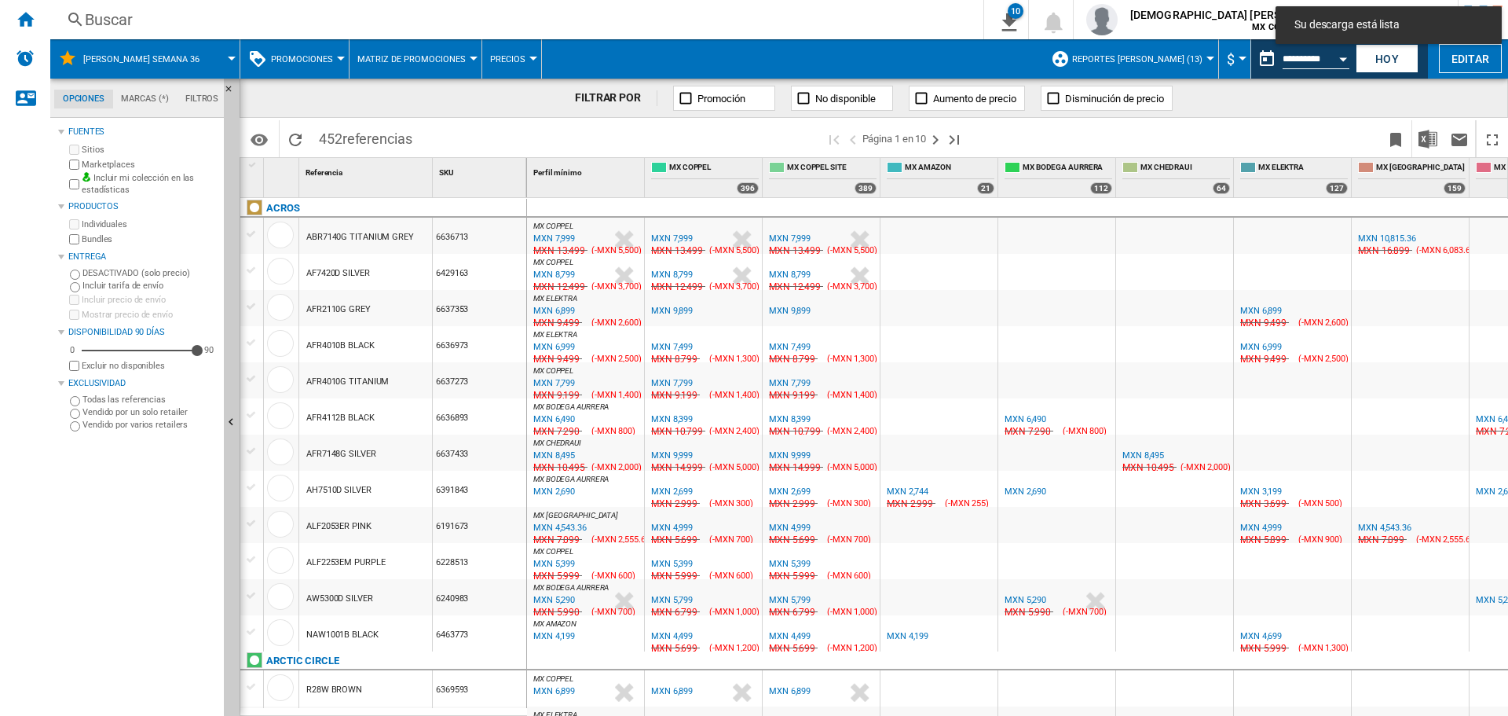
type input "**********"
click at [1416, 134] on button "Descargar en Excel" at bounding box center [1428, 138] width 31 height 37
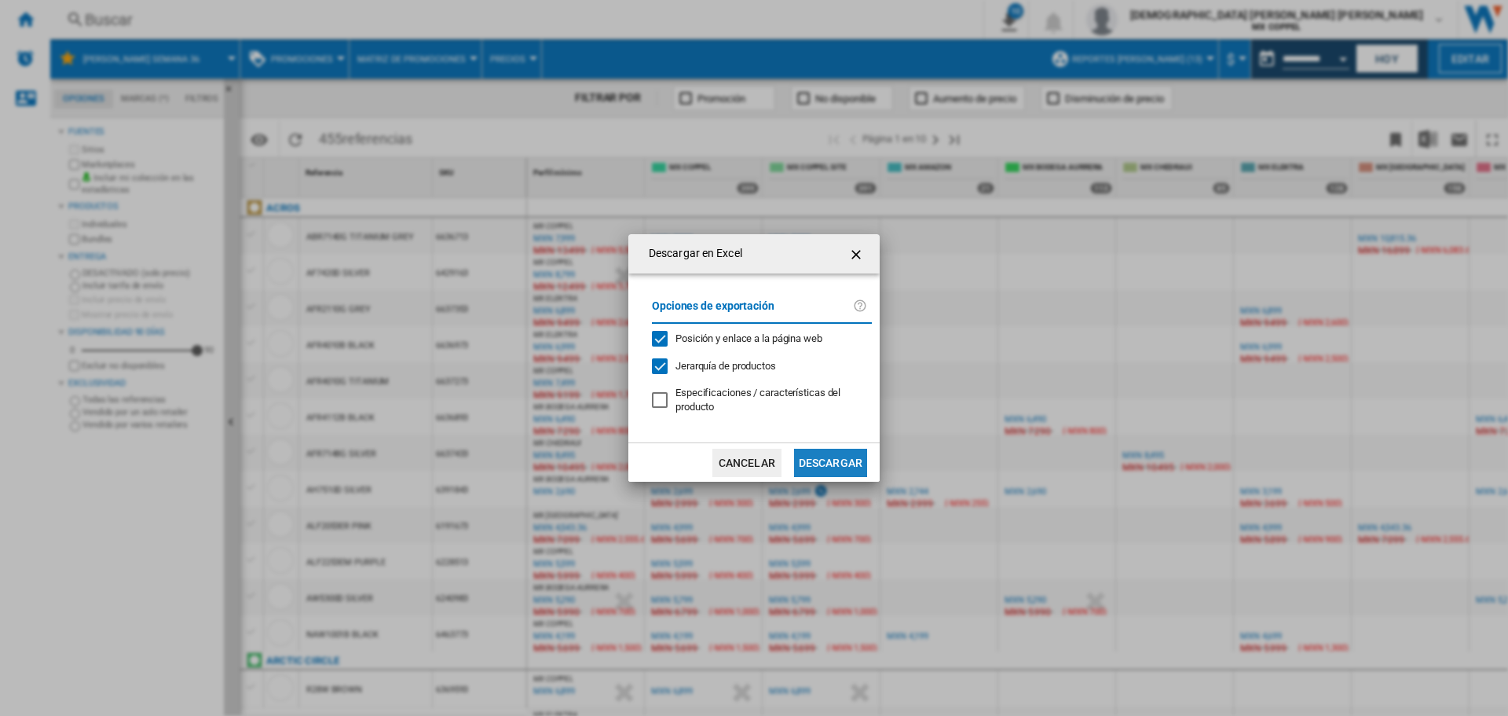
click at [817, 453] on button "Descargar" at bounding box center [830, 463] width 73 height 28
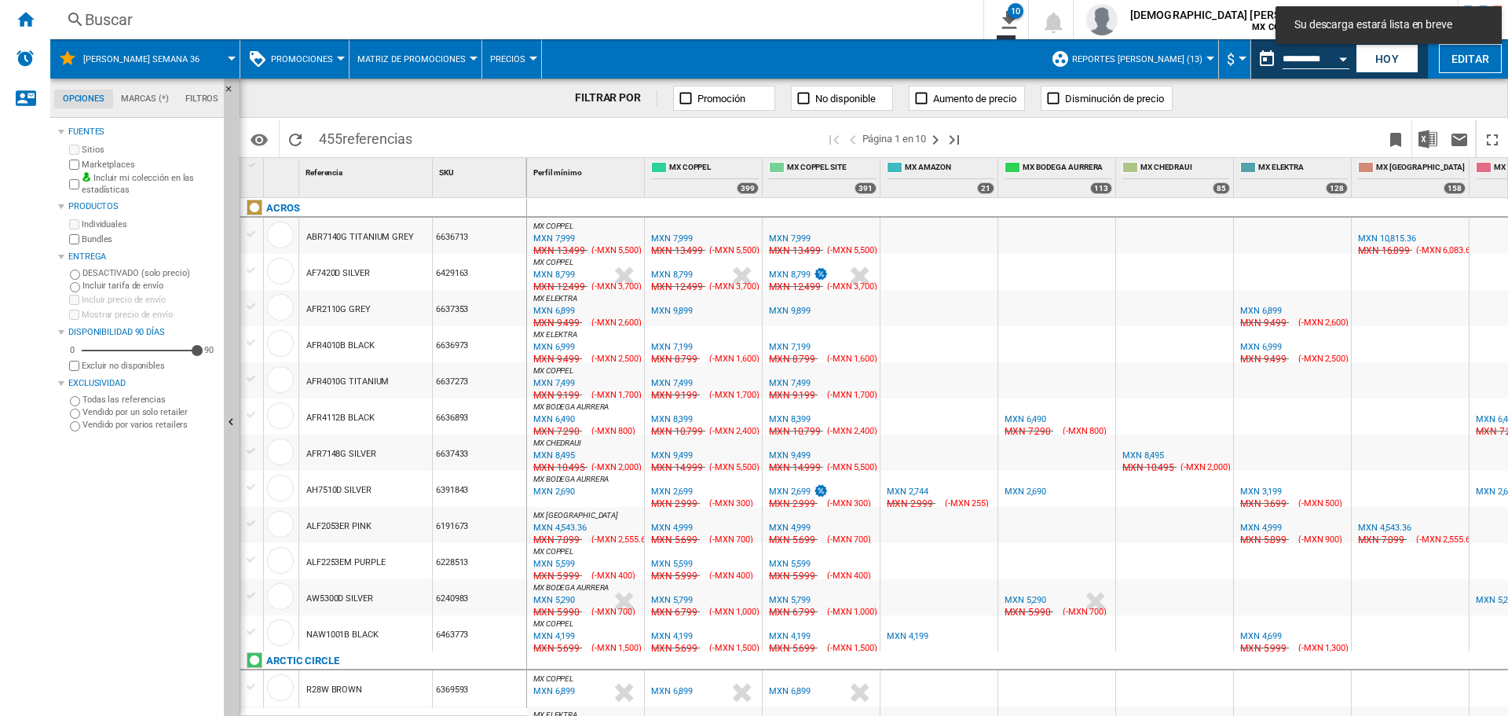
click at [1346, 57] on div "Open calendar" at bounding box center [1343, 59] width 8 height 4
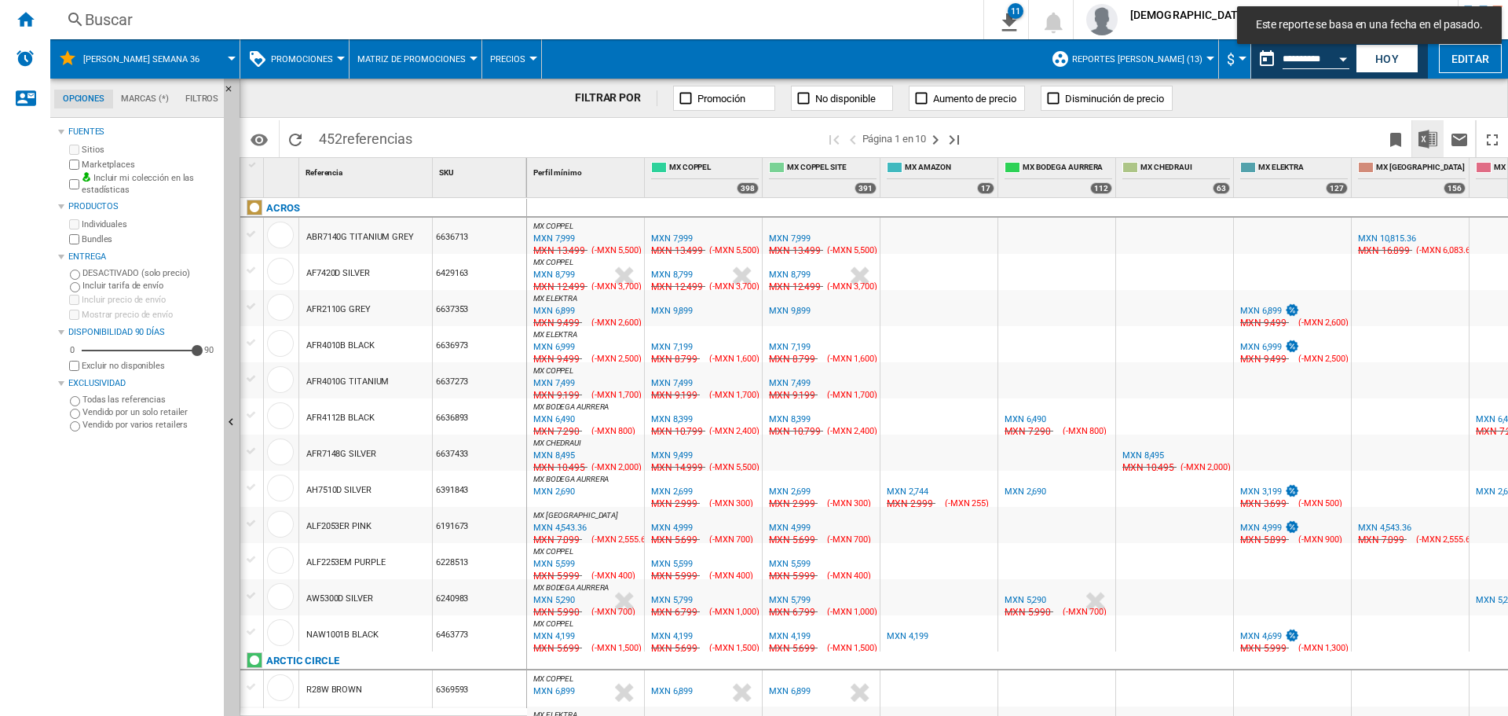
click at [1414, 128] on button "Descargar en Excel" at bounding box center [1428, 138] width 31 height 37
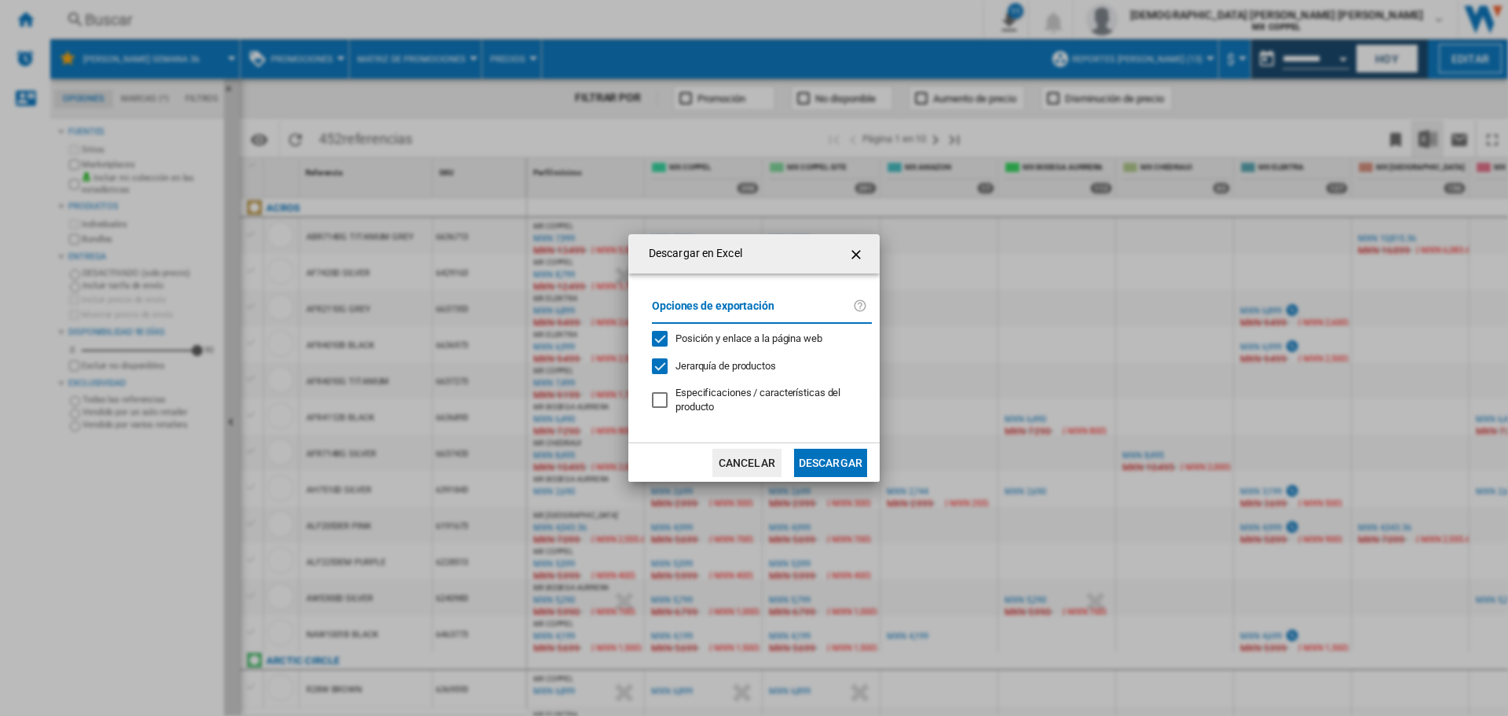
click at [832, 460] on button "Descargar" at bounding box center [830, 463] width 73 height 28
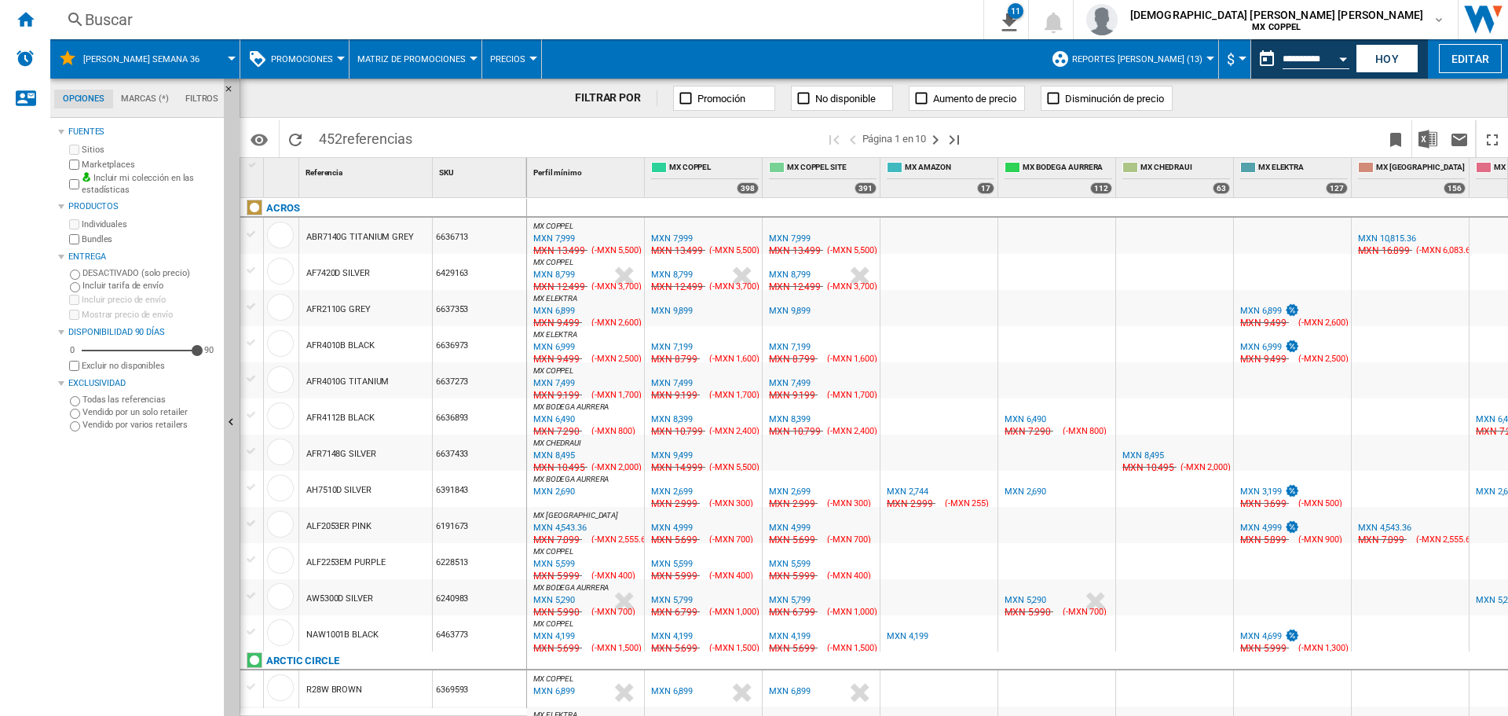
click at [1346, 57] on div "Open calendar" at bounding box center [1343, 59] width 8 height 4
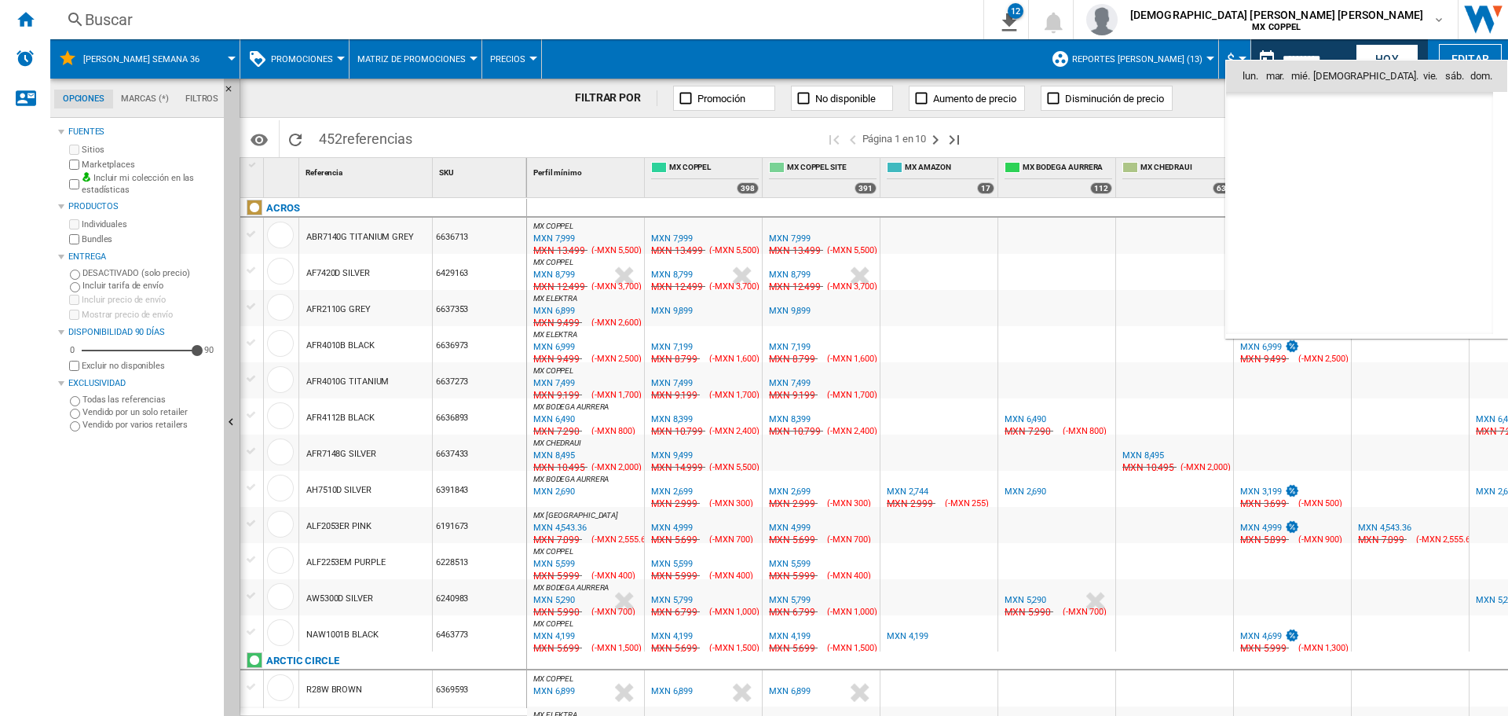
drag, startPoint x: 1256, startPoint y: 206, endPoint x: 1221, endPoint y: 236, distance: 46.3
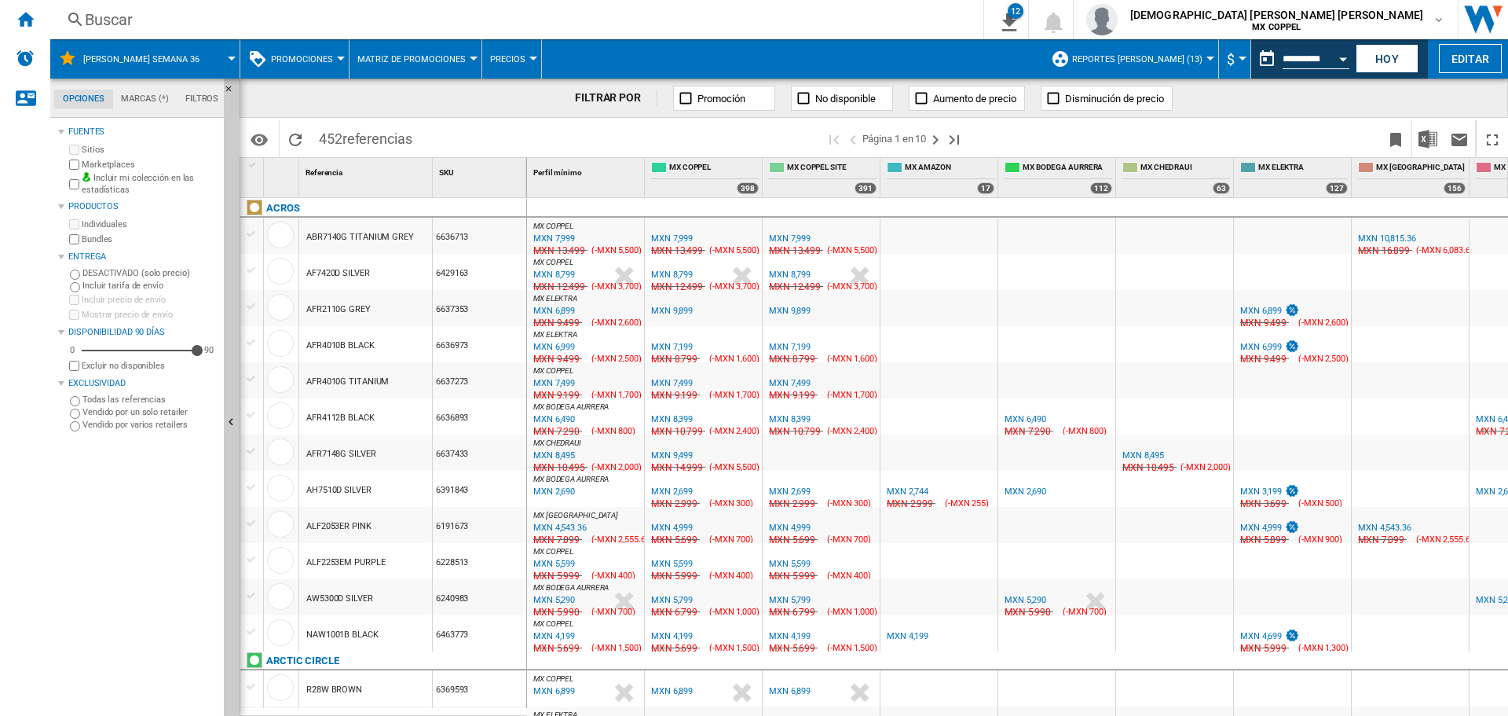
type input "**********"
click at [1427, 127] on button "Descargar en Excel" at bounding box center [1428, 138] width 31 height 37
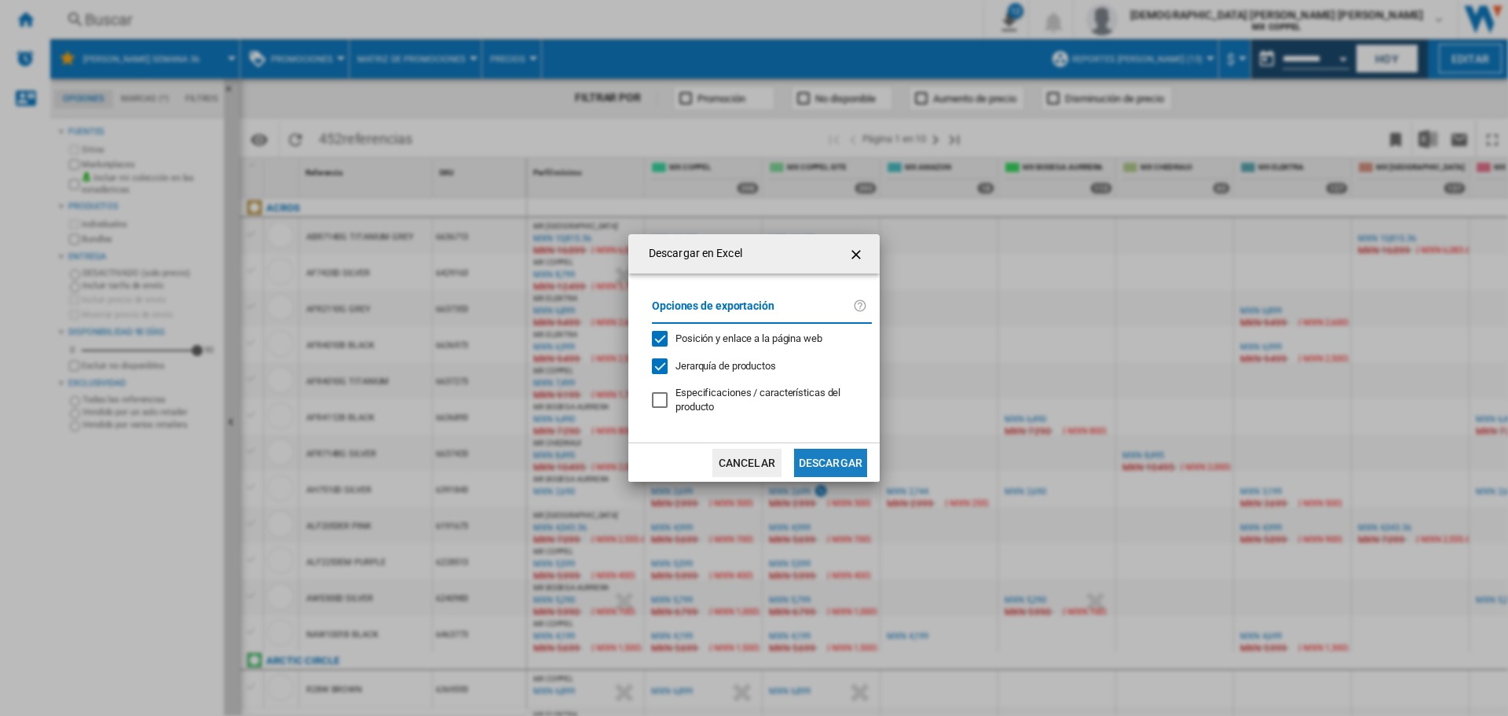
click at [845, 461] on button "Descargar" at bounding box center [830, 463] width 73 height 28
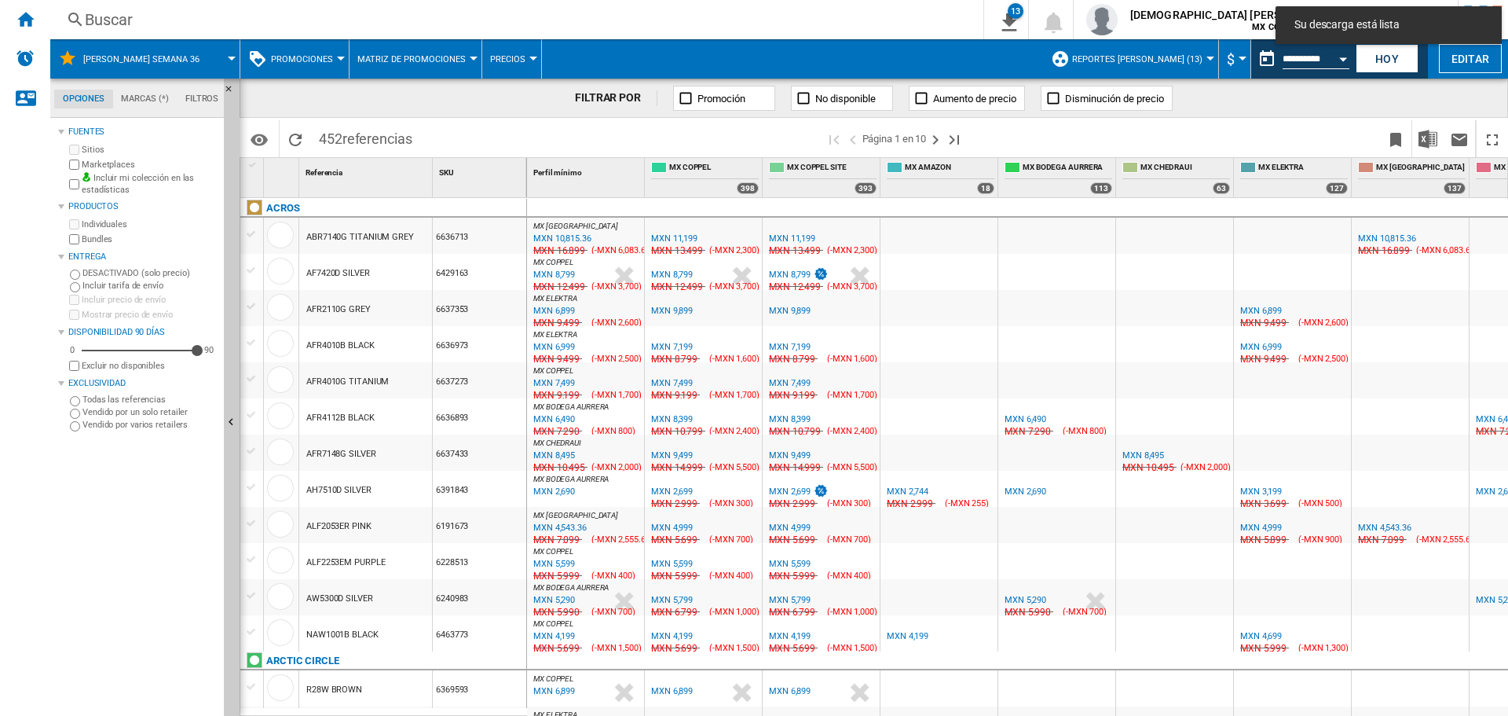
click at [1333, 58] on button "Open calendar" at bounding box center [1343, 56] width 28 height 28
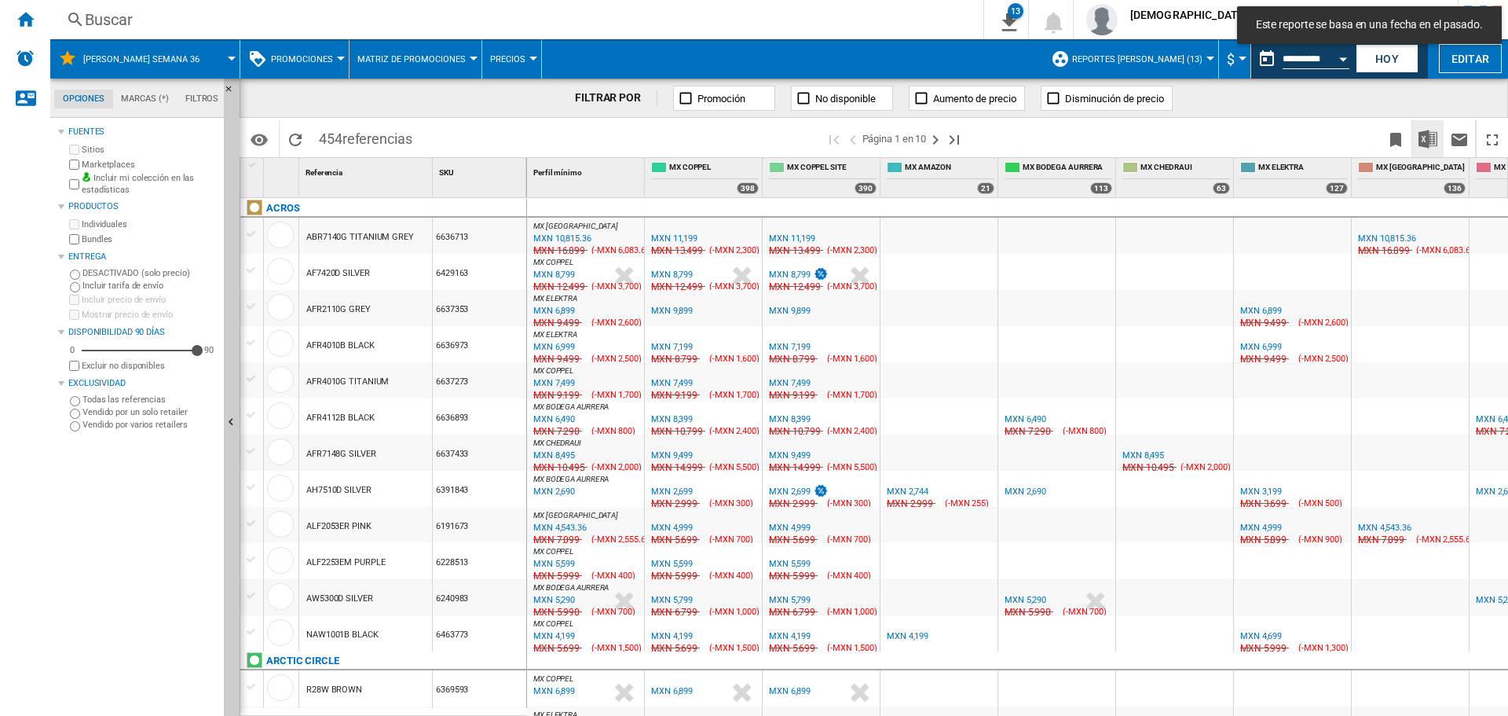
click at [1433, 133] on img "Descargar en Excel" at bounding box center [1428, 139] width 19 height 19
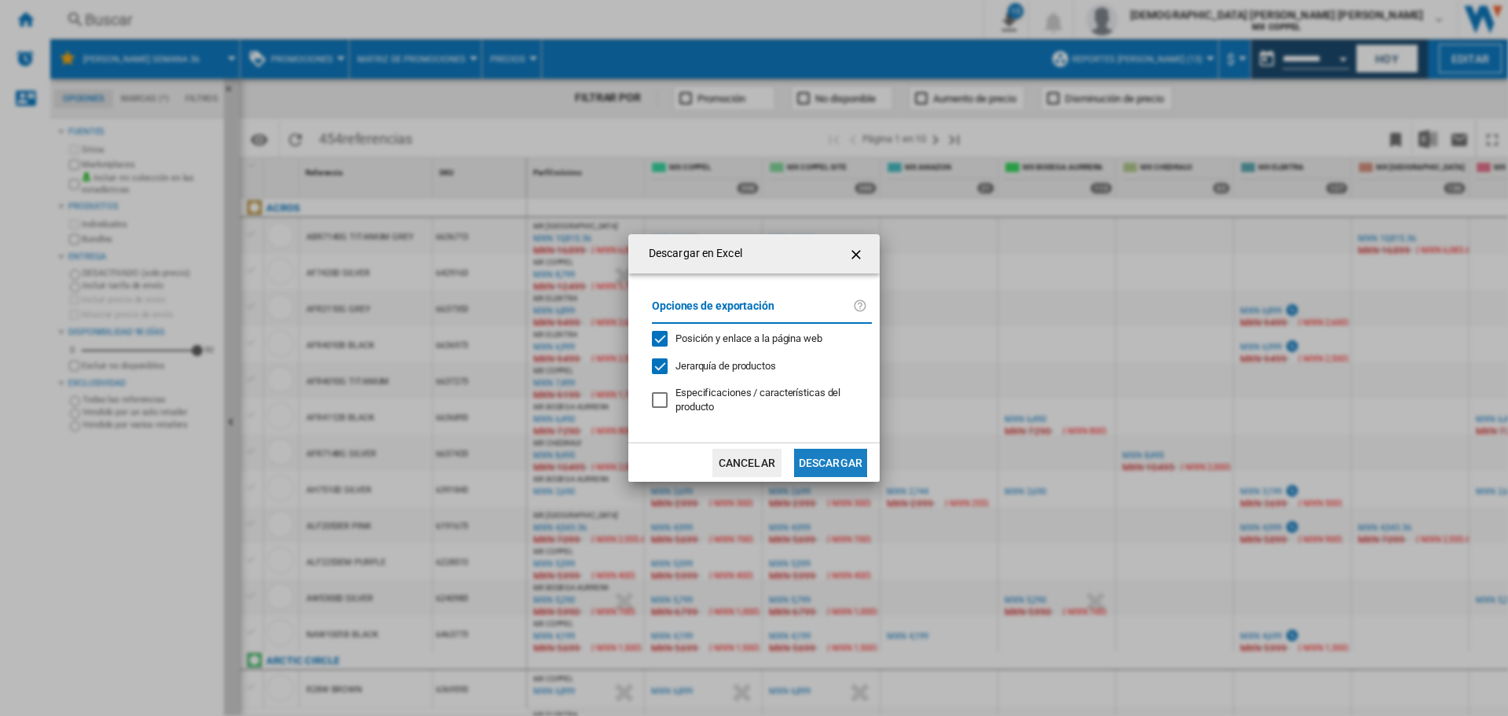
click at [824, 459] on button "Descargar" at bounding box center [830, 463] width 73 height 28
